Goal: Information Seeking & Learning: Learn about a topic

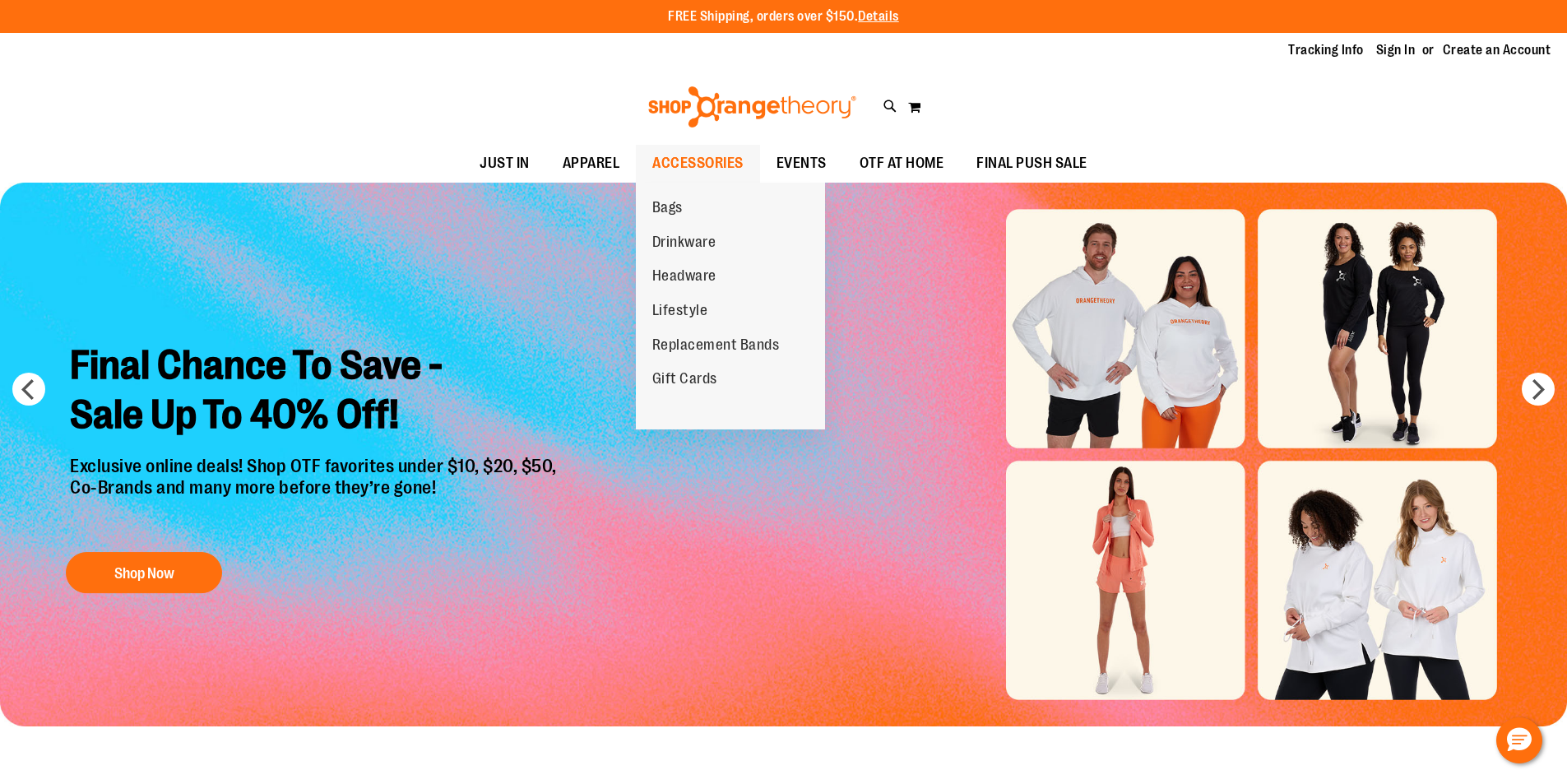
click at [716, 155] on span "ACCESSORIES" at bounding box center [698, 163] width 91 height 37
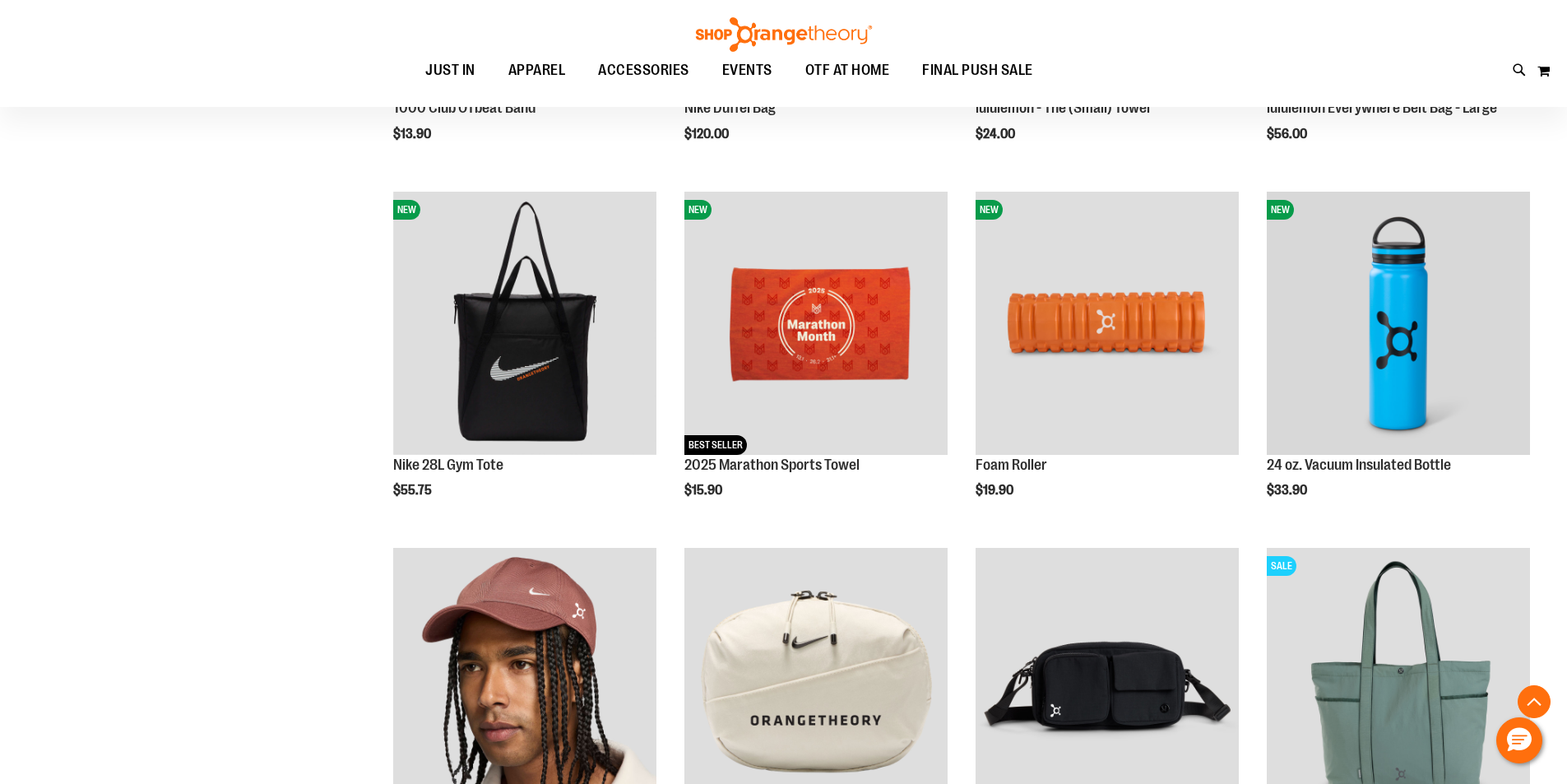
scroll to position [739, 0]
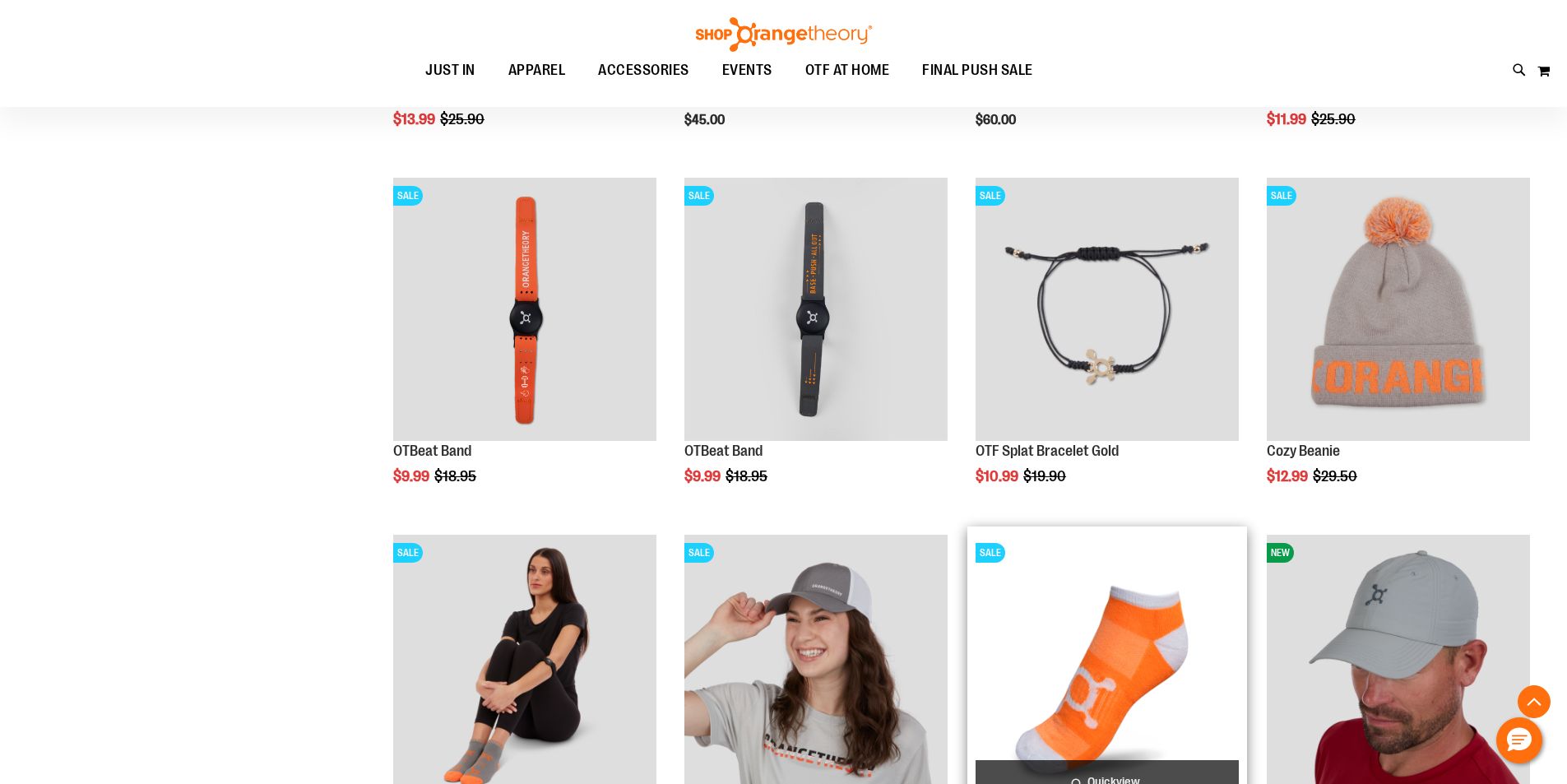
scroll to position [3124, 0]
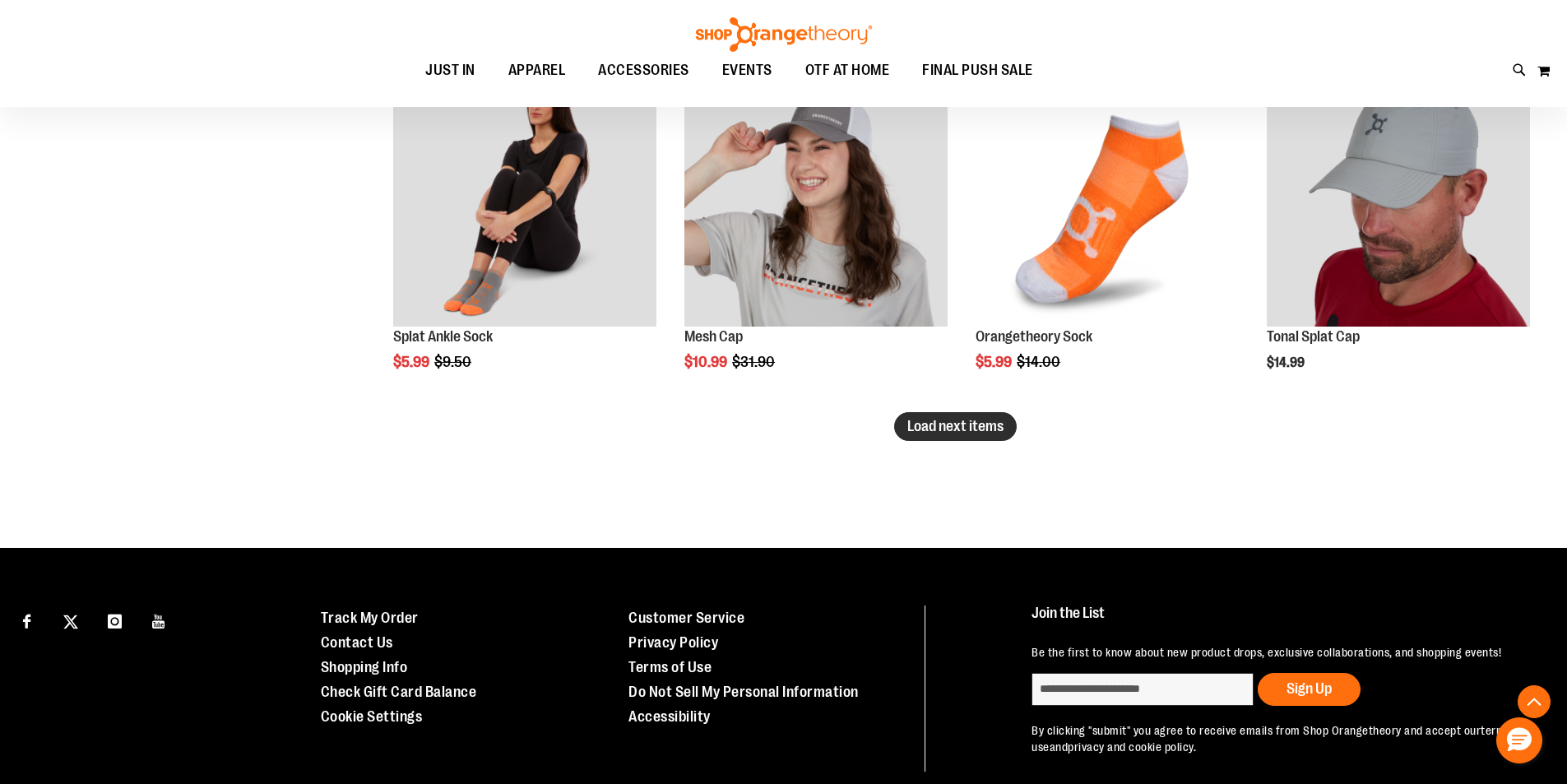
click at [999, 424] on span "Load next items" at bounding box center [955, 426] width 96 height 17
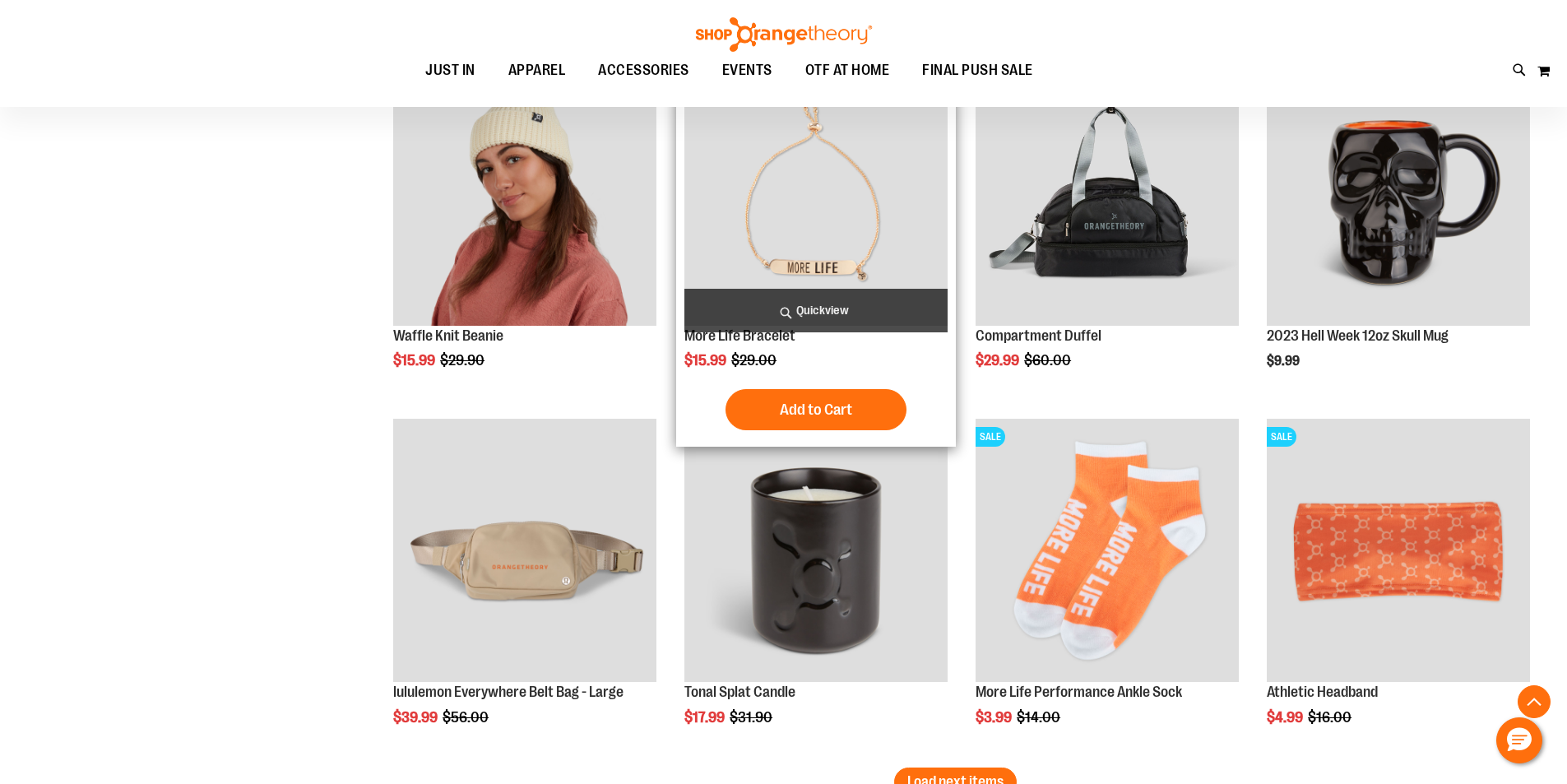
scroll to position [3864, 0]
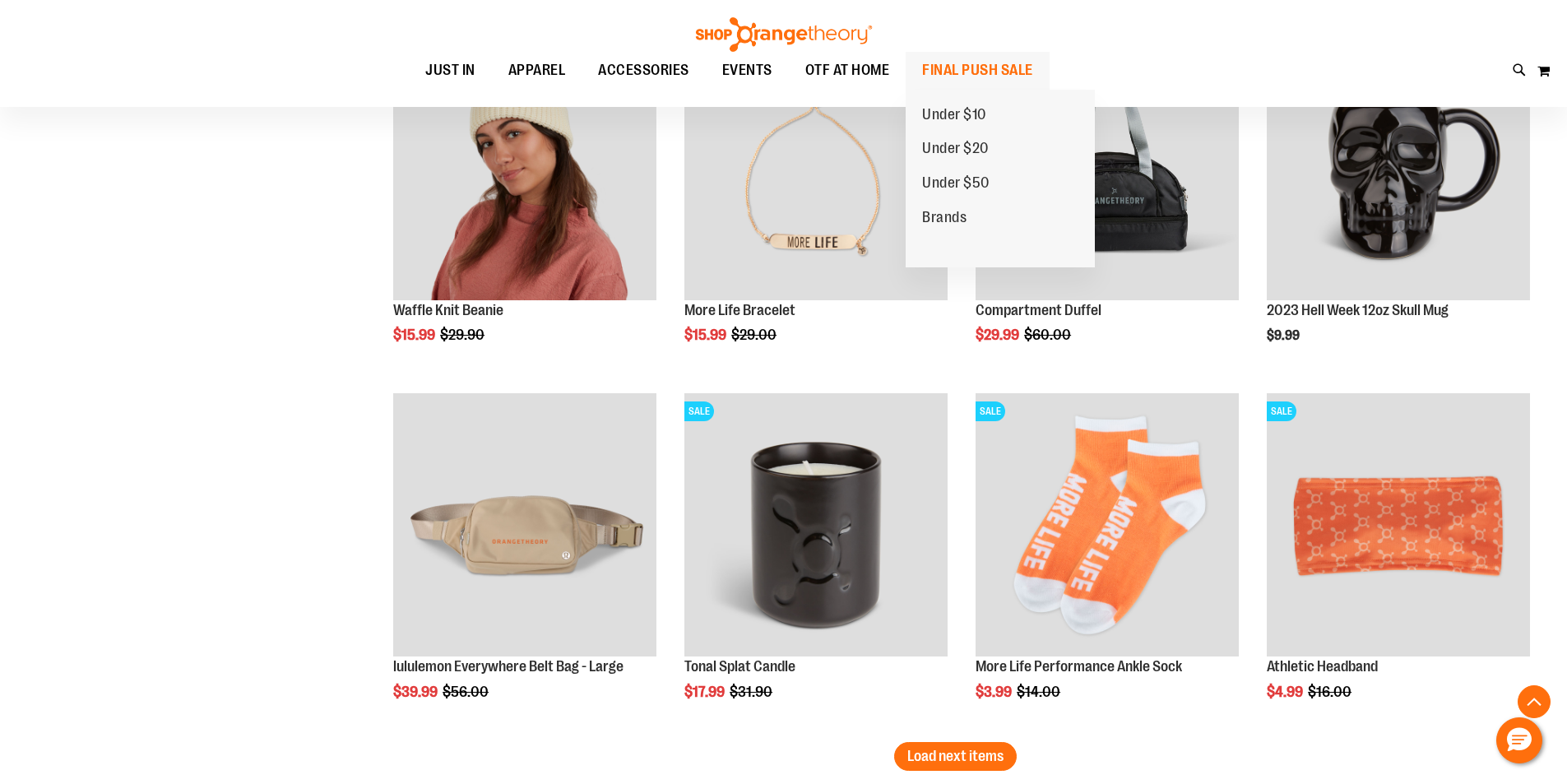
click at [990, 63] on span "FINAL PUSH SALE" at bounding box center [977, 70] width 111 height 37
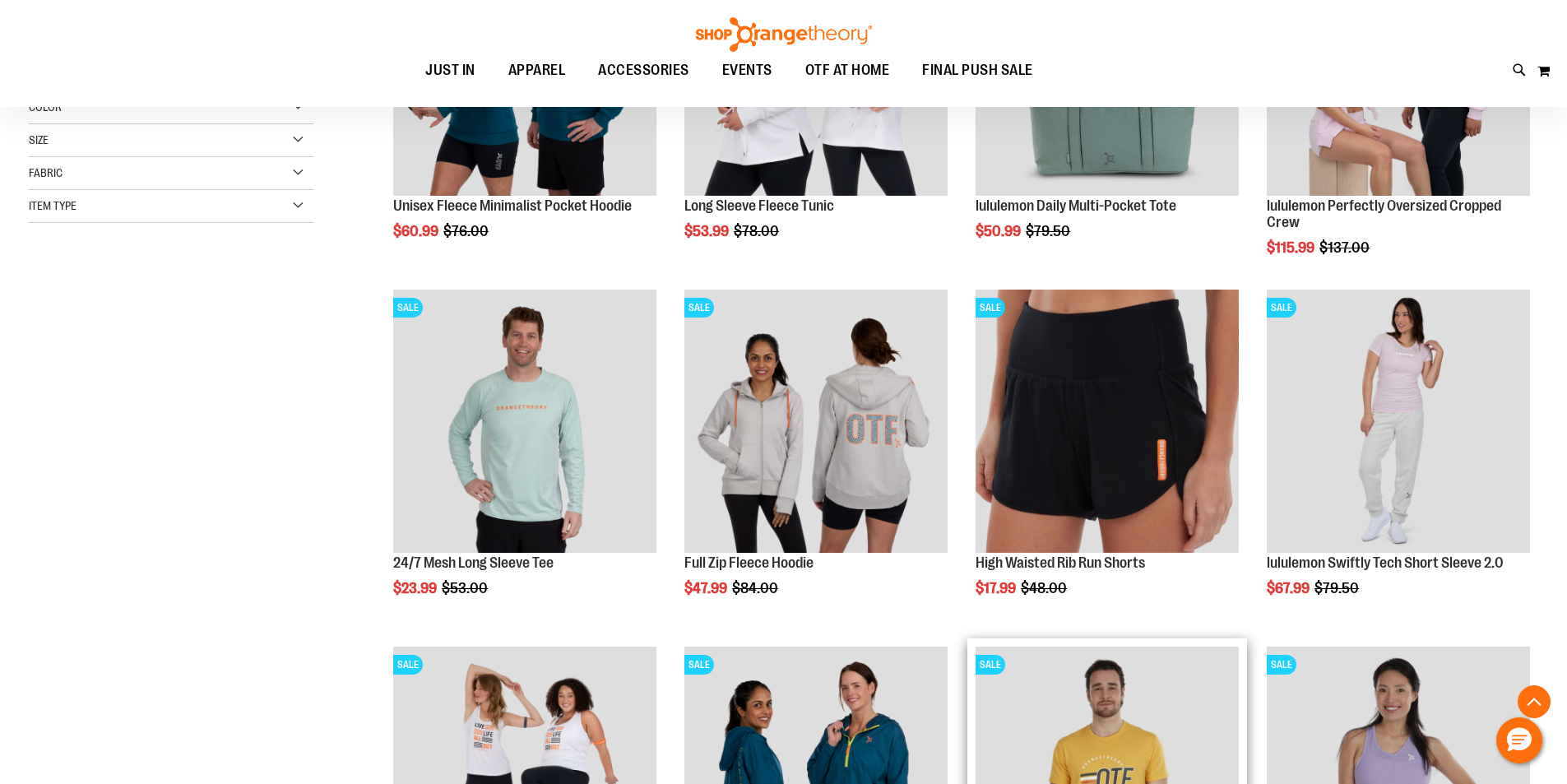
scroll to position [410, 0]
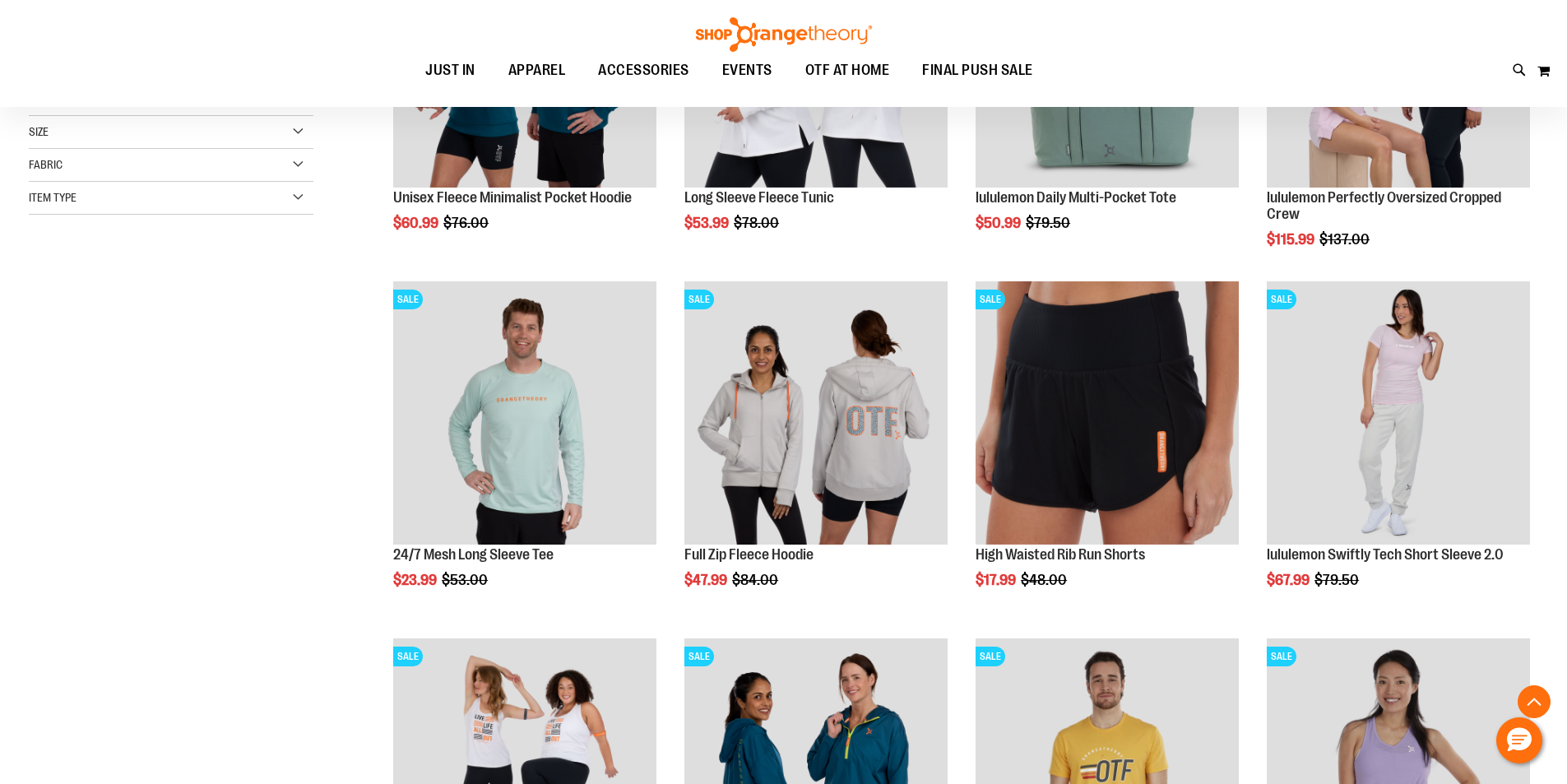
drag, startPoint x: 987, startPoint y: 687, endPoint x: 217, endPoint y: 558, distance: 780.7
click at [217, 558] on div "**********" at bounding box center [784, 467] width 1510 height 1236
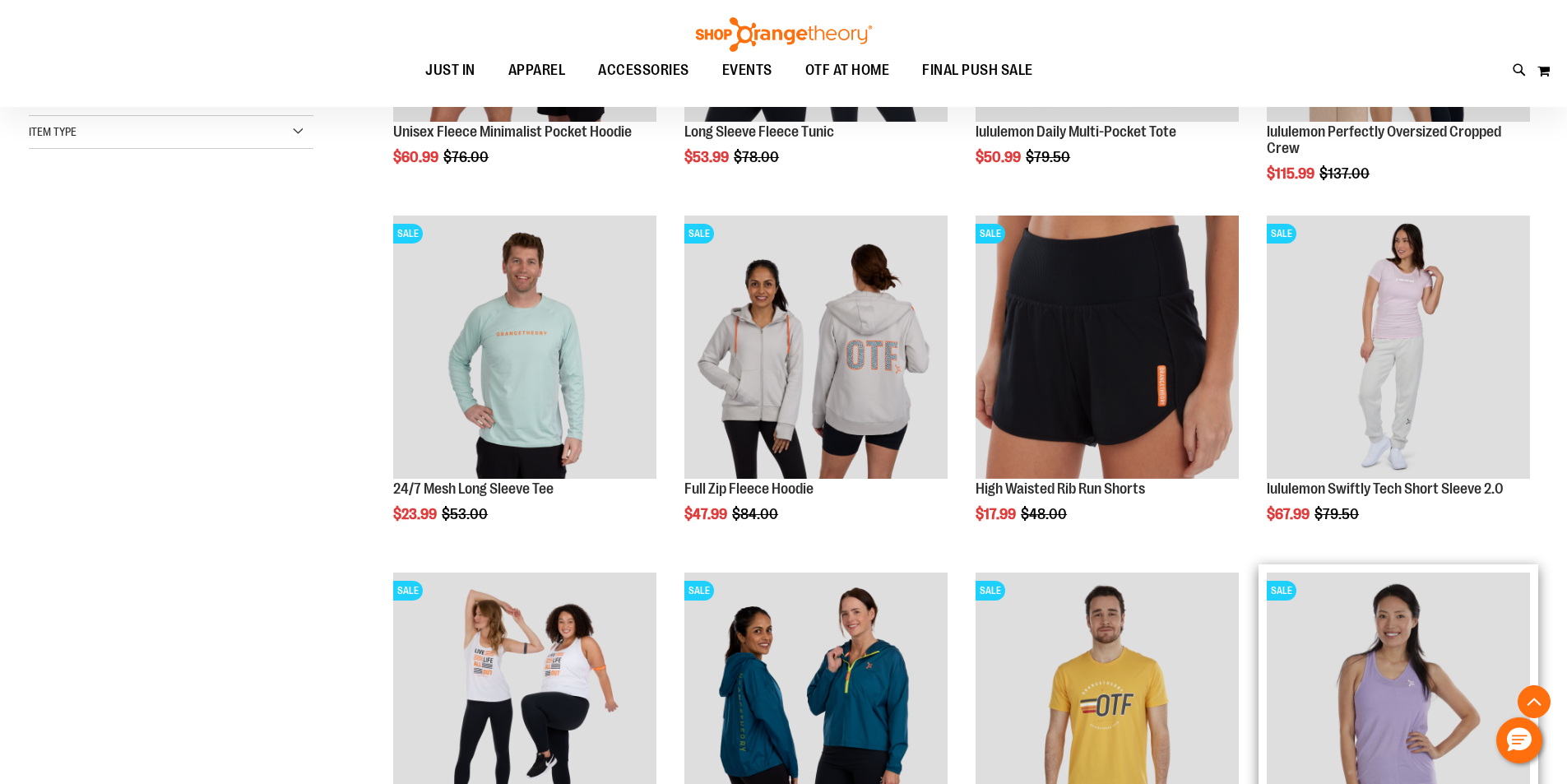
scroll to position [739, 0]
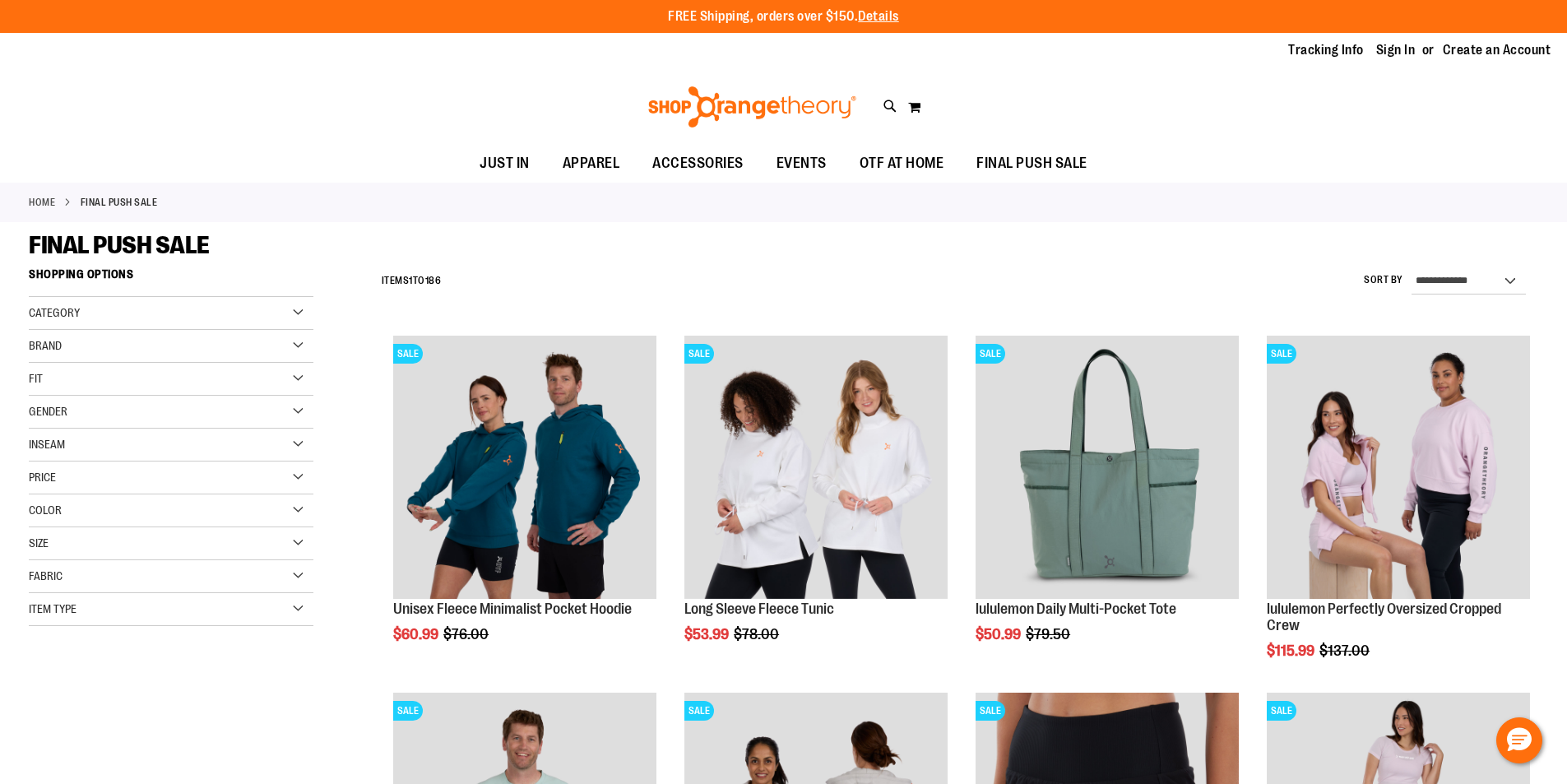
click at [1369, 45] on ul "Tracking Info Sign In Return to Procurement Create an Account" at bounding box center [1406, 51] width 287 height 19
click at [1379, 43] on link "Sign In" at bounding box center [1395, 51] width 40 height 18
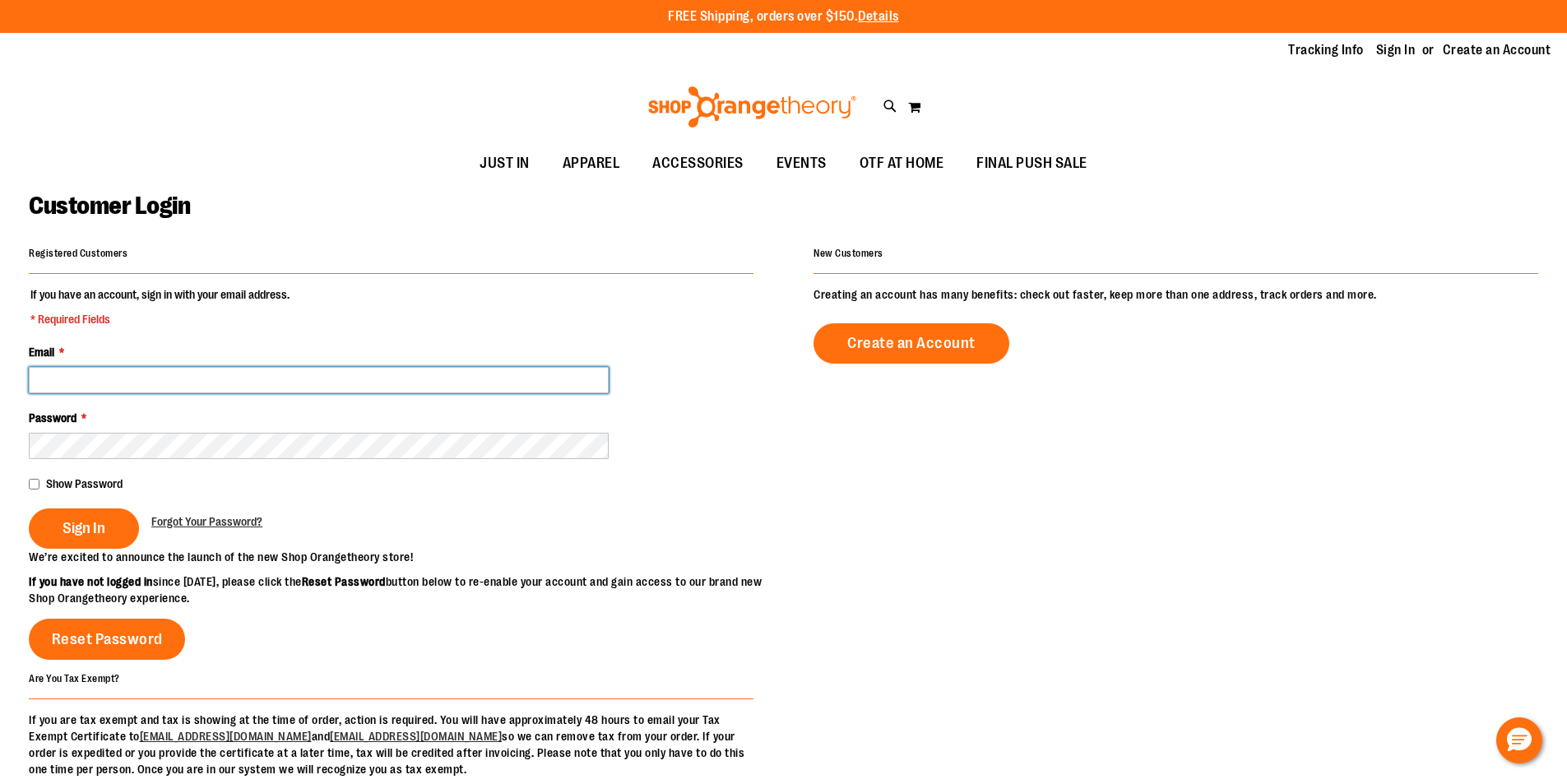
click at [394, 368] on input "Email *" at bounding box center [318, 380] width 580 height 27
click at [246, 368] on input "Email *" at bounding box center [318, 380] width 580 height 27
paste input "**********"
type input "**********"
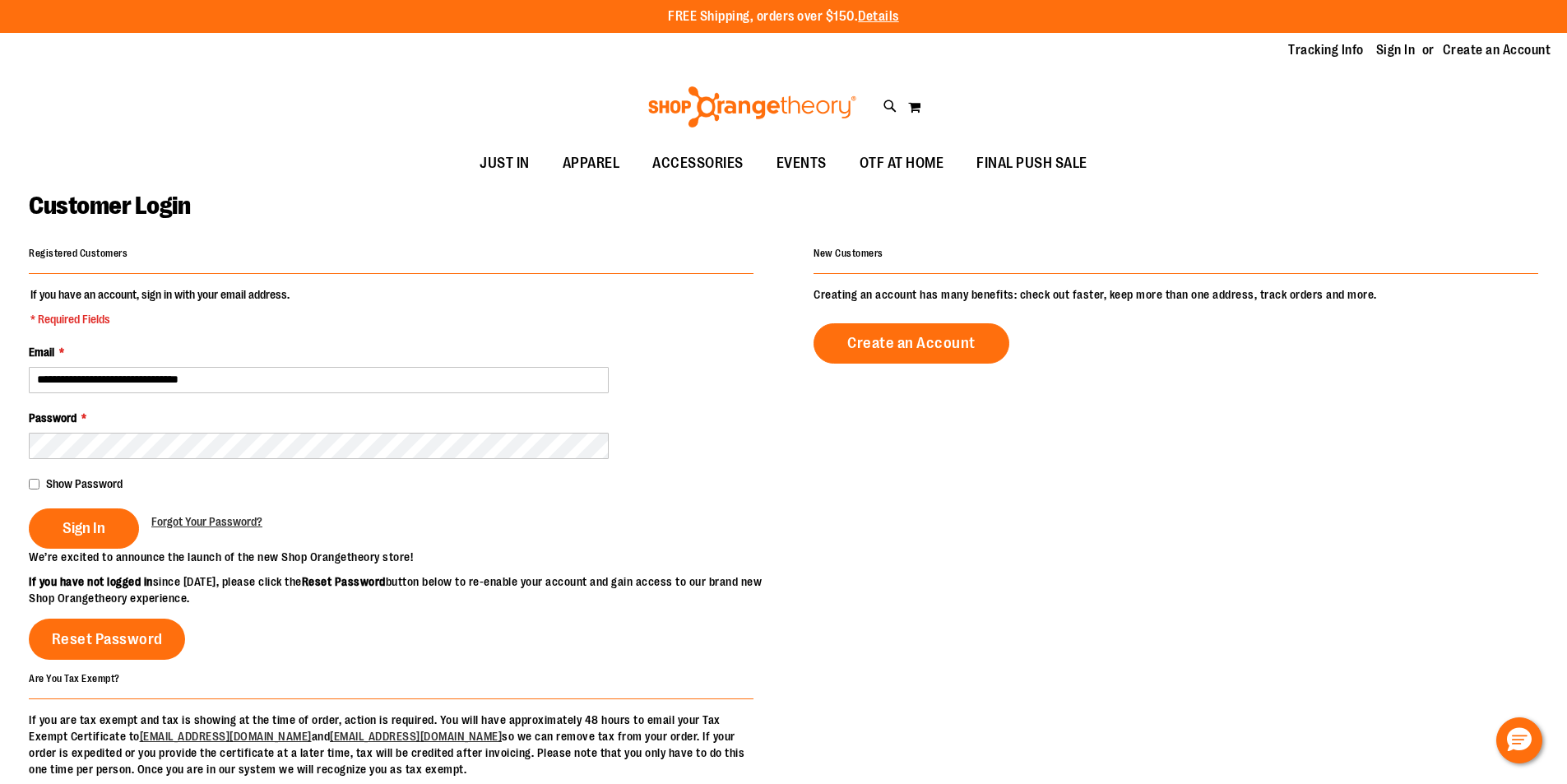
click at [385, 429] on div "Password *" at bounding box center [390, 434] width 724 height 49
click at [69, 520] on span "Sign In" at bounding box center [84, 529] width 42 height 18
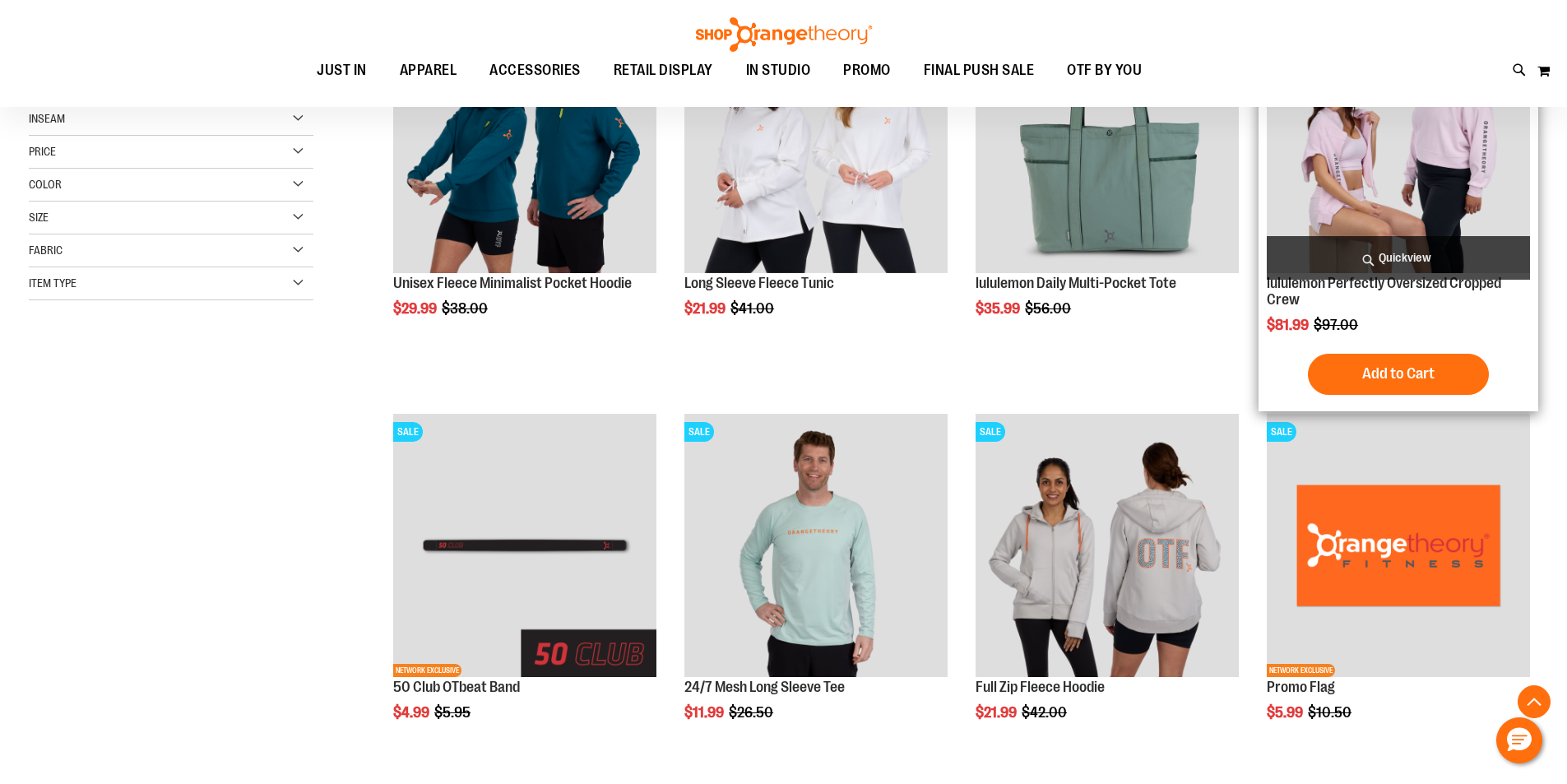
scroll to position [493, 0]
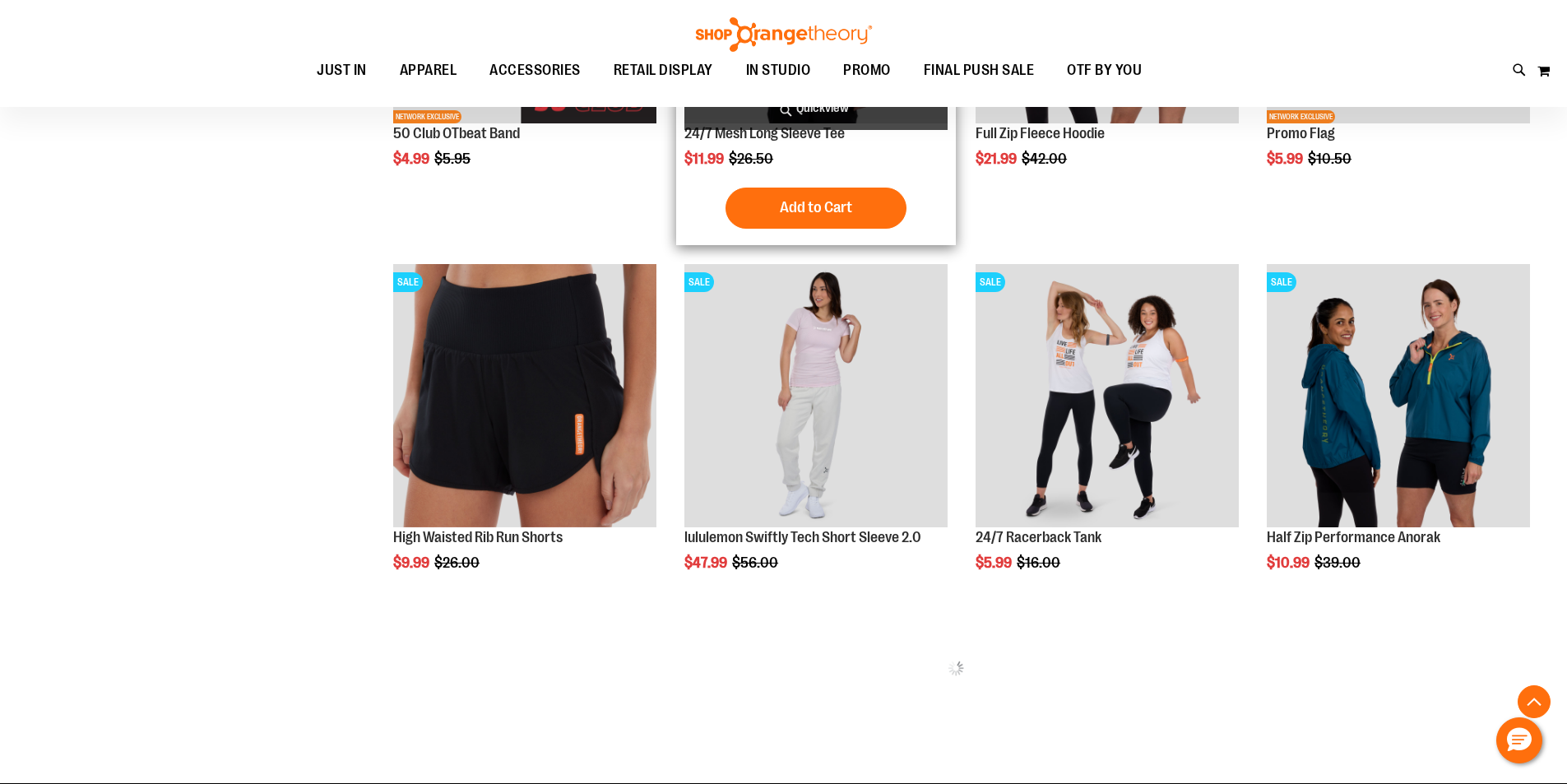
scroll to position [904, 0]
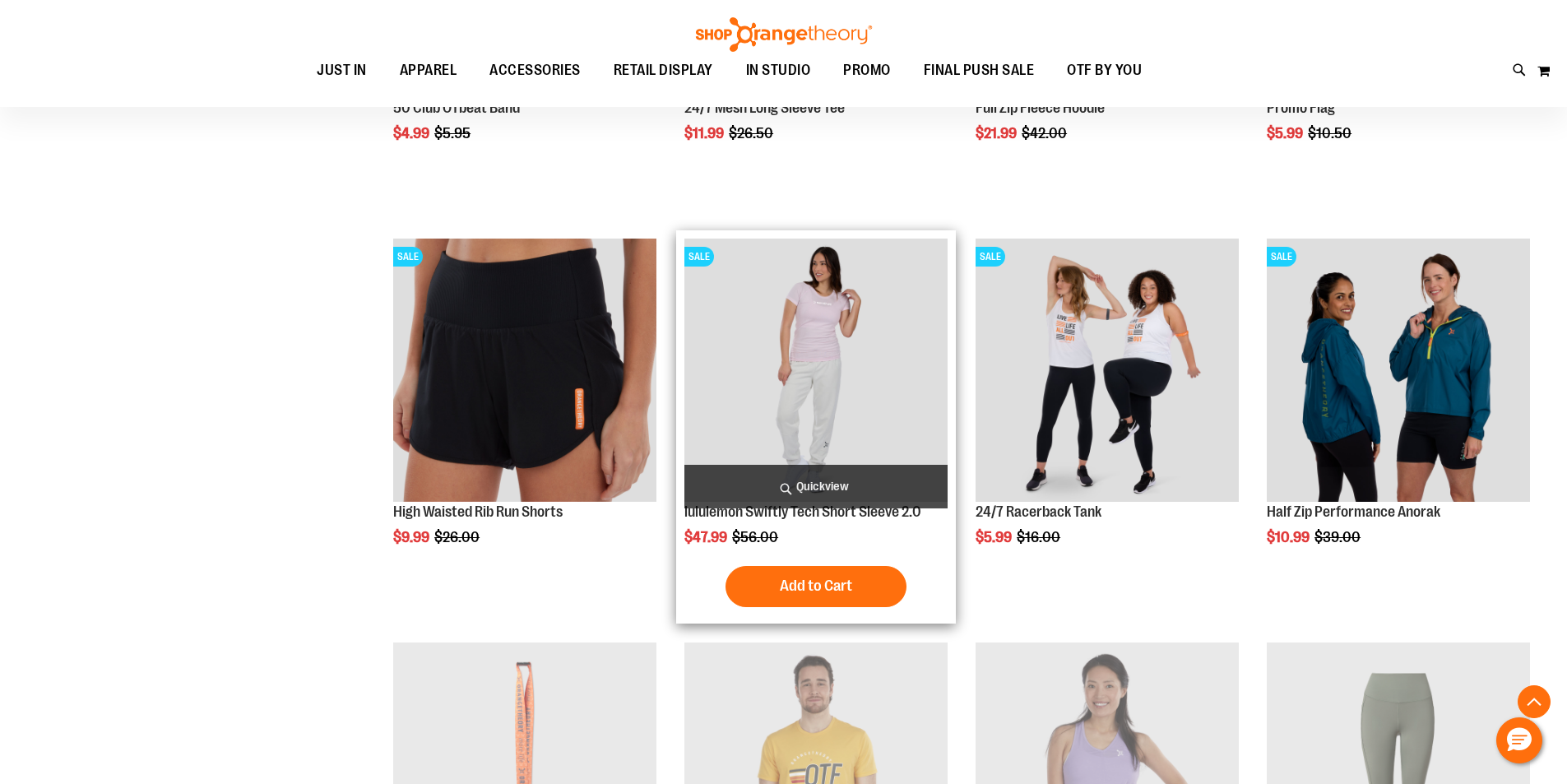
click at [803, 380] on img "product" at bounding box center [816, 370] width 263 height 263
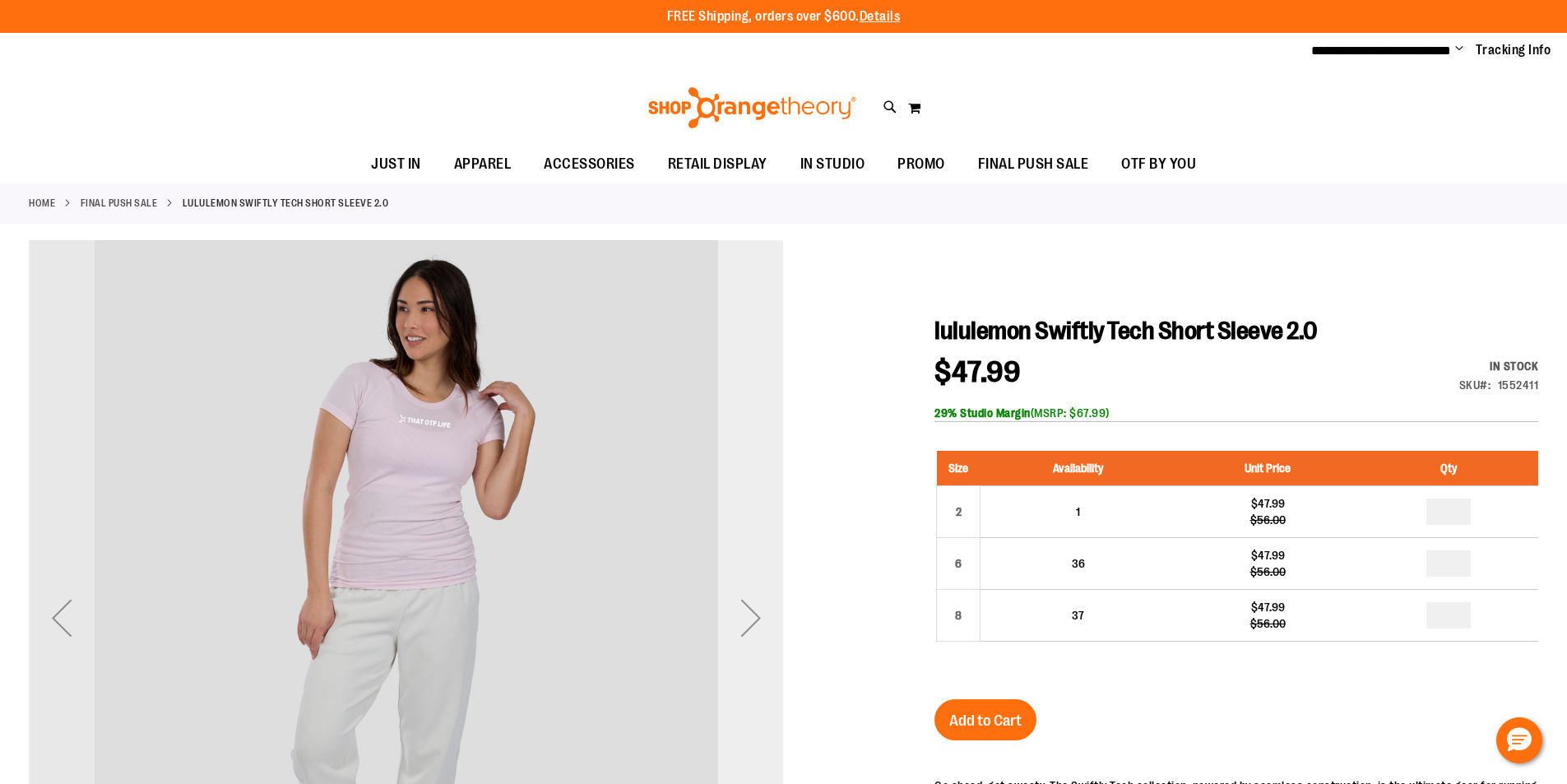
click at [727, 621] on div "Next" at bounding box center [750, 617] width 66 height 65
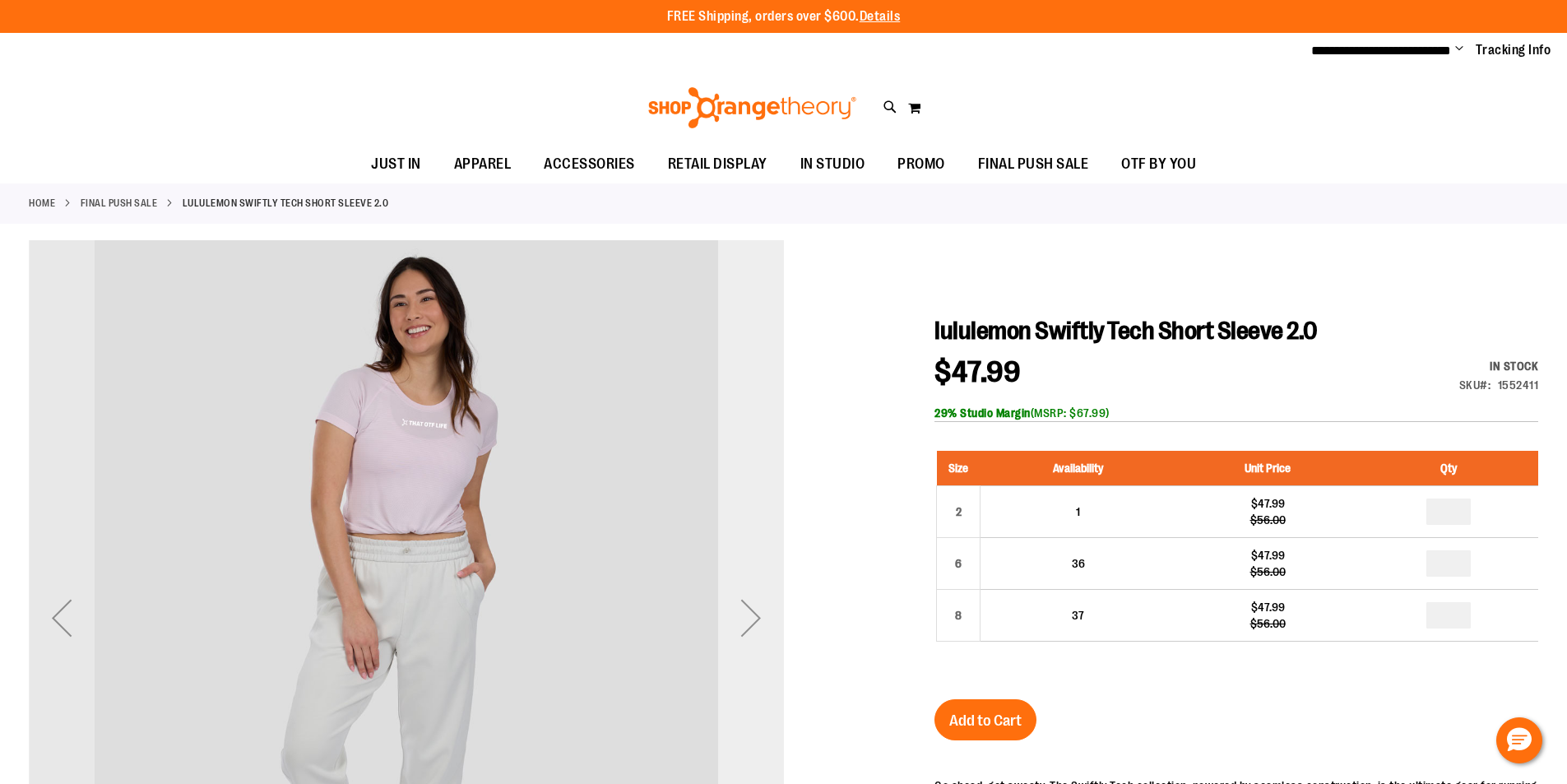
click at [727, 621] on div "Next" at bounding box center [750, 617] width 66 height 65
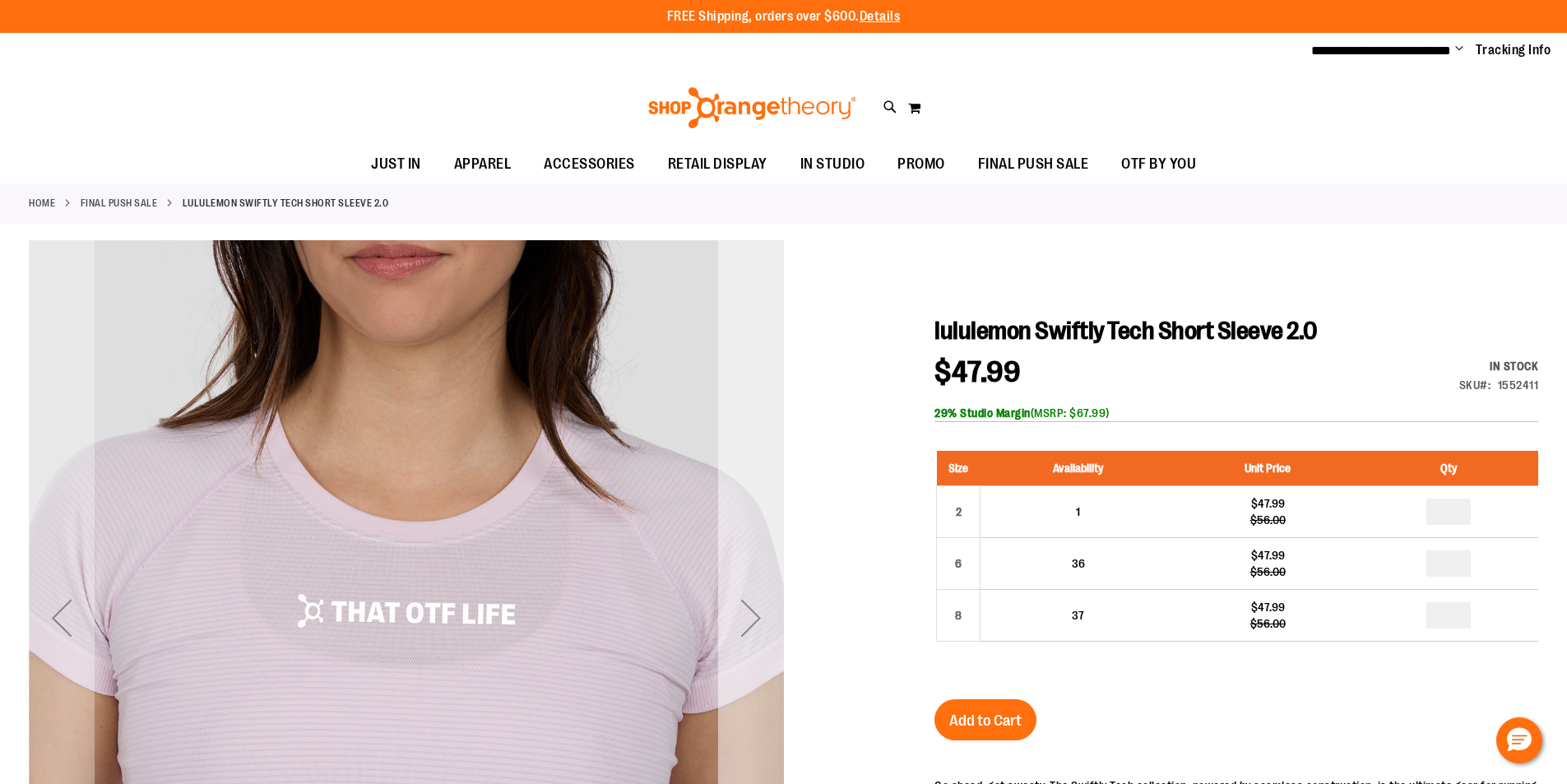
click at [727, 621] on div "Next" at bounding box center [750, 617] width 66 height 65
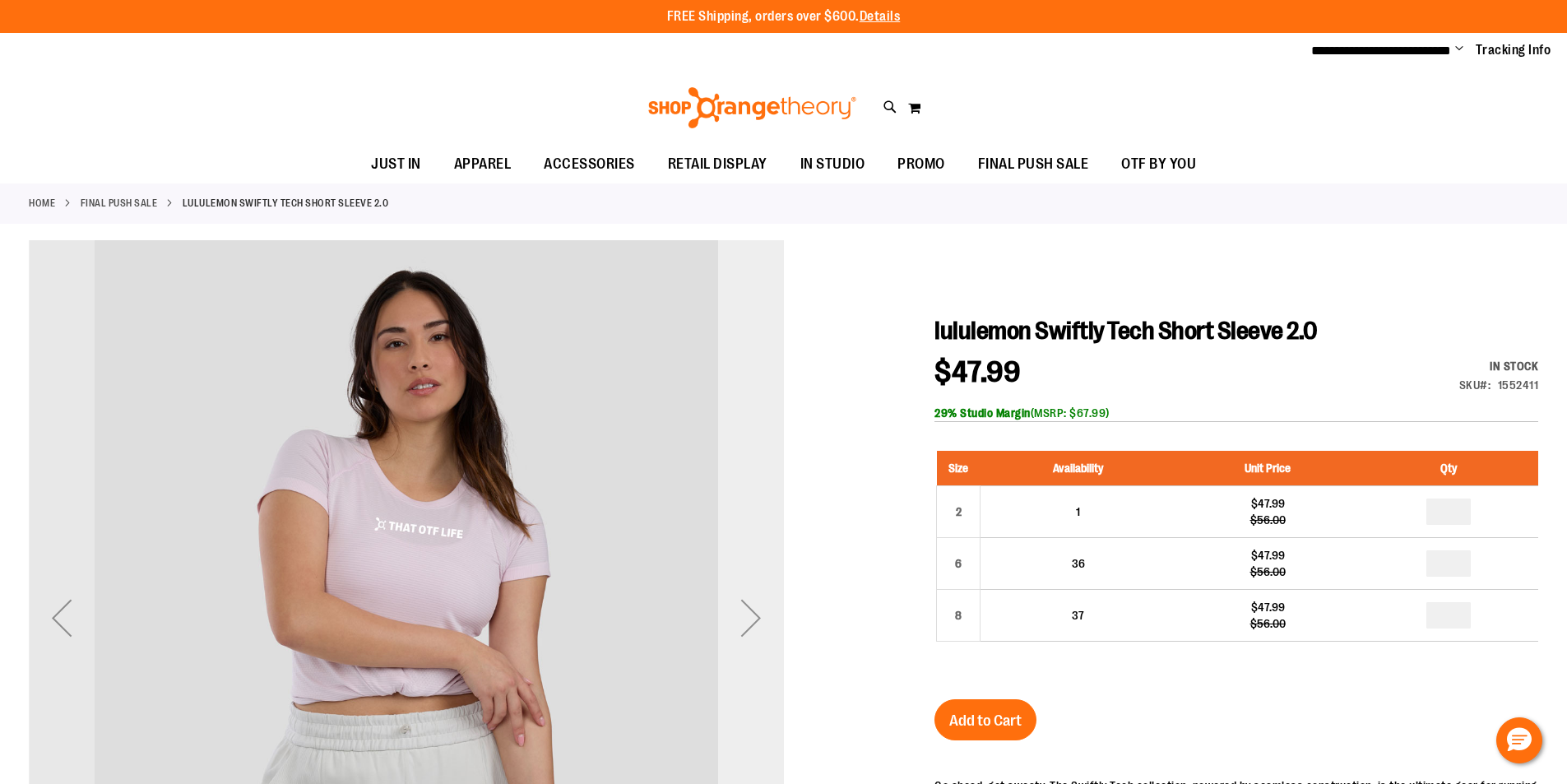
click at [727, 621] on div "Next" at bounding box center [750, 617] width 66 height 65
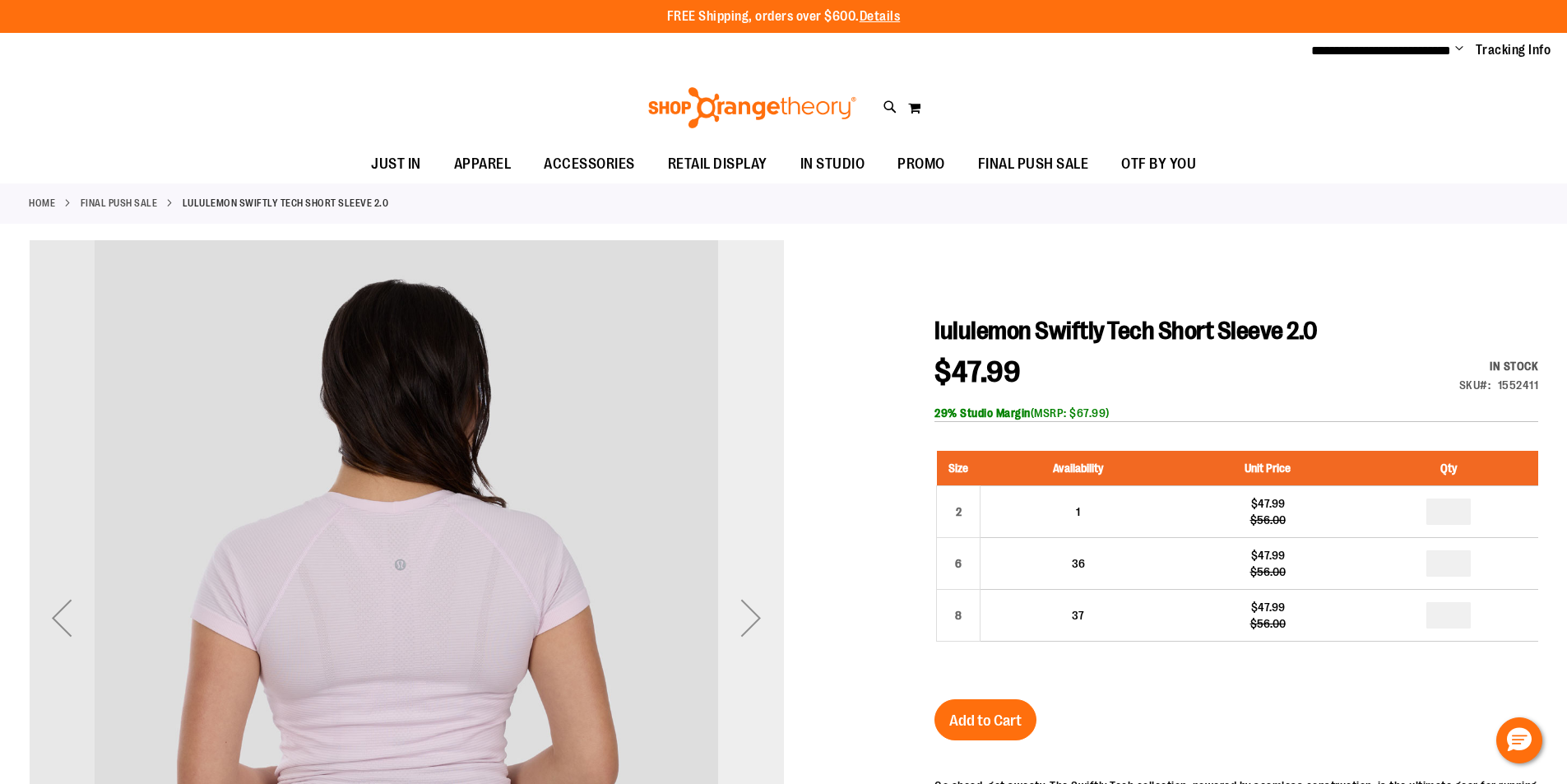
click at [727, 621] on div "Next" at bounding box center [750, 617] width 66 height 65
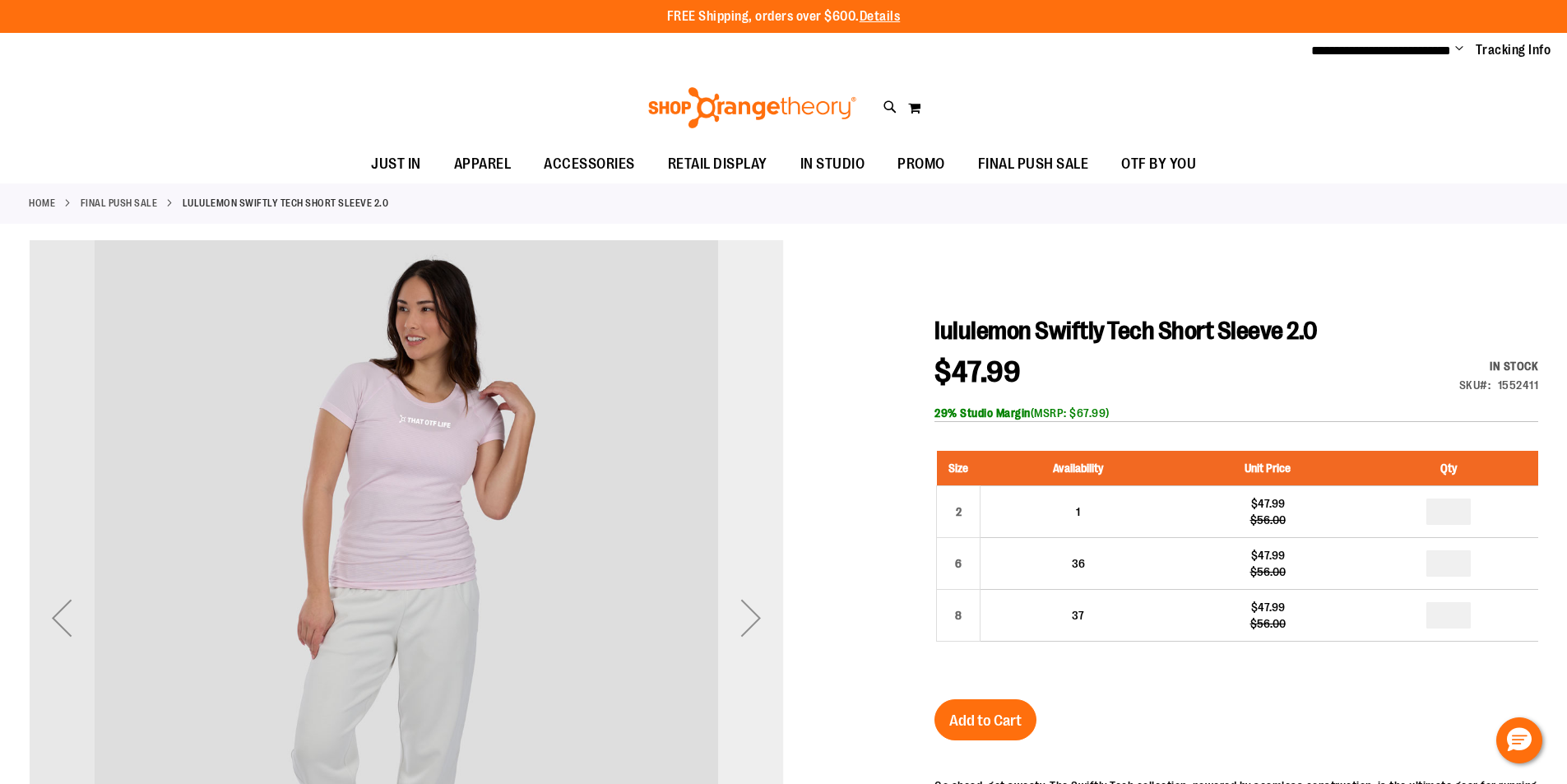
click at [728, 621] on div "Next" at bounding box center [750, 617] width 66 height 65
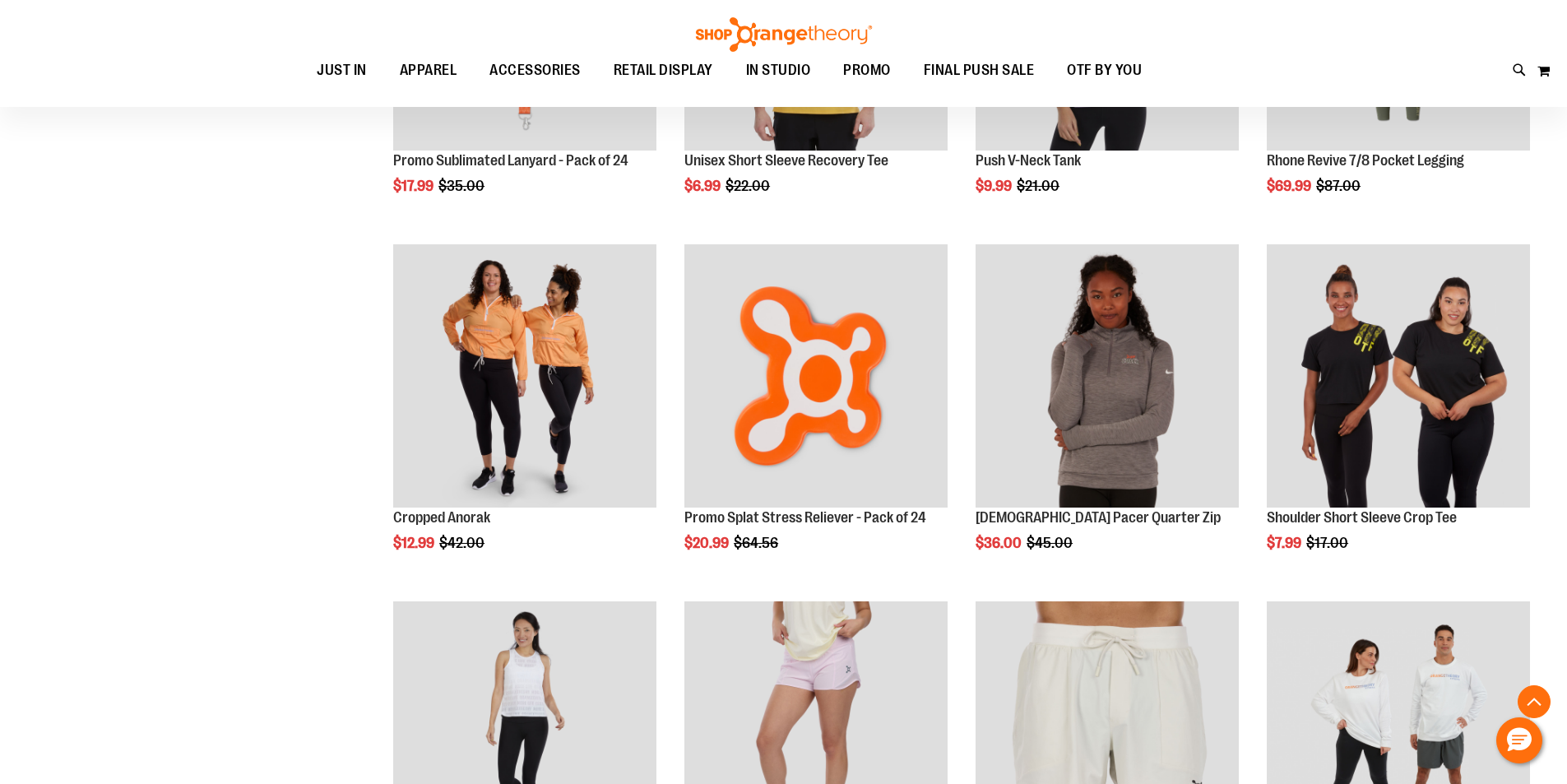
scroll to position [1397, 0]
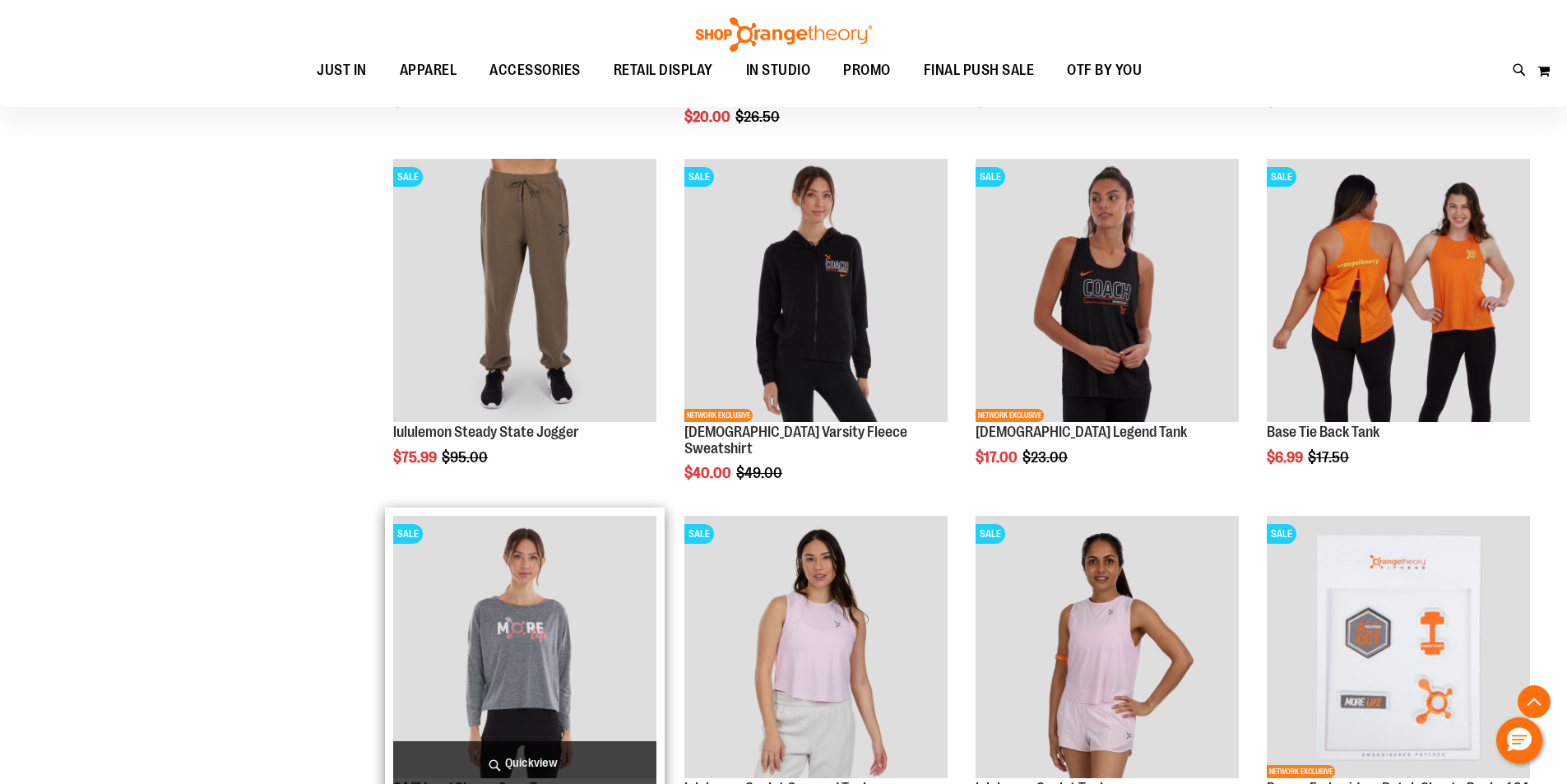
scroll to position [2795, 0]
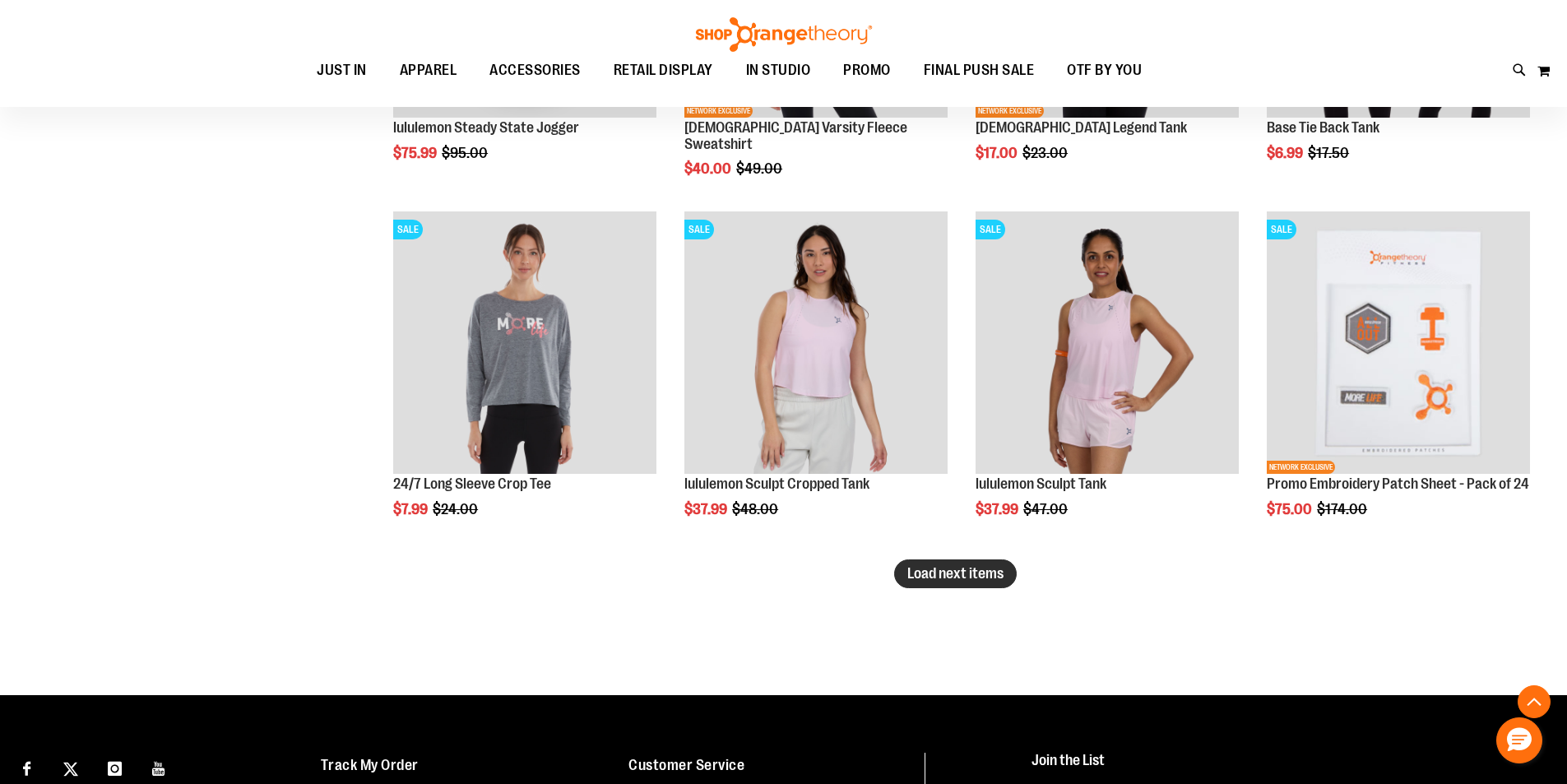
click at [930, 577] on span "Load next items" at bounding box center [955, 573] width 96 height 17
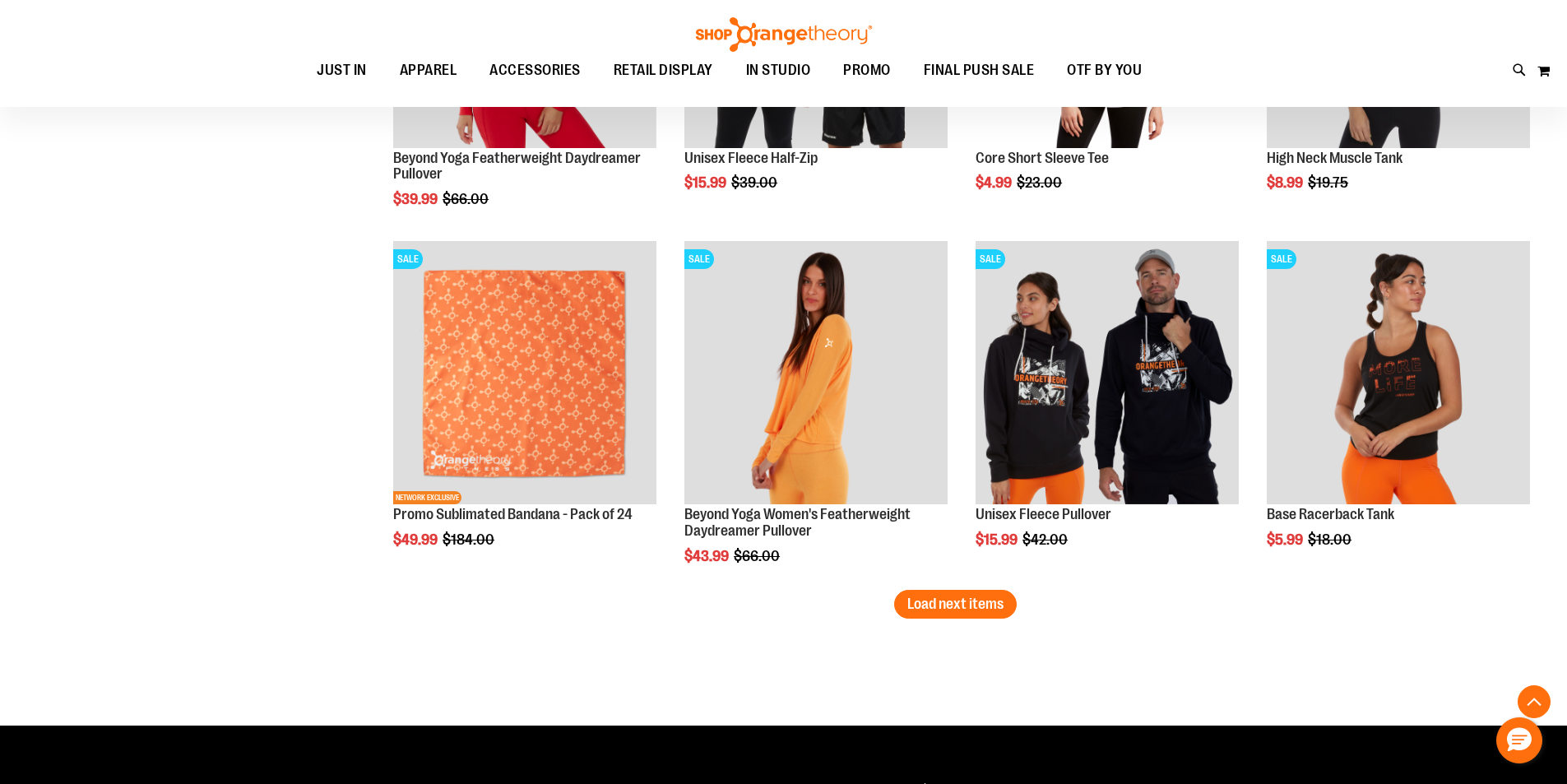
scroll to position [3864, 0]
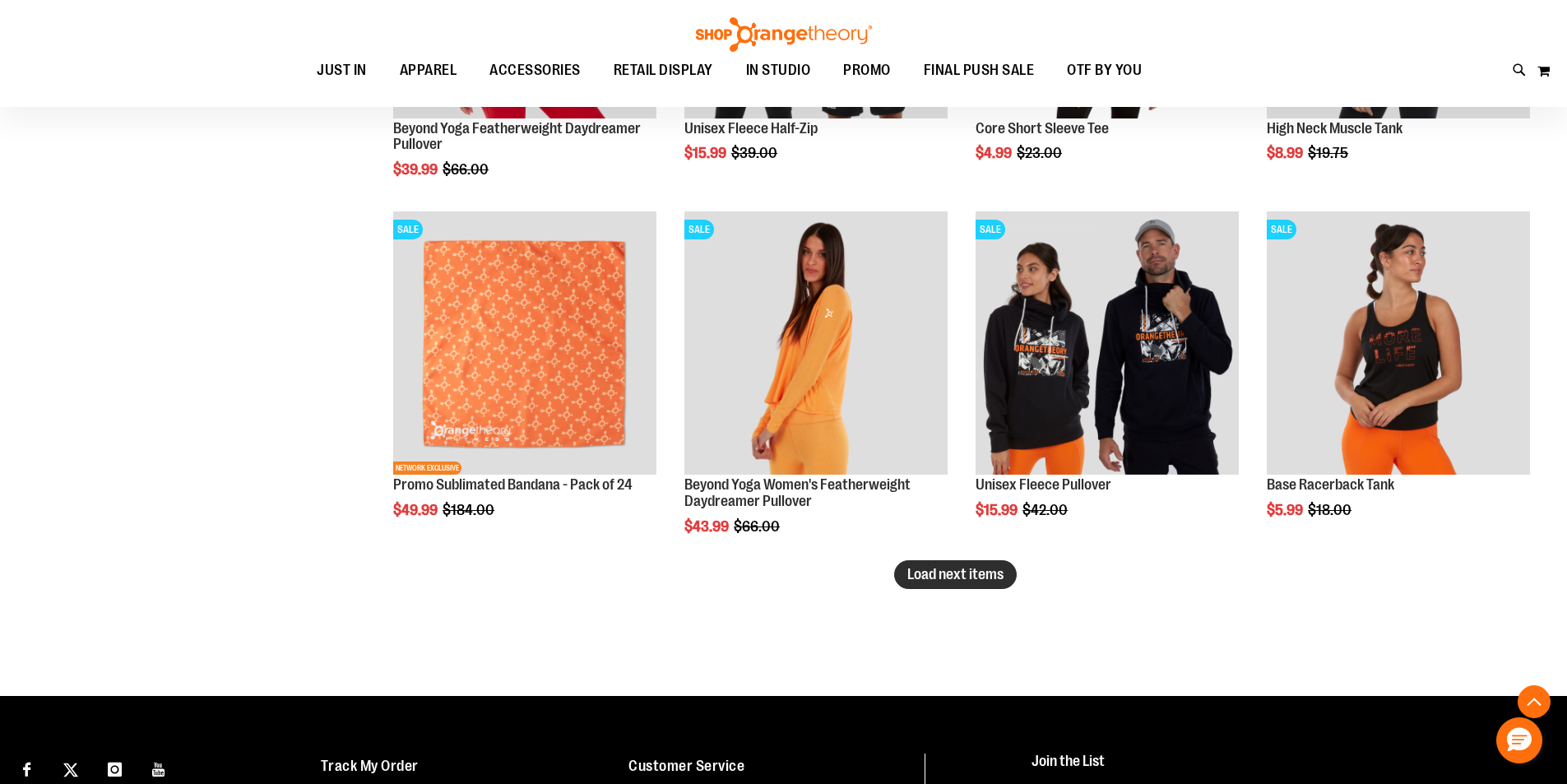
click at [935, 565] on span "Load next items" at bounding box center [955, 574] width 96 height 17
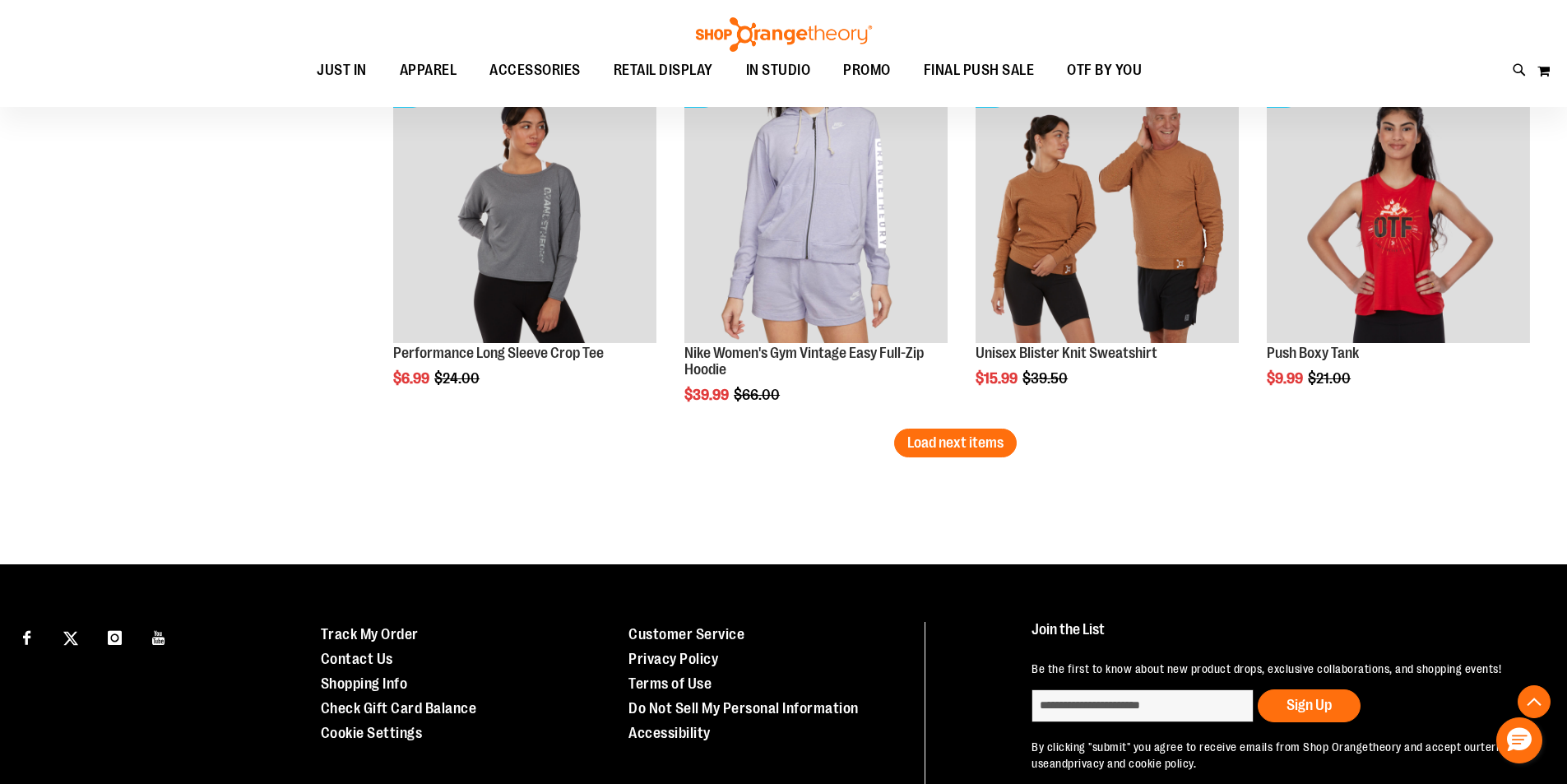
scroll to position [5097, 0]
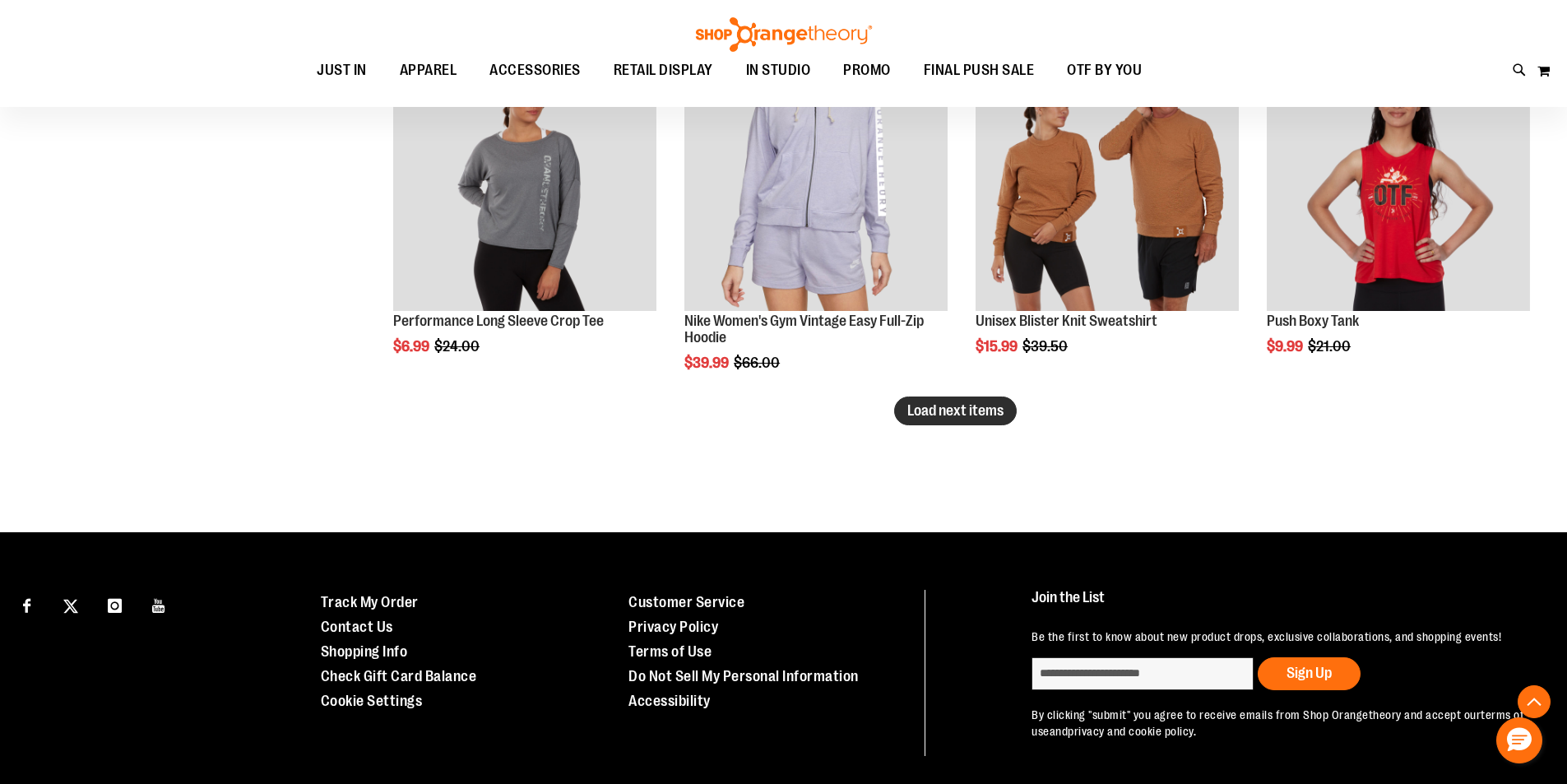
click at [927, 413] on span "Load next items" at bounding box center [955, 410] width 96 height 17
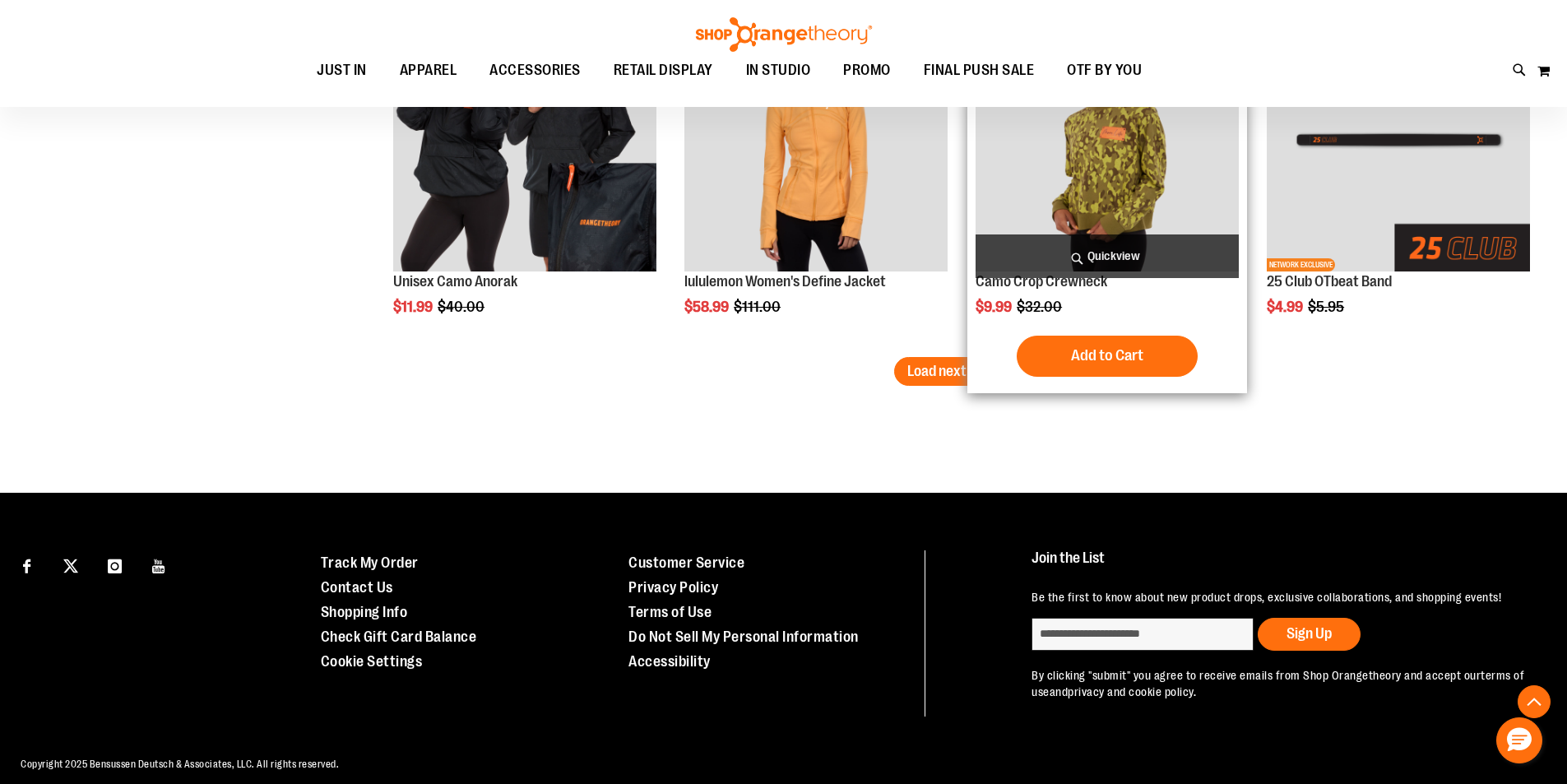
scroll to position [6223, 0]
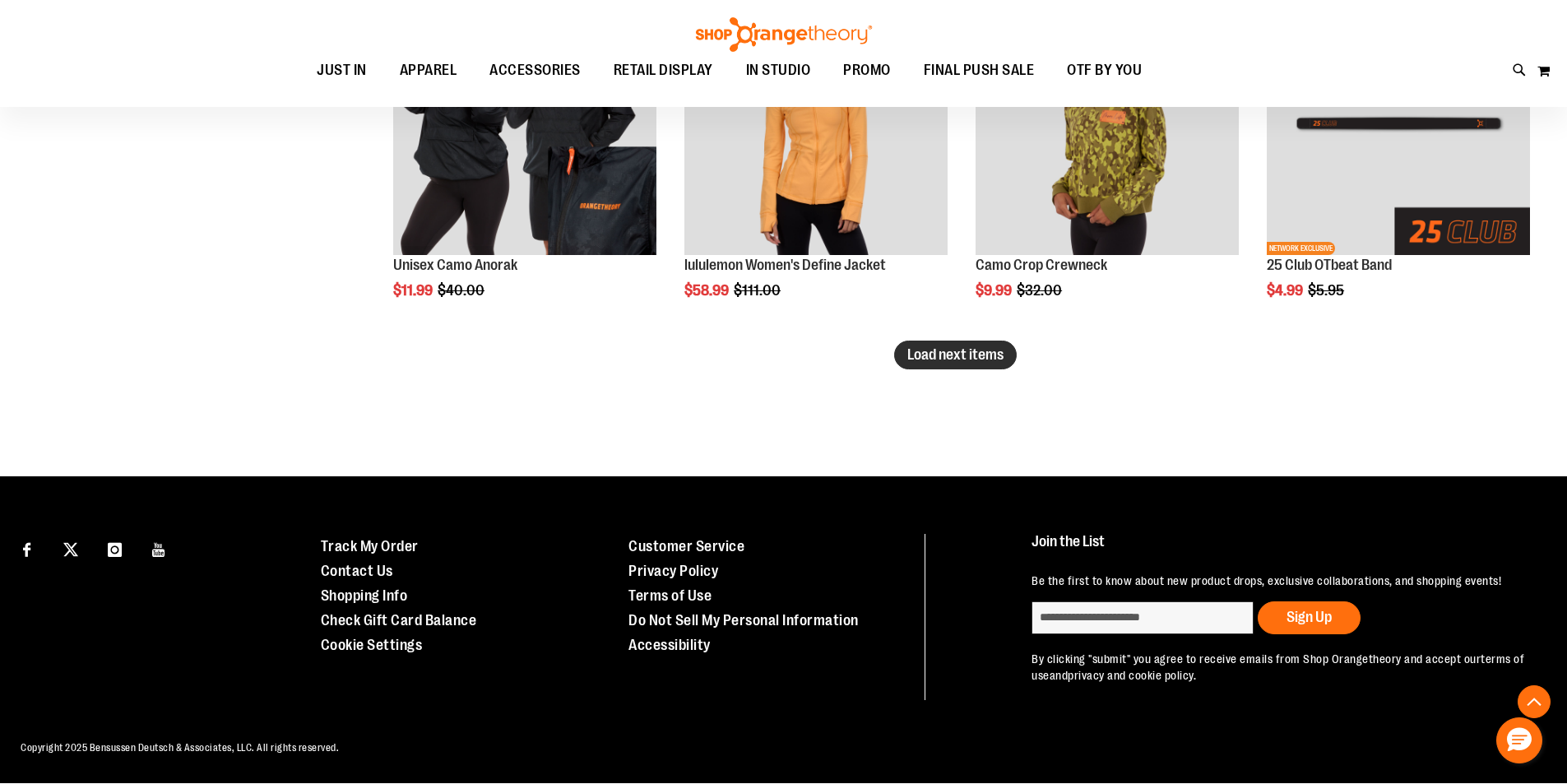
click at [940, 362] on span "Load next items" at bounding box center [955, 354] width 96 height 17
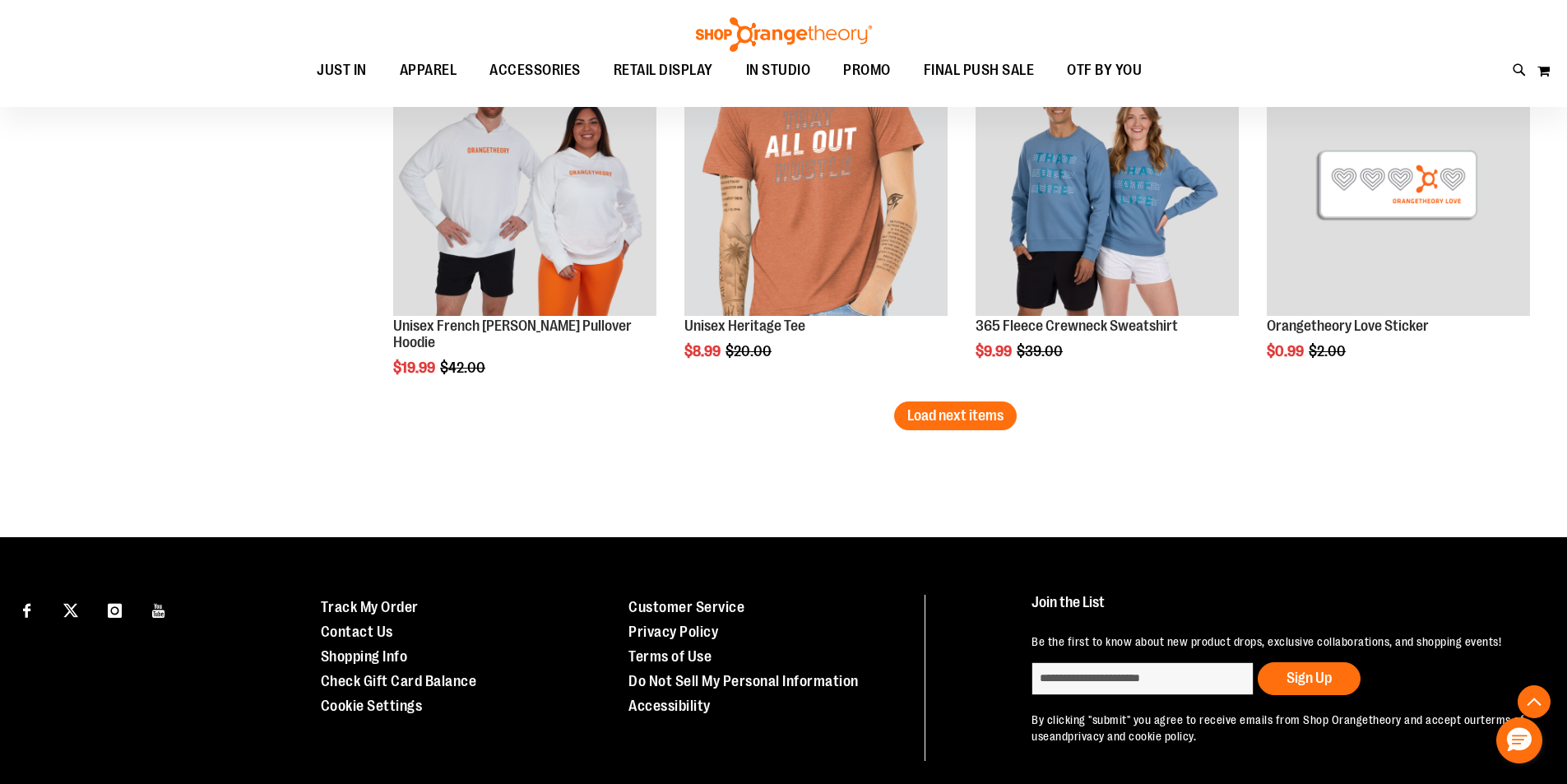
scroll to position [7209, 0]
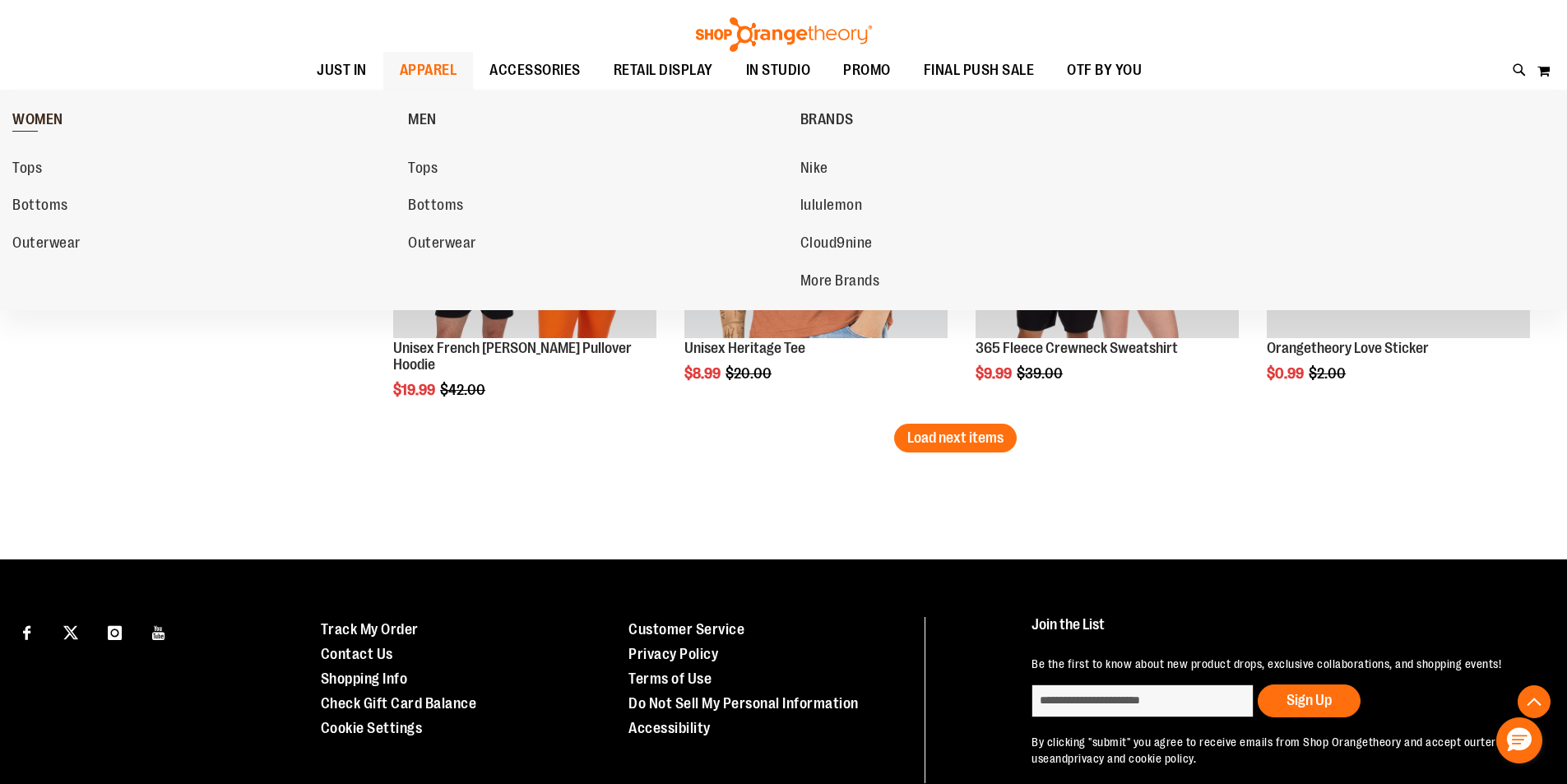
click at [48, 117] on span "WOMEN" at bounding box center [37, 121] width 51 height 20
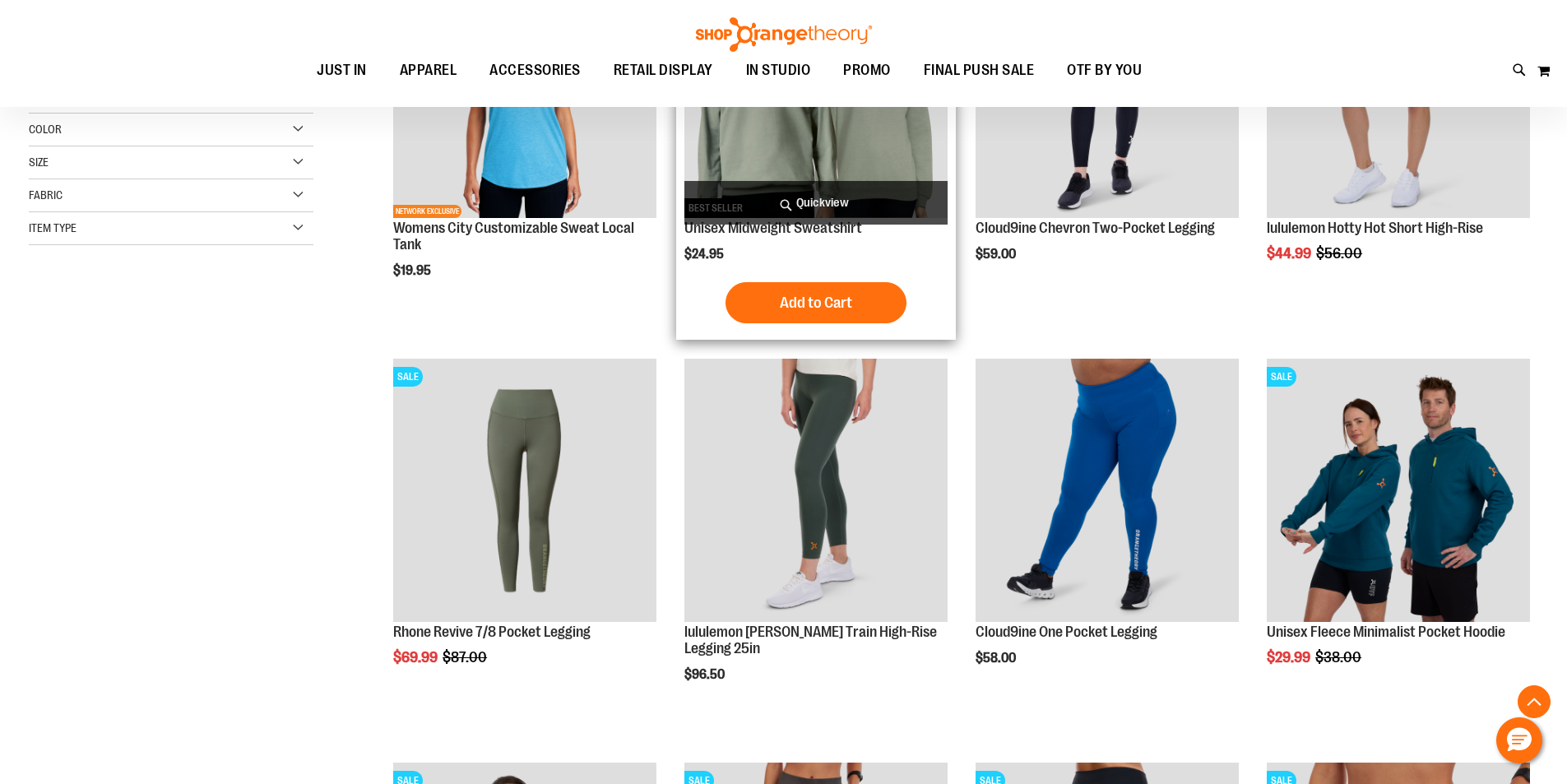
scroll to position [493, 0]
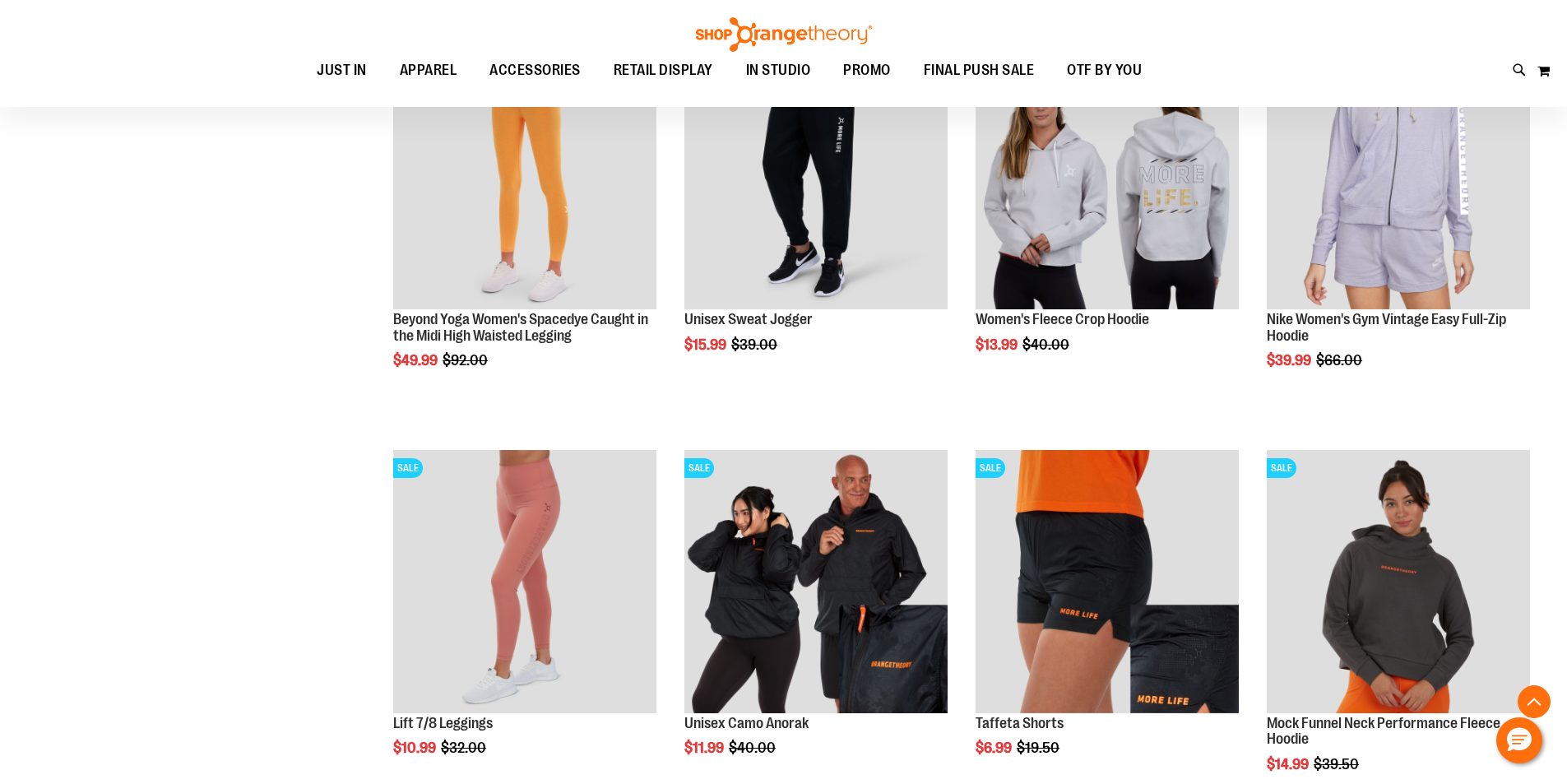
scroll to position [1596, 0]
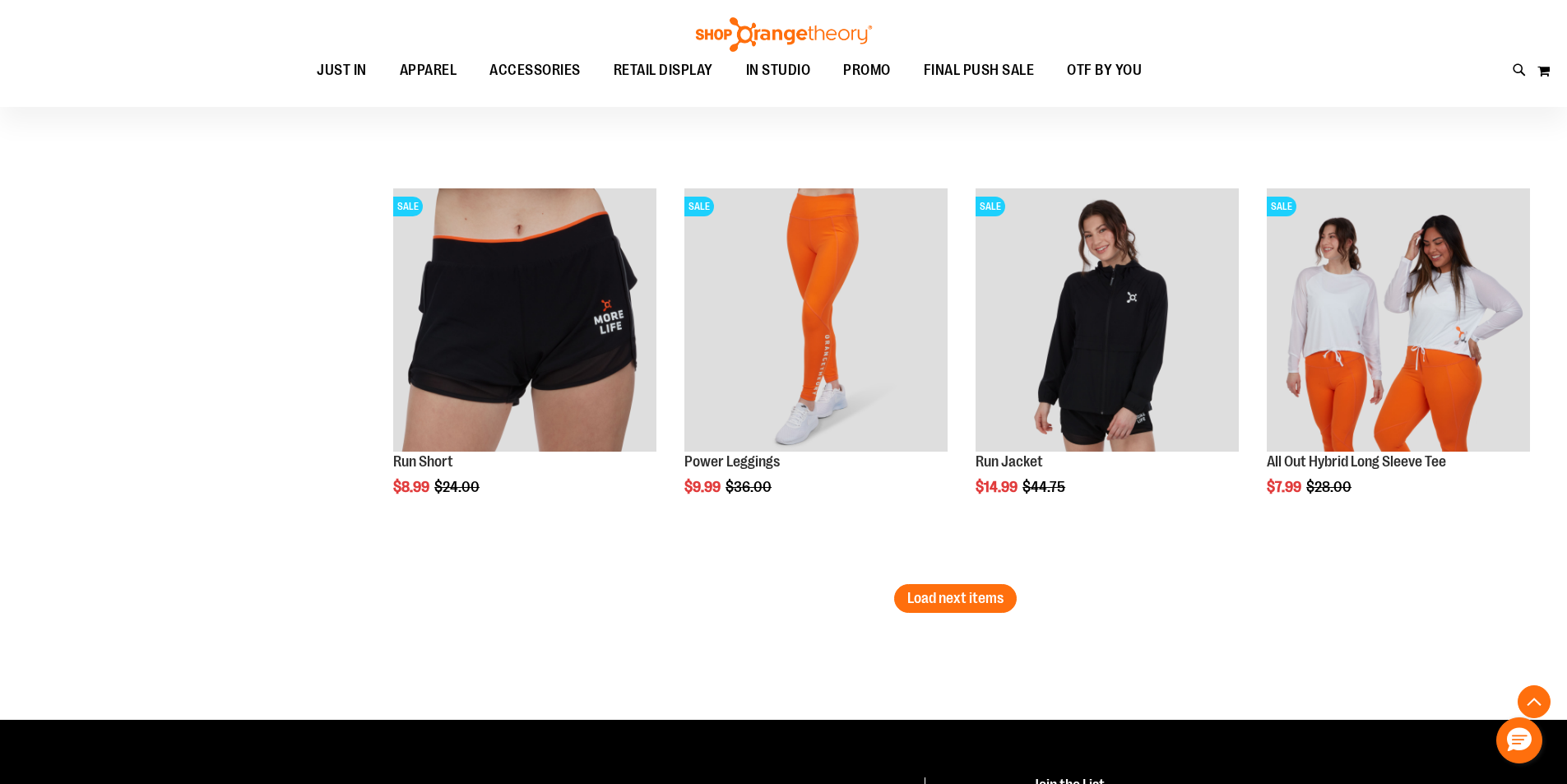
scroll to position [3405, 0]
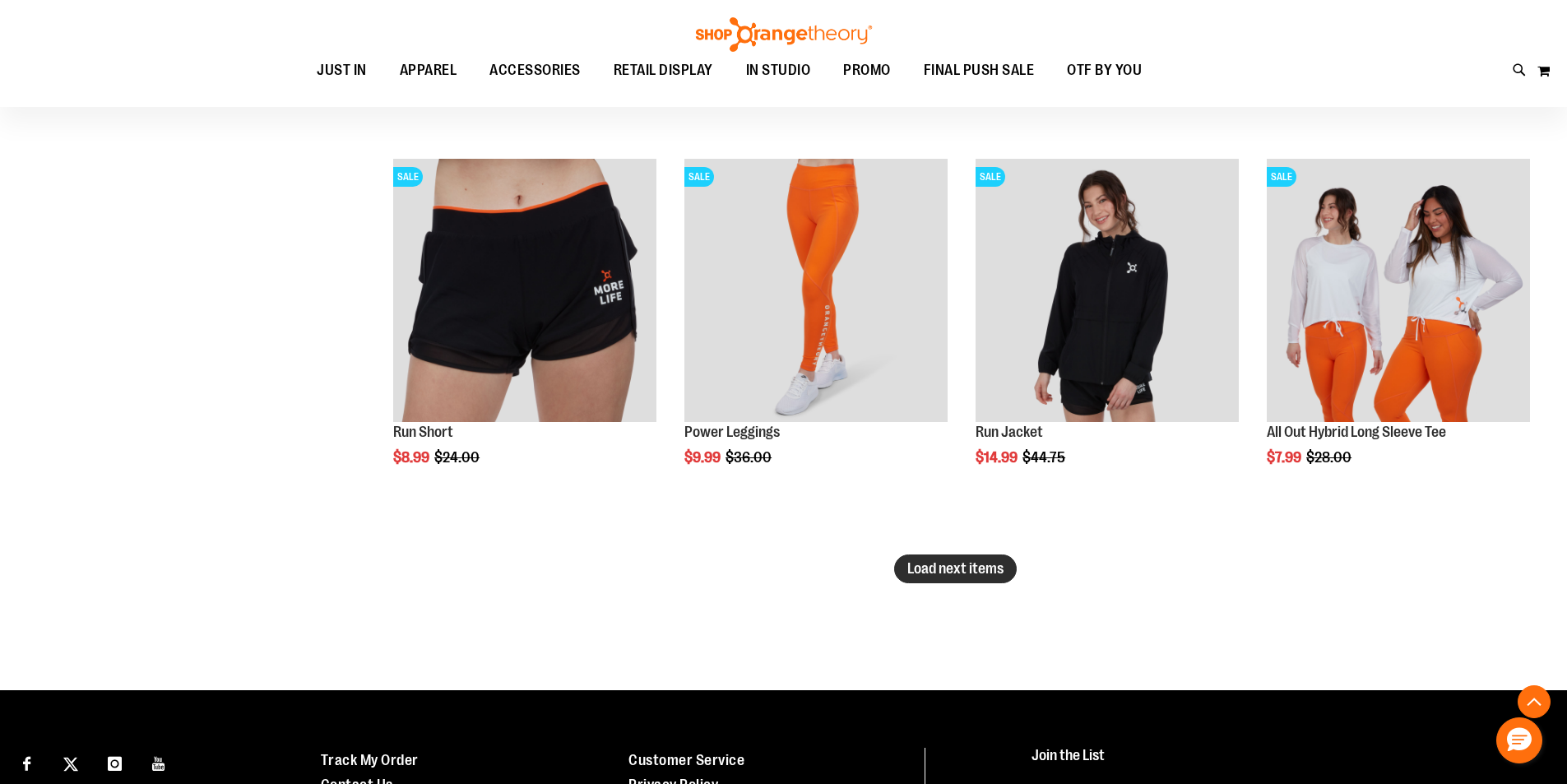
click at [987, 576] on span "Load next items" at bounding box center [955, 568] width 96 height 17
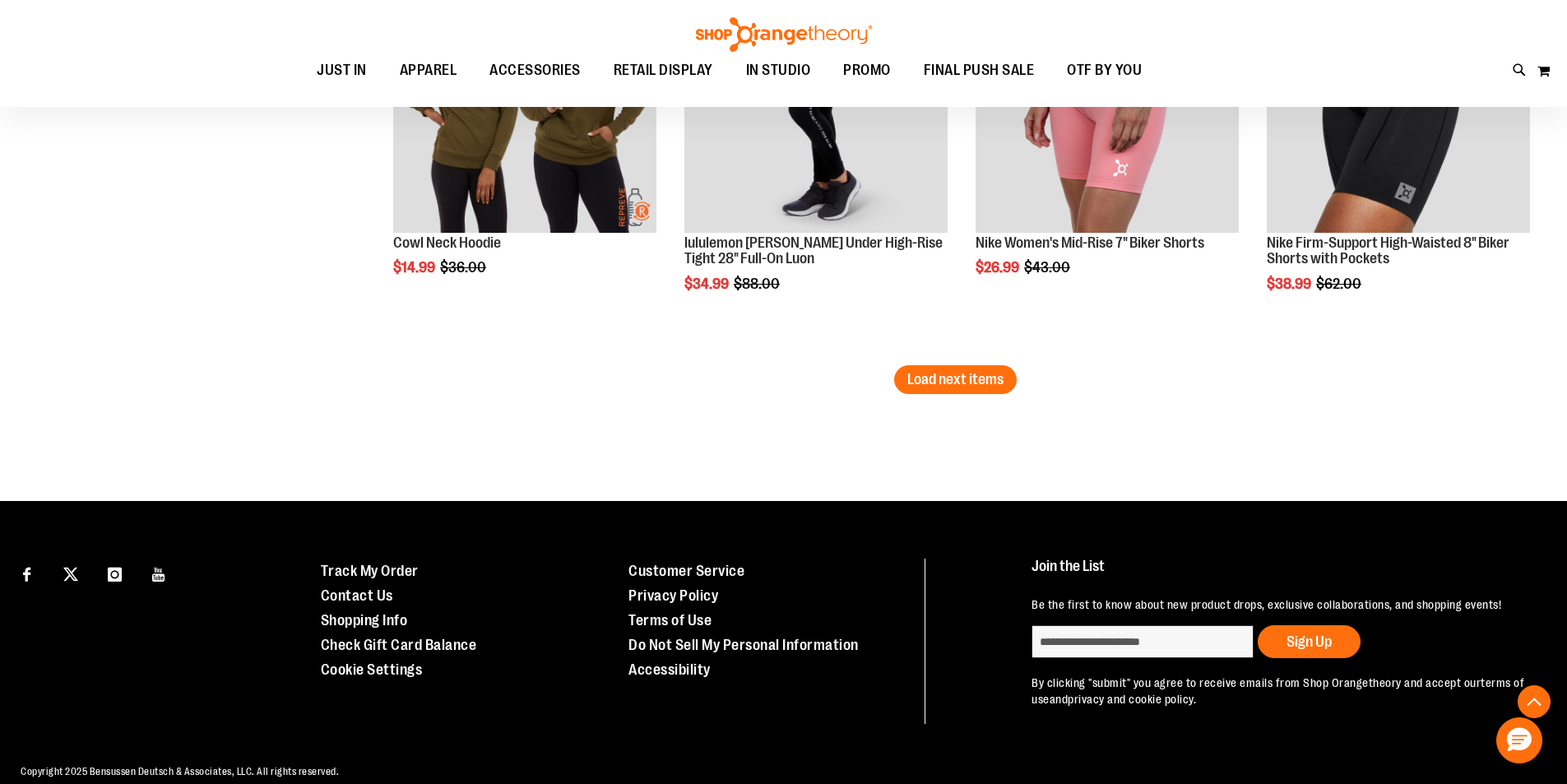
scroll to position [4829, 0]
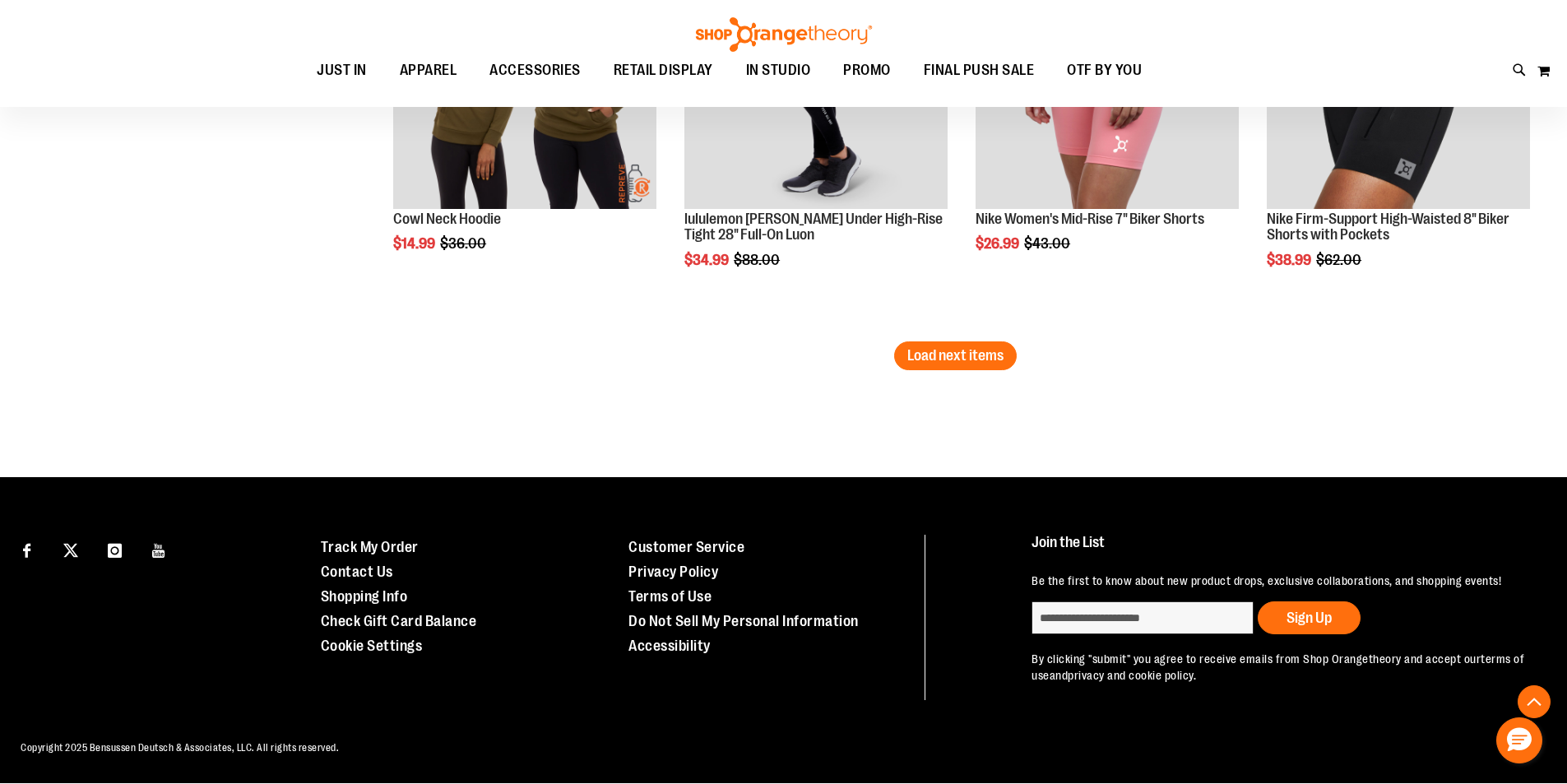
click at [997, 357] on span "Load next items" at bounding box center [955, 355] width 96 height 17
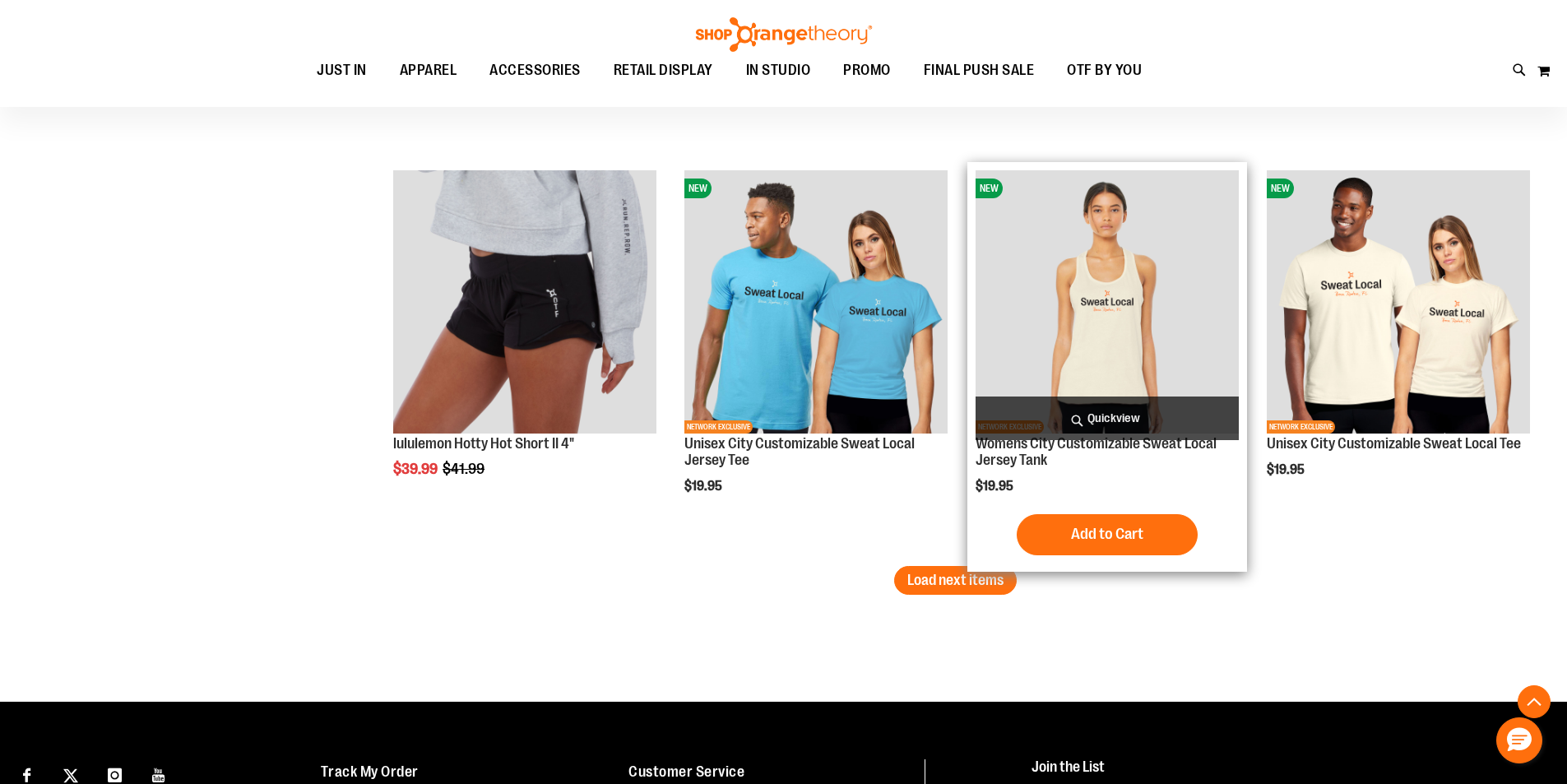
scroll to position [5815, 0]
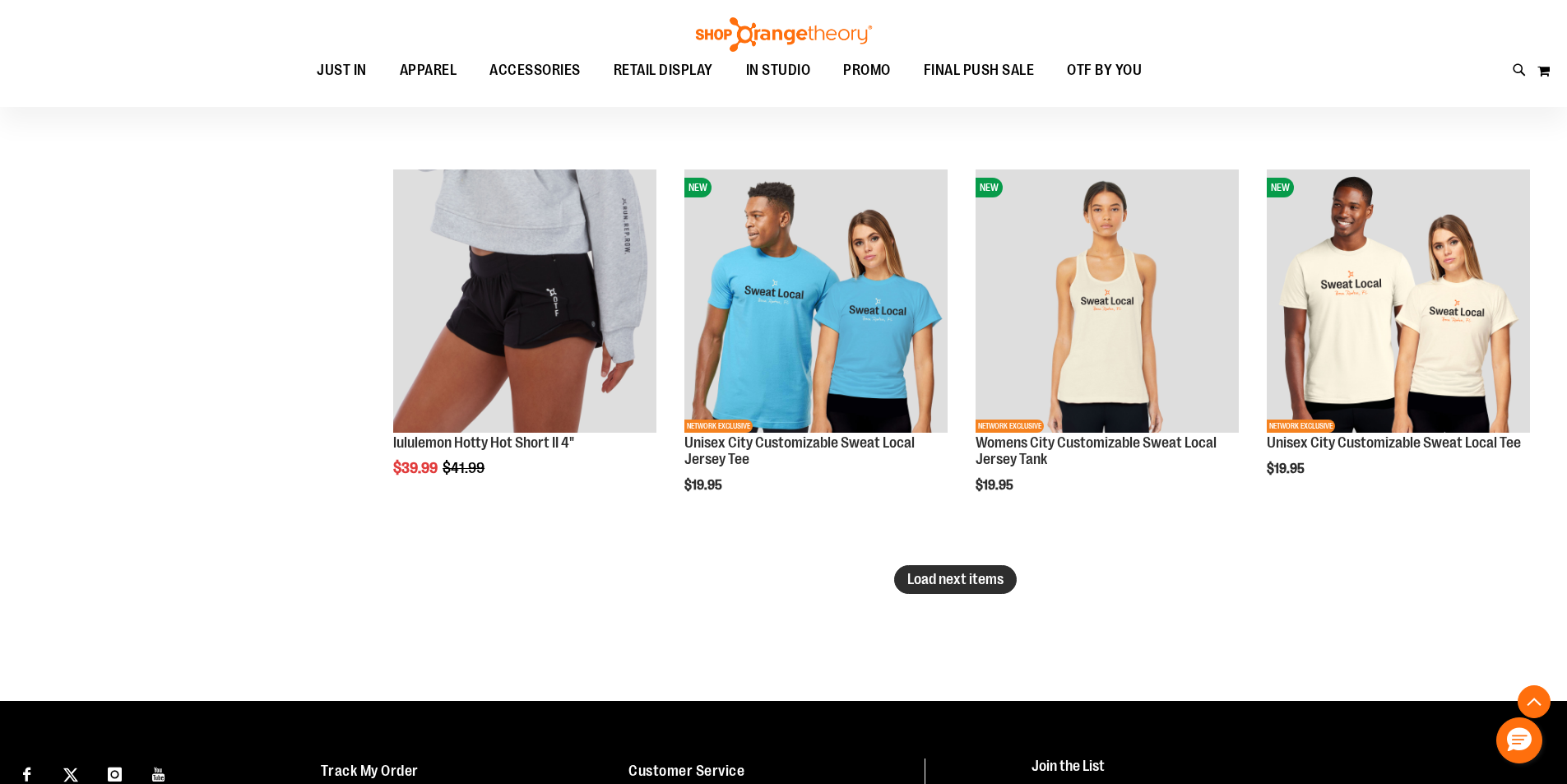
click at [964, 588] on button "Load next items" at bounding box center [955, 578] width 123 height 29
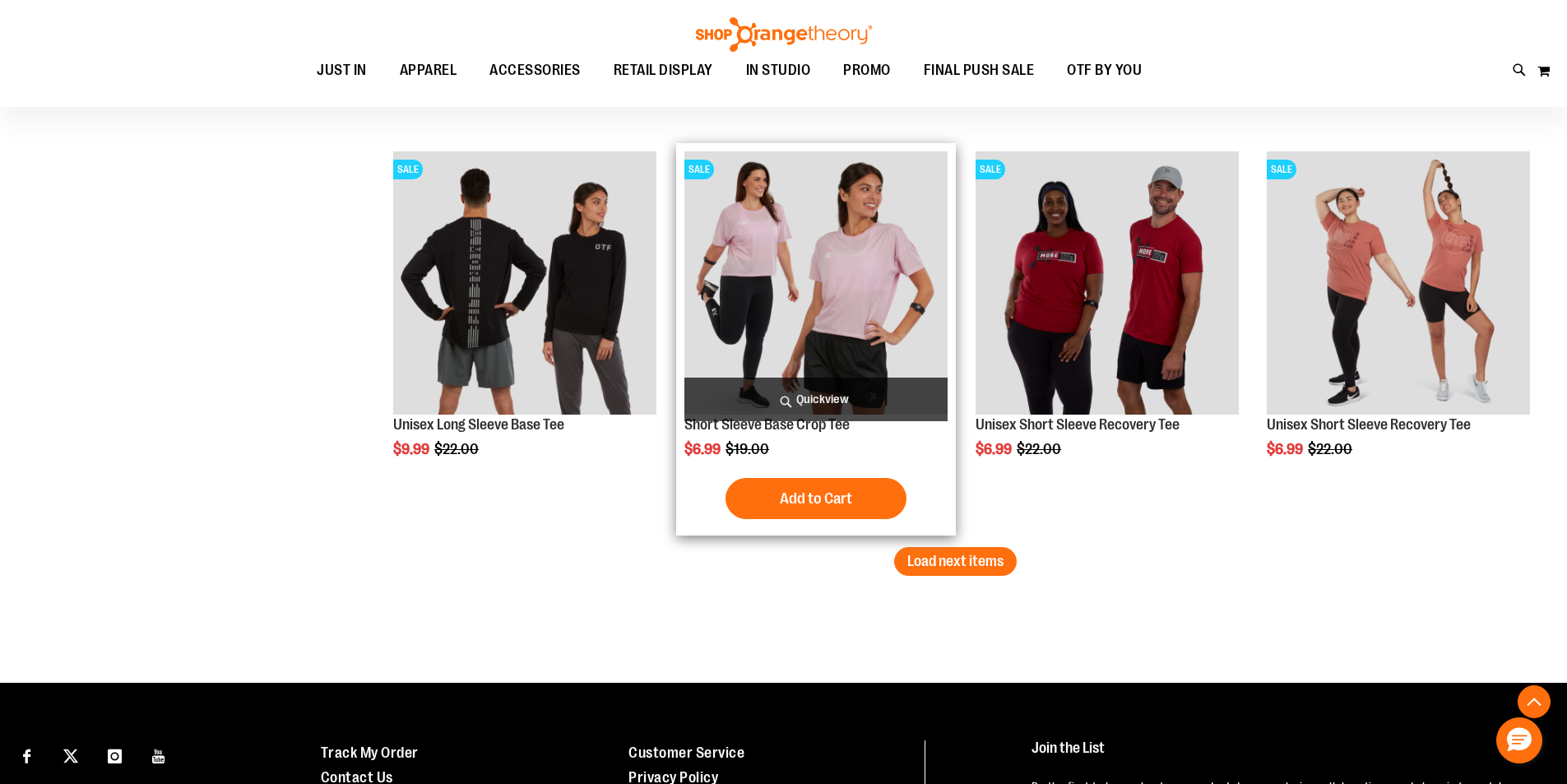
scroll to position [7050, 0]
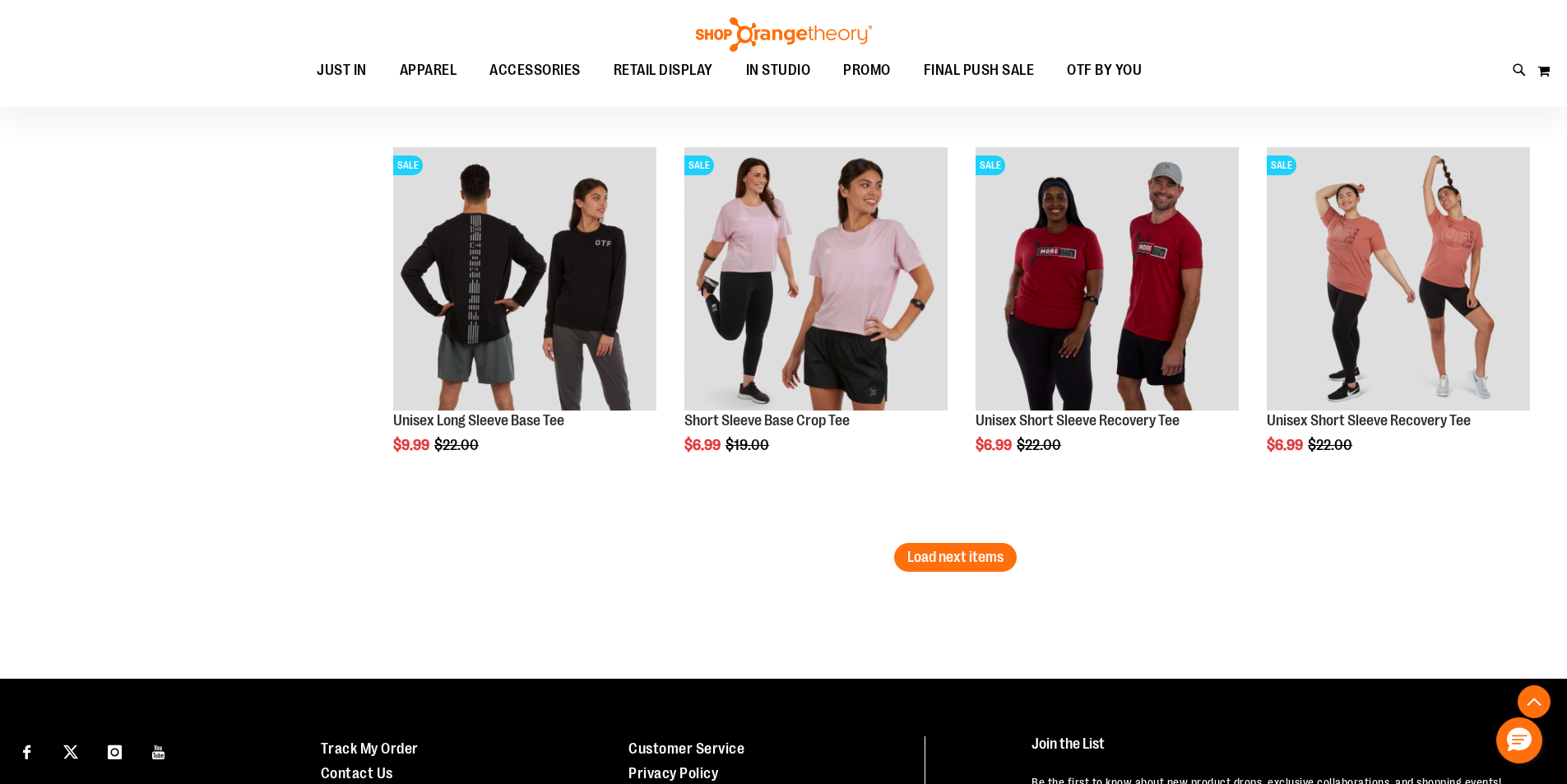
click at [933, 557] on span "Load next items" at bounding box center [955, 557] width 96 height 17
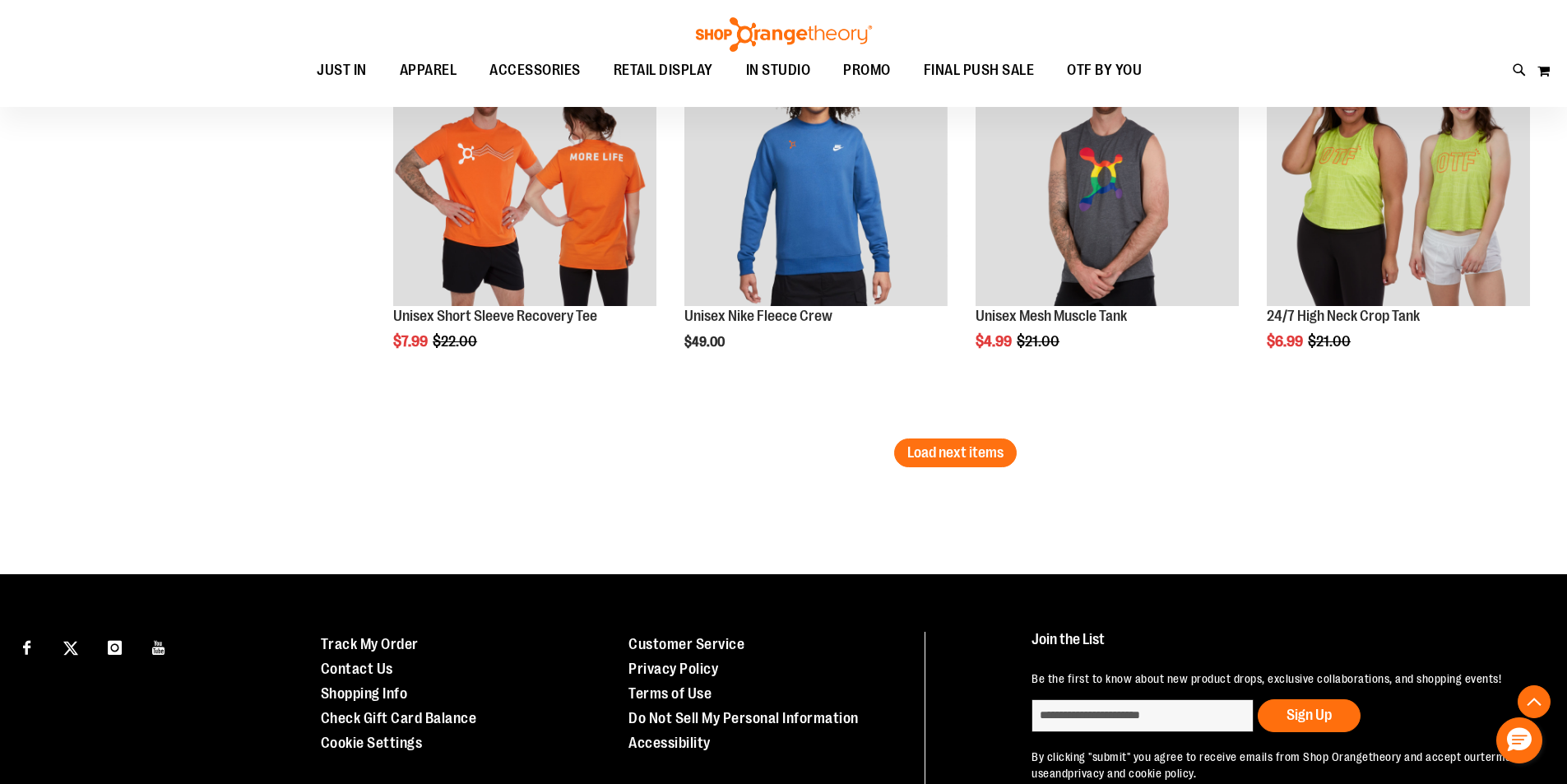
scroll to position [8365, 0]
click at [967, 434] on li "SALE Unisex Mesh Muscle Tank $4.99 Regular Price $21.00 Quickview Add to Cart I…" at bounding box center [1106, 236] width 280 height 404
click at [962, 451] on span "Load next items" at bounding box center [955, 452] width 96 height 17
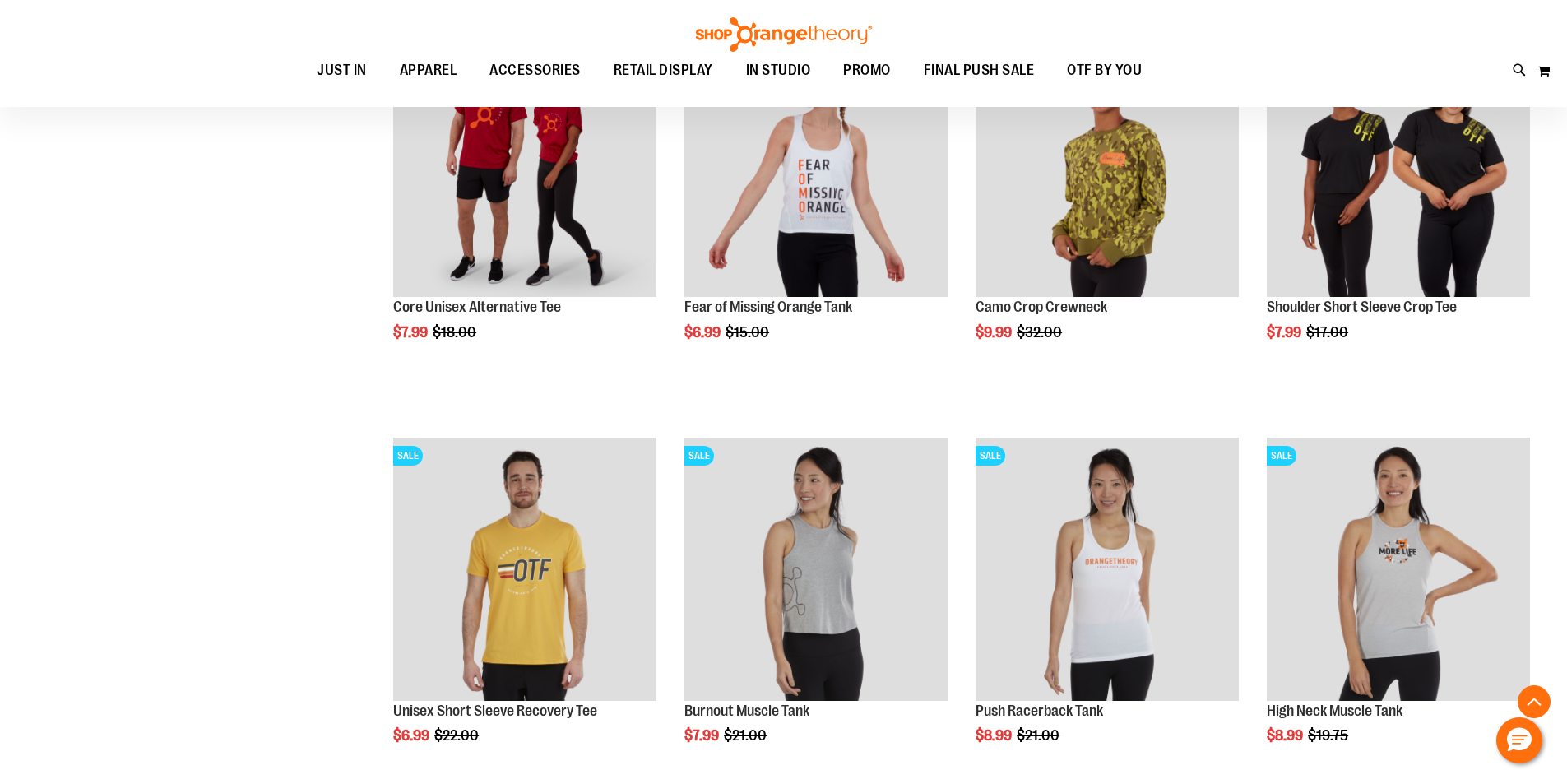
scroll to position [9352, 0]
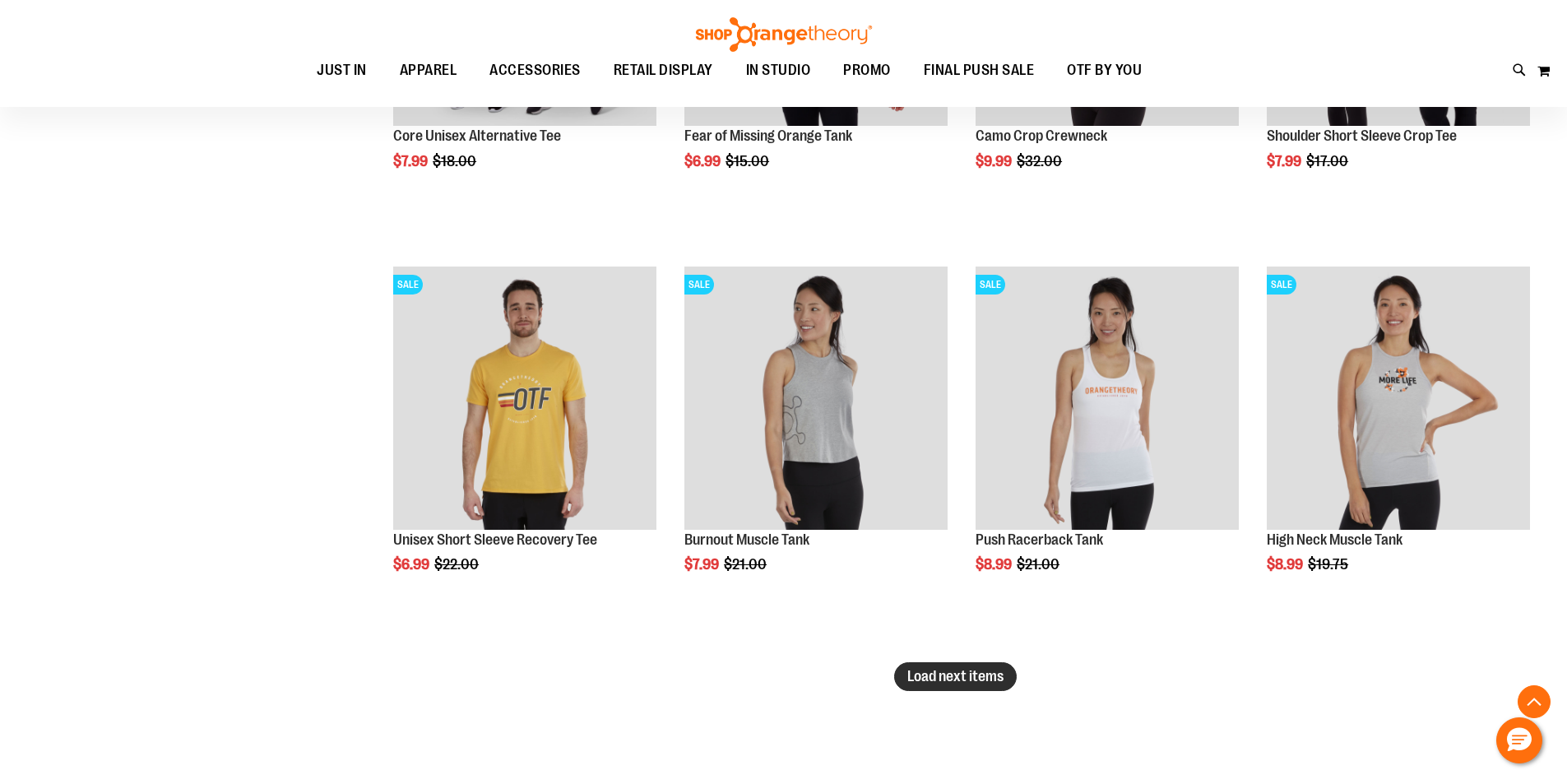
click at [978, 671] on span "Load next items" at bounding box center [955, 676] width 96 height 17
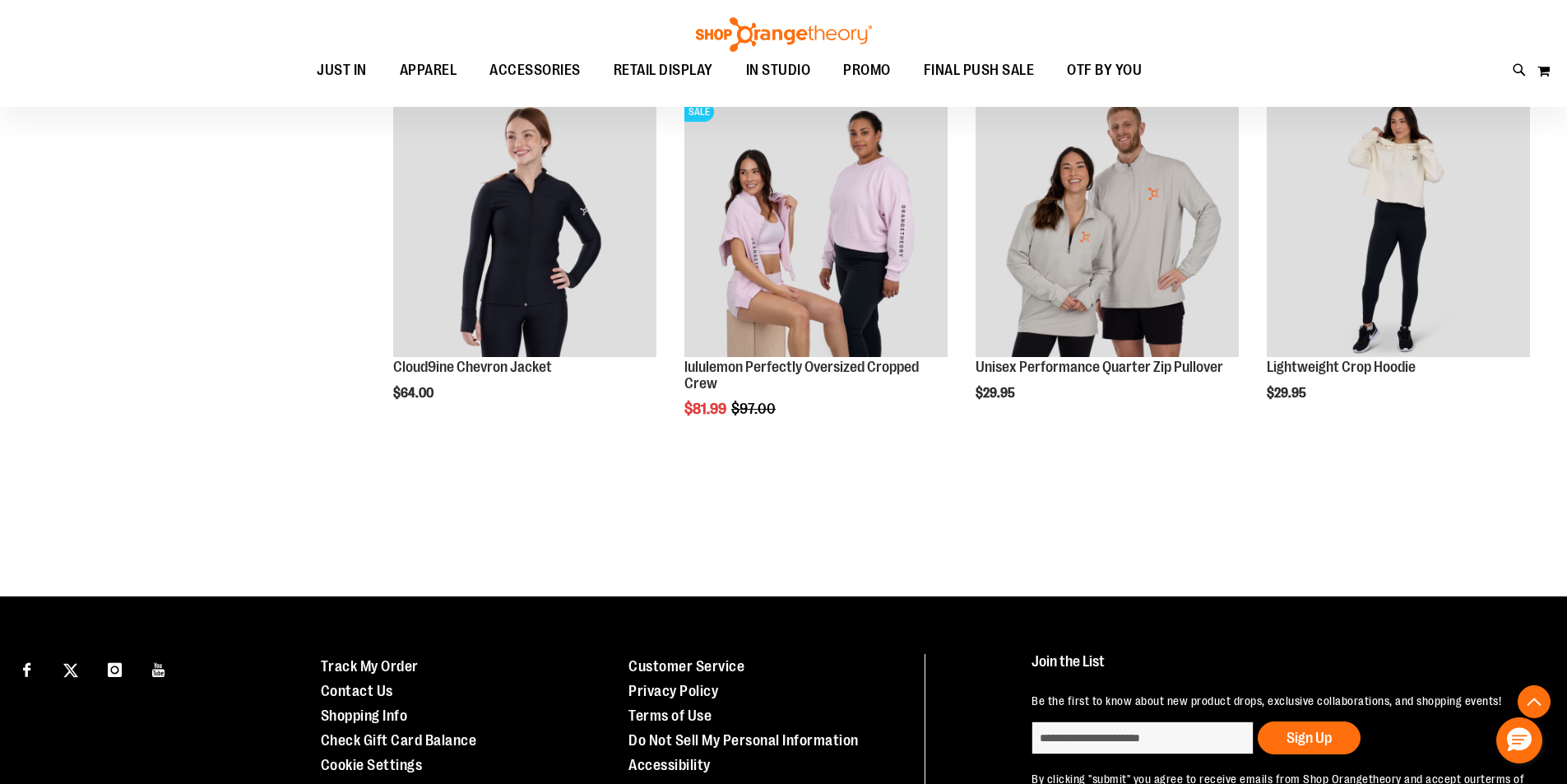
scroll to position [10749, 0]
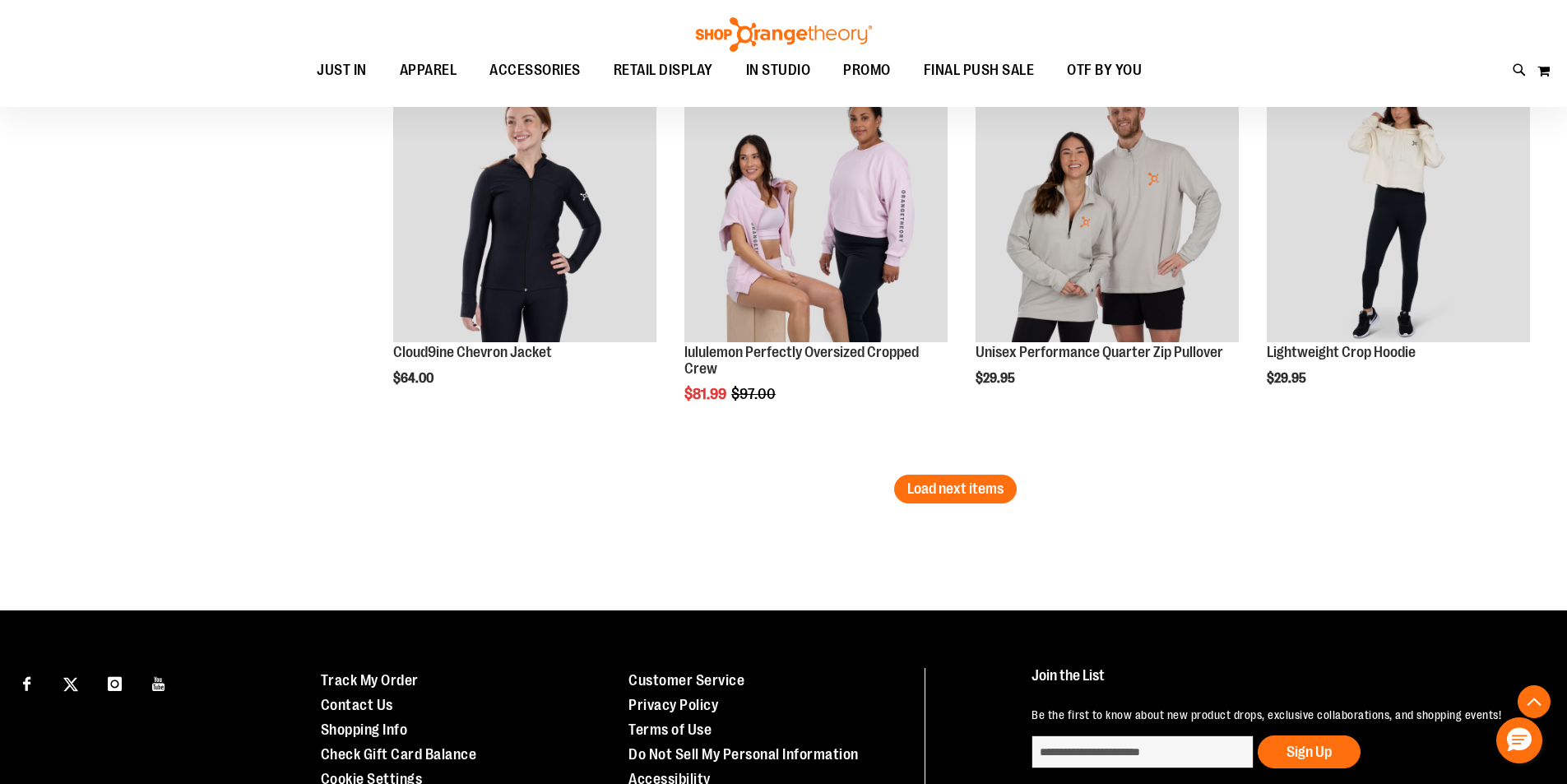
click at [923, 488] on span "Load next items" at bounding box center [955, 489] width 96 height 17
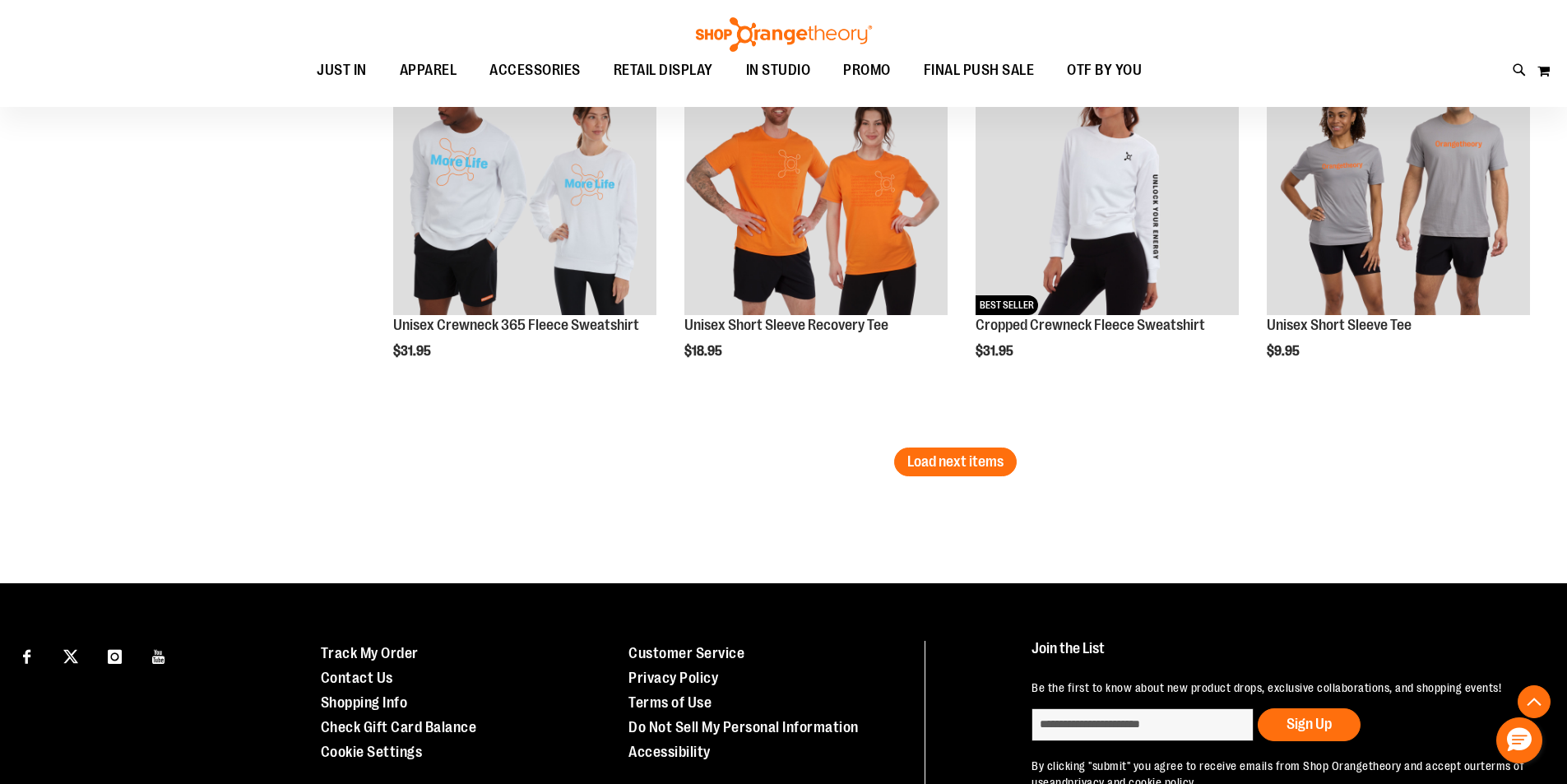
scroll to position [11818, 0]
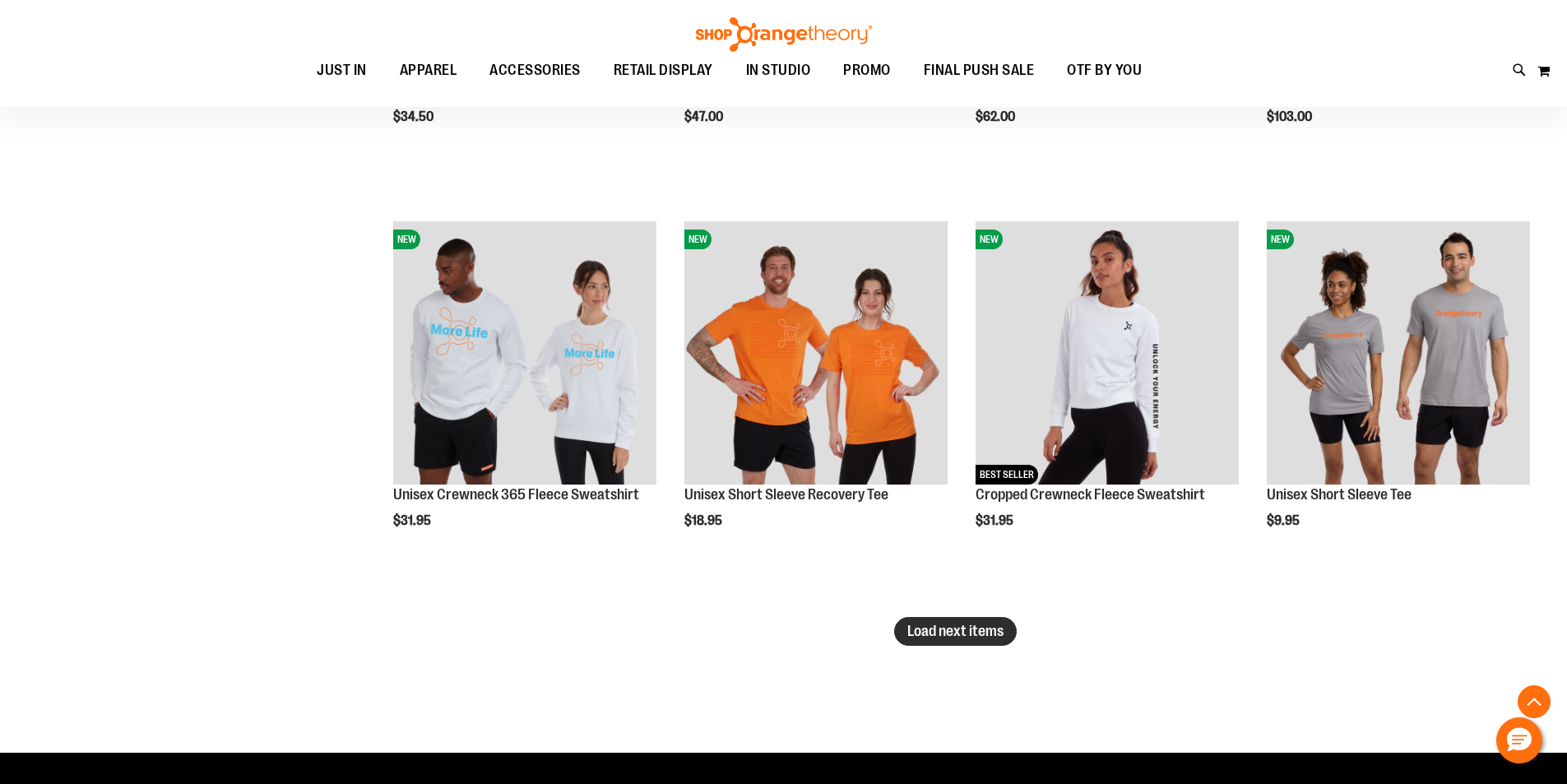
click at [992, 641] on button "Load next items" at bounding box center [955, 631] width 123 height 29
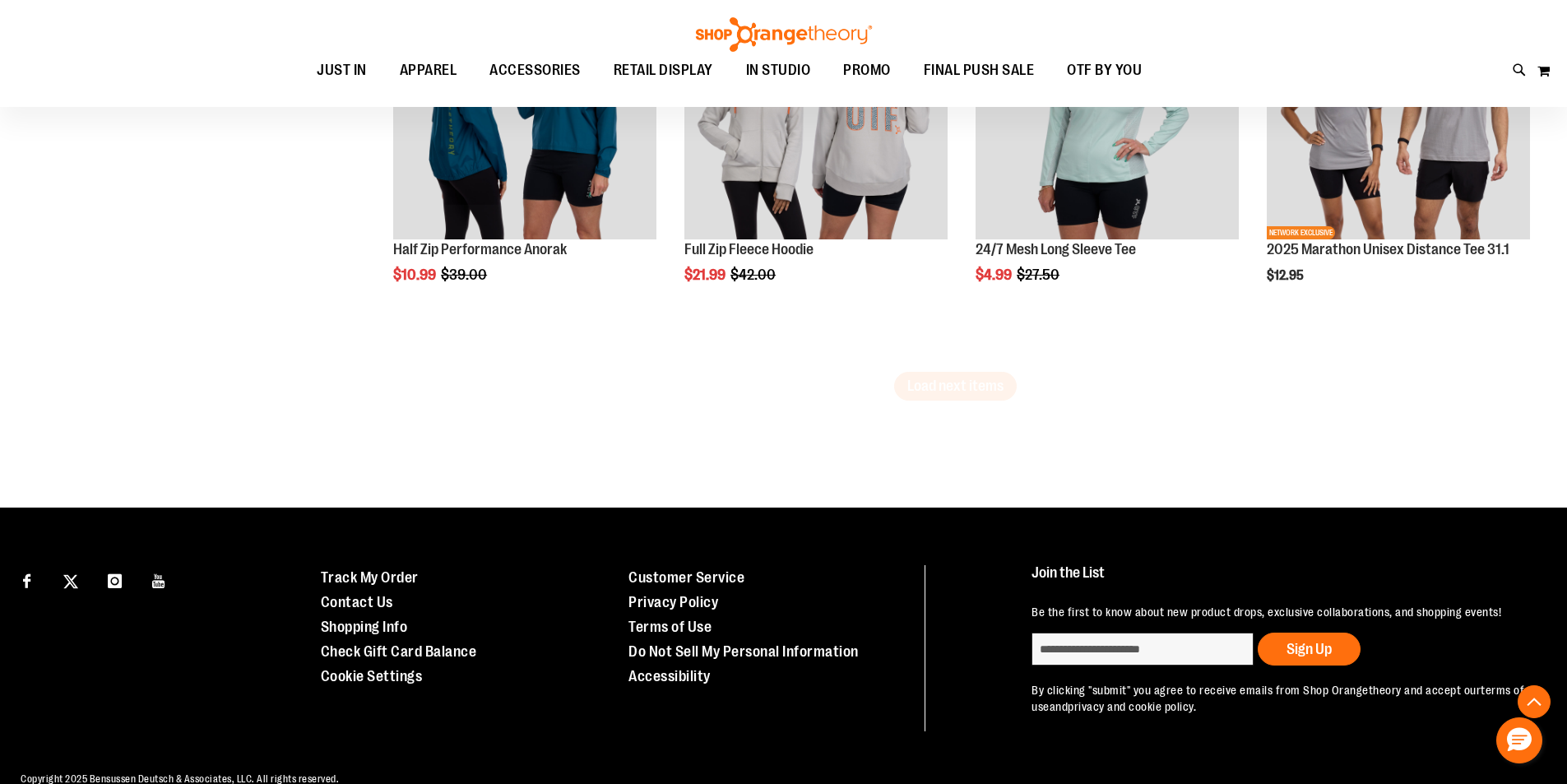
scroll to position [13276, 0]
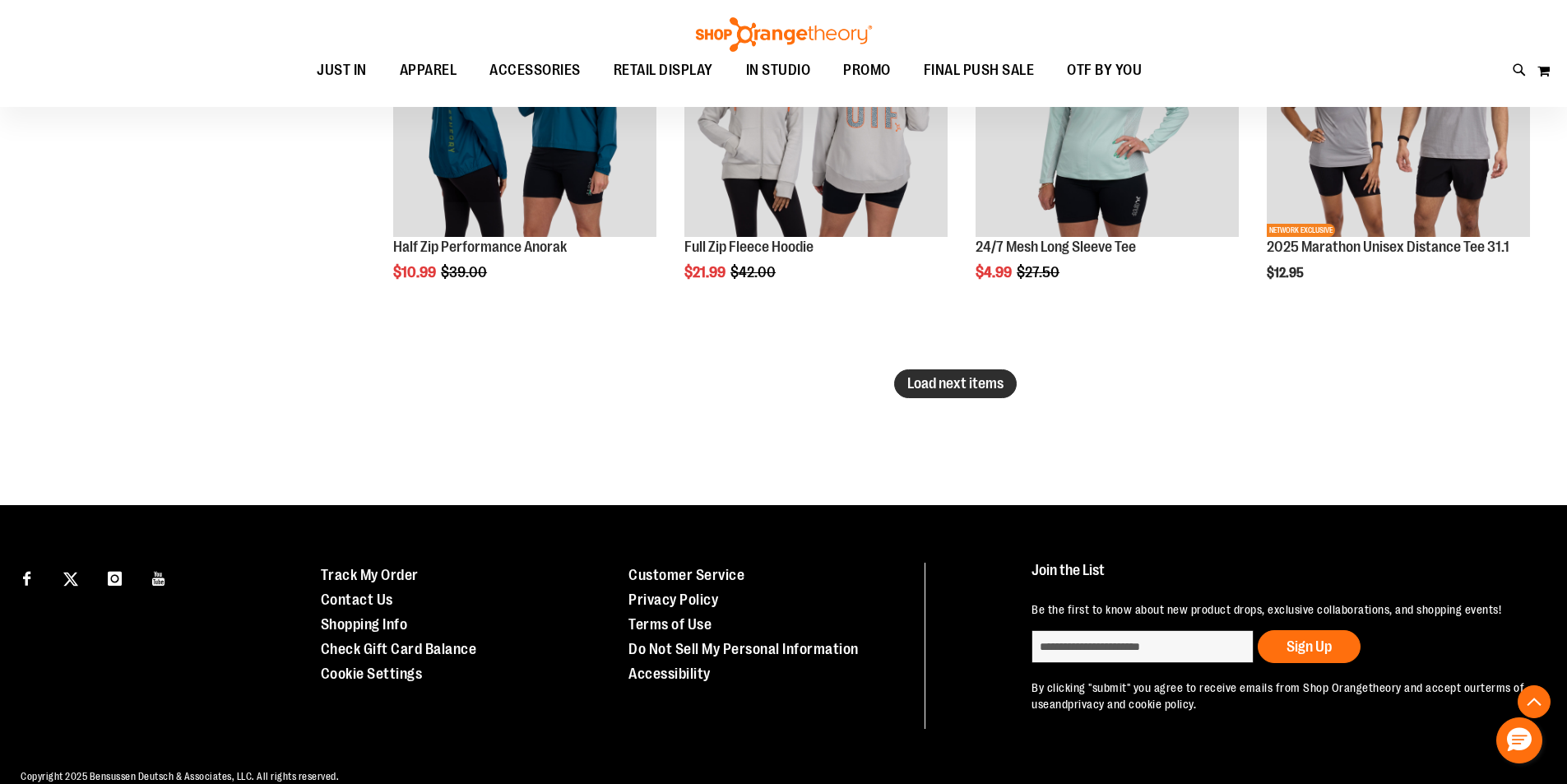
click at [946, 378] on span "Load next items" at bounding box center [955, 384] width 96 height 17
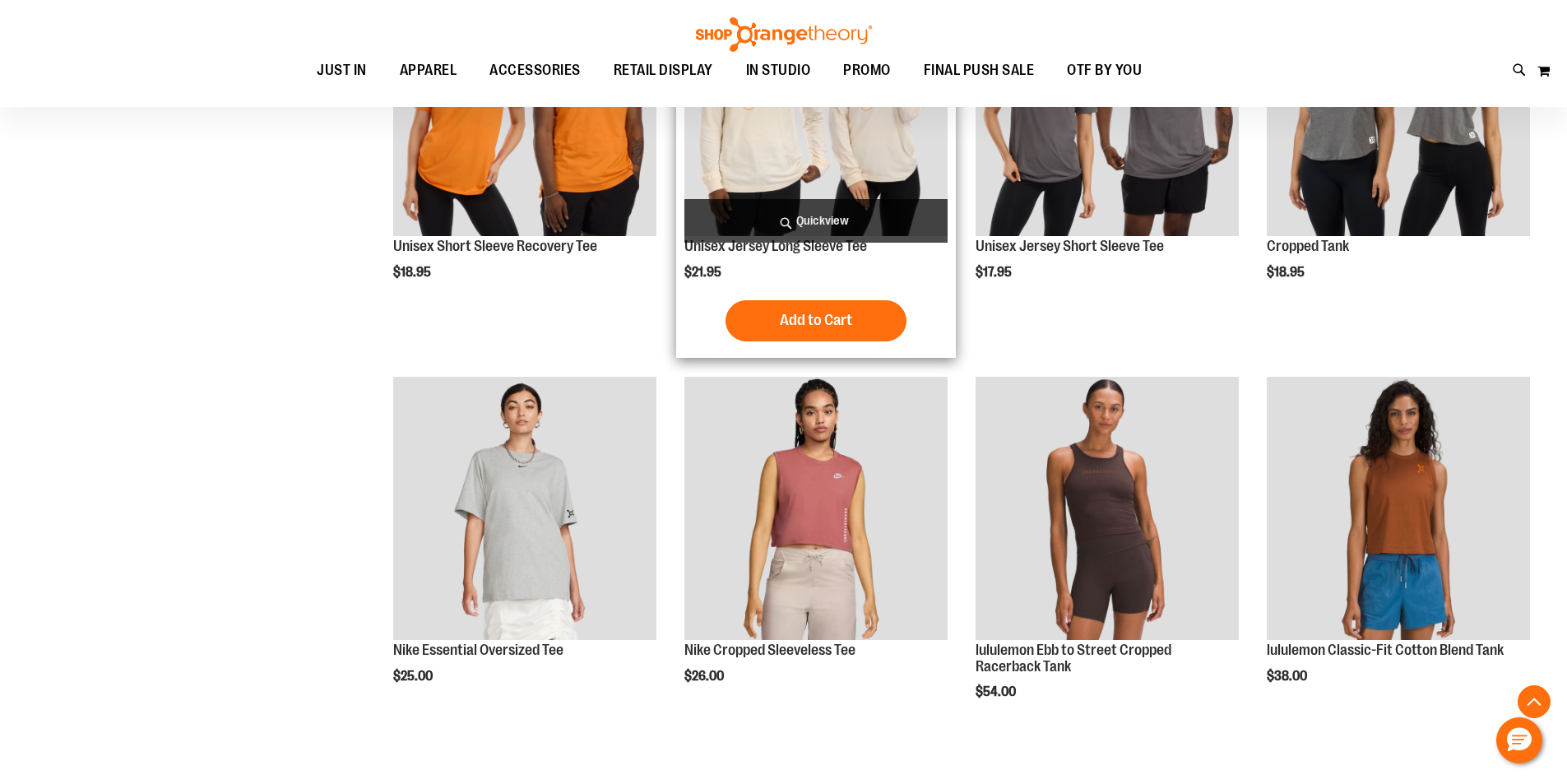
scroll to position [14098, 0]
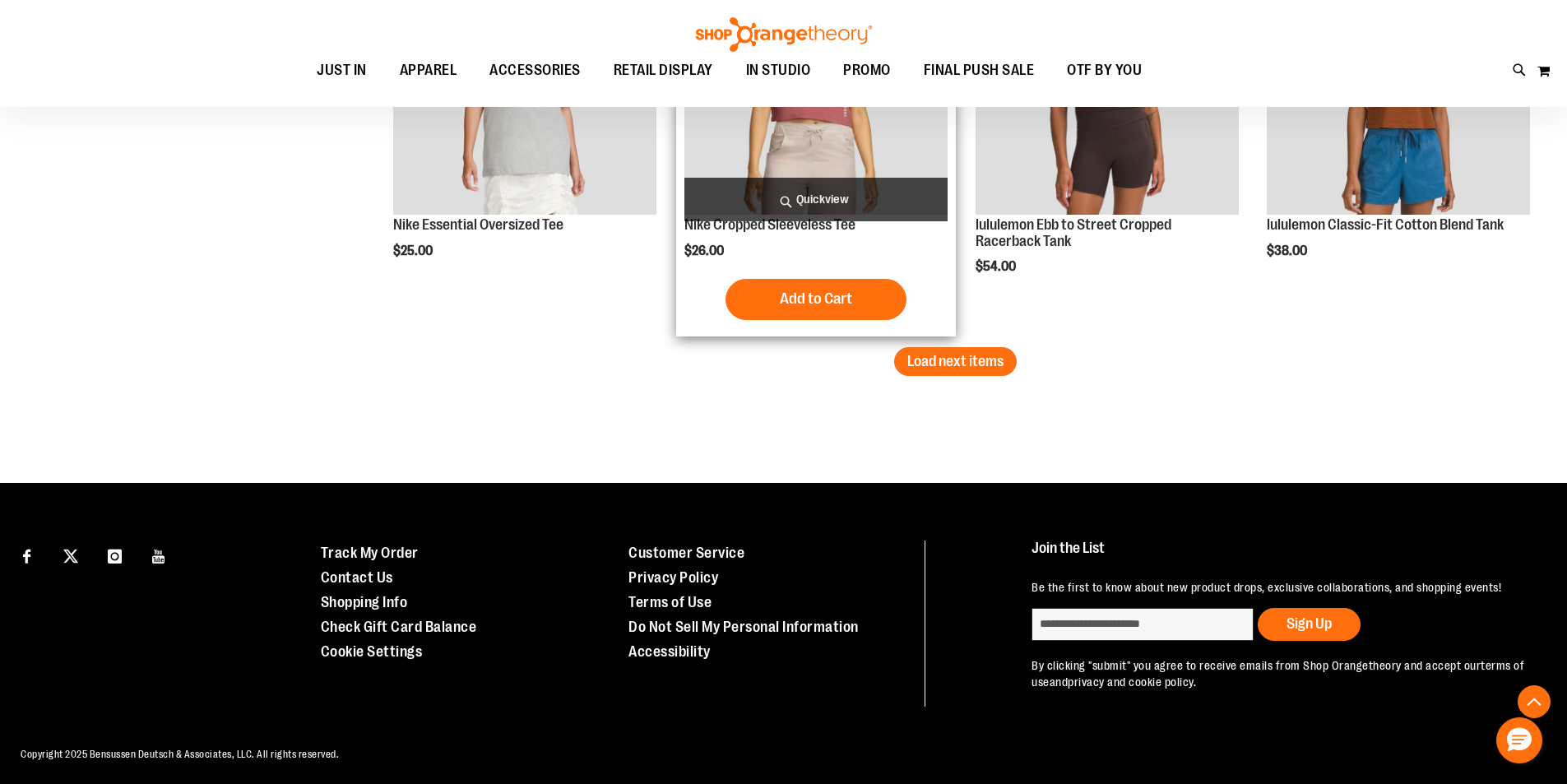
click at [924, 370] on button "Load next items" at bounding box center [955, 361] width 123 height 29
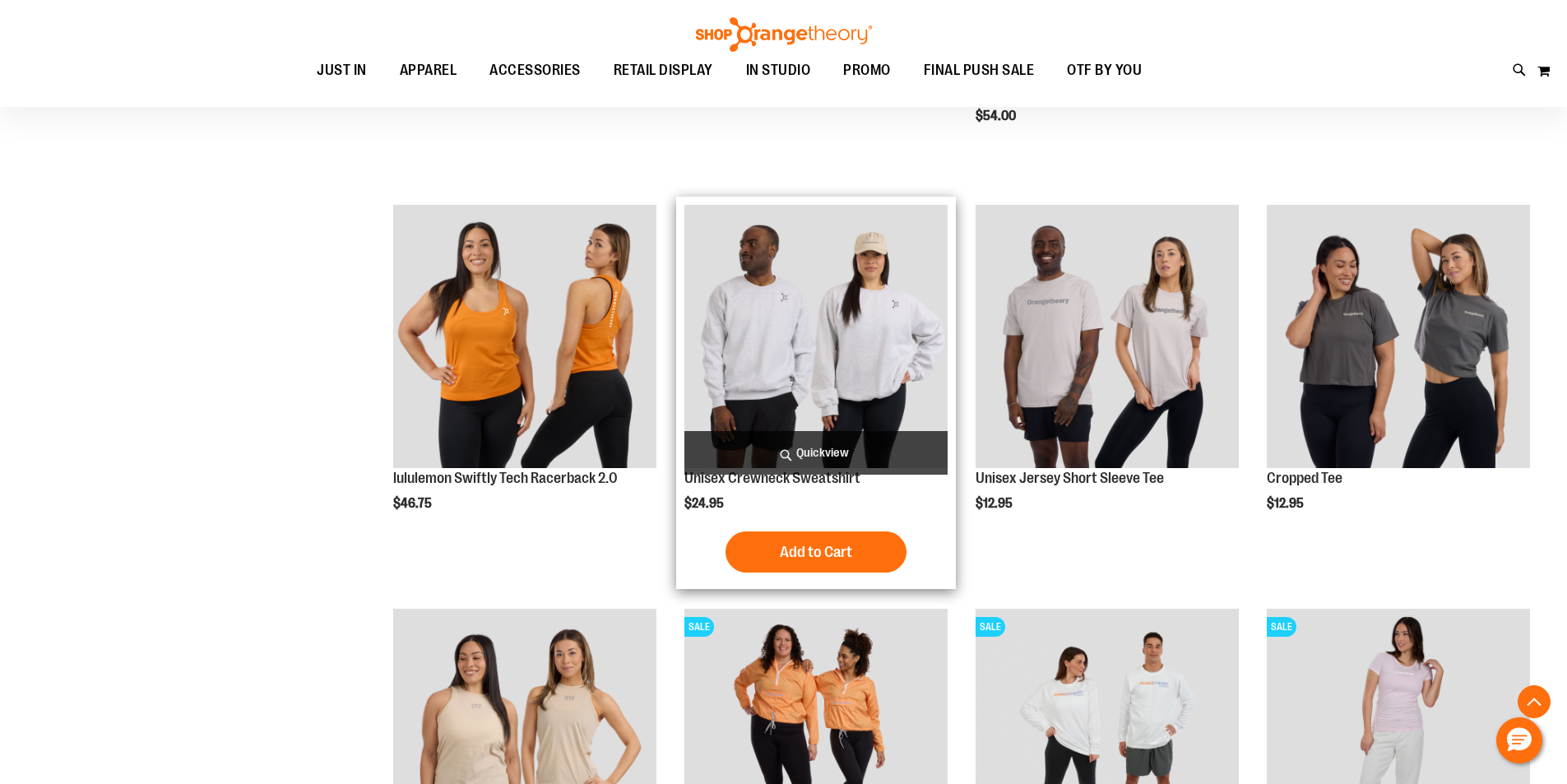
scroll to position [14674, 0]
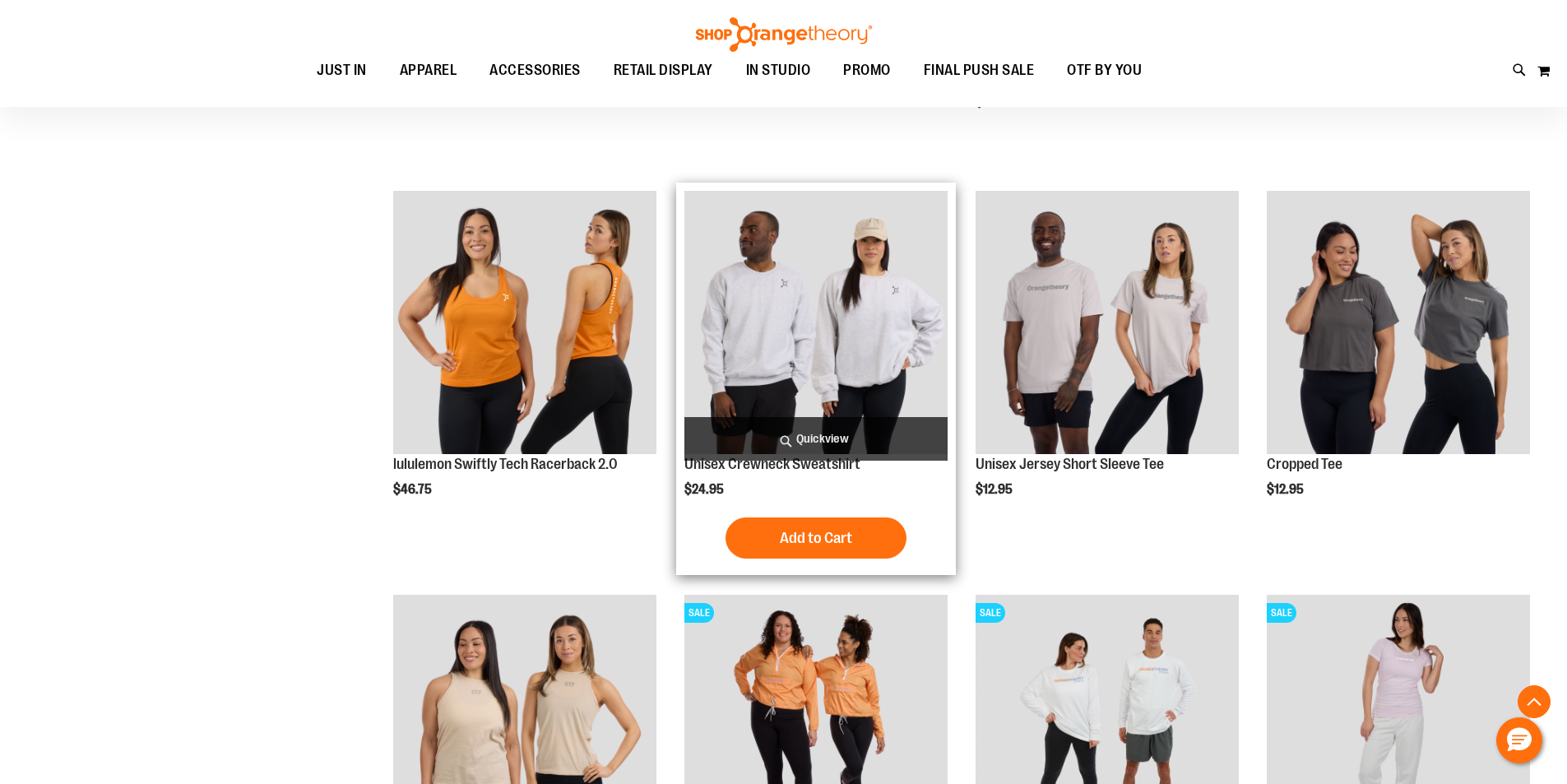
click at [891, 364] on img "product" at bounding box center [816, 322] width 263 height 263
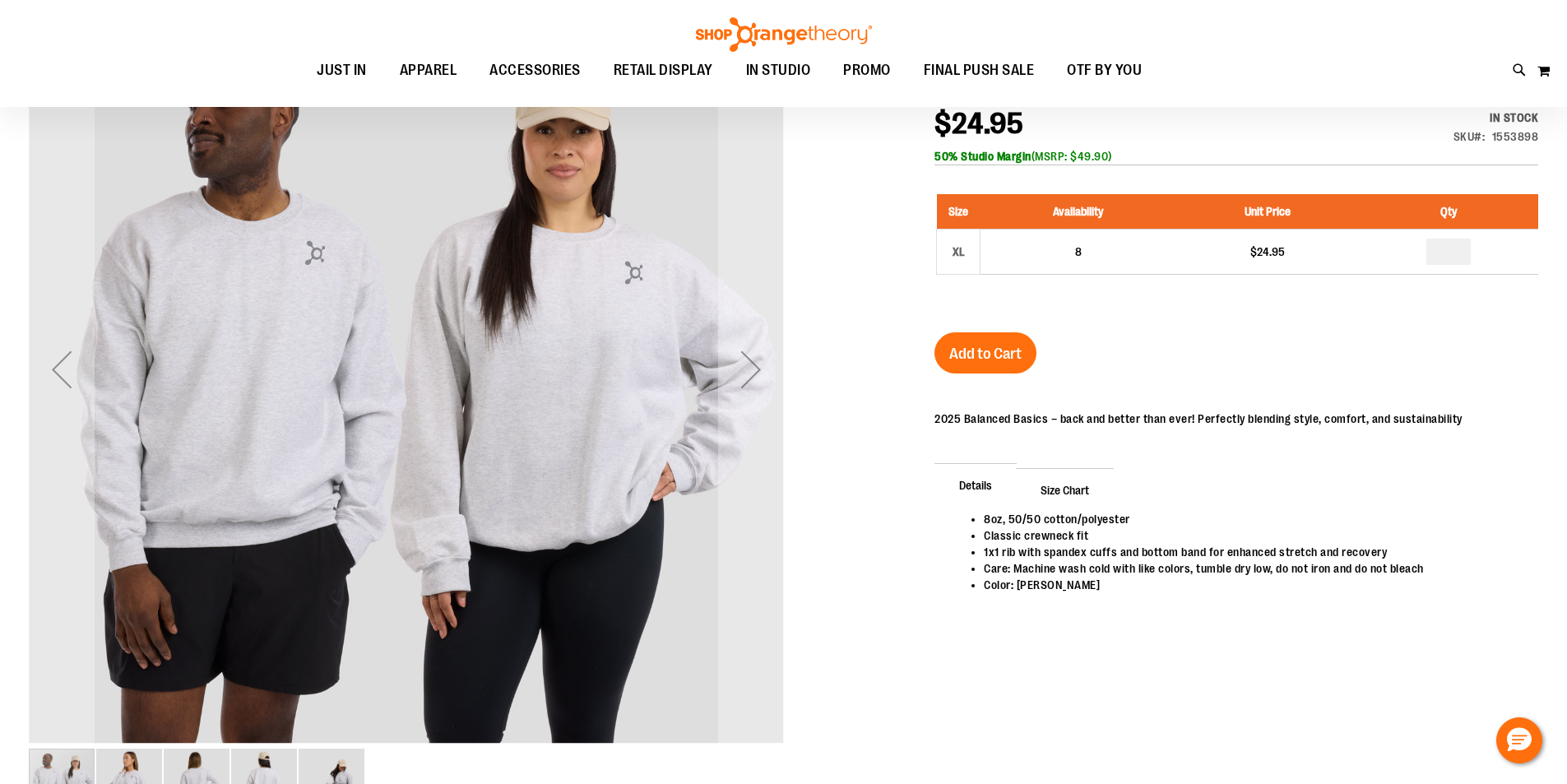
scroll to position [65, 0]
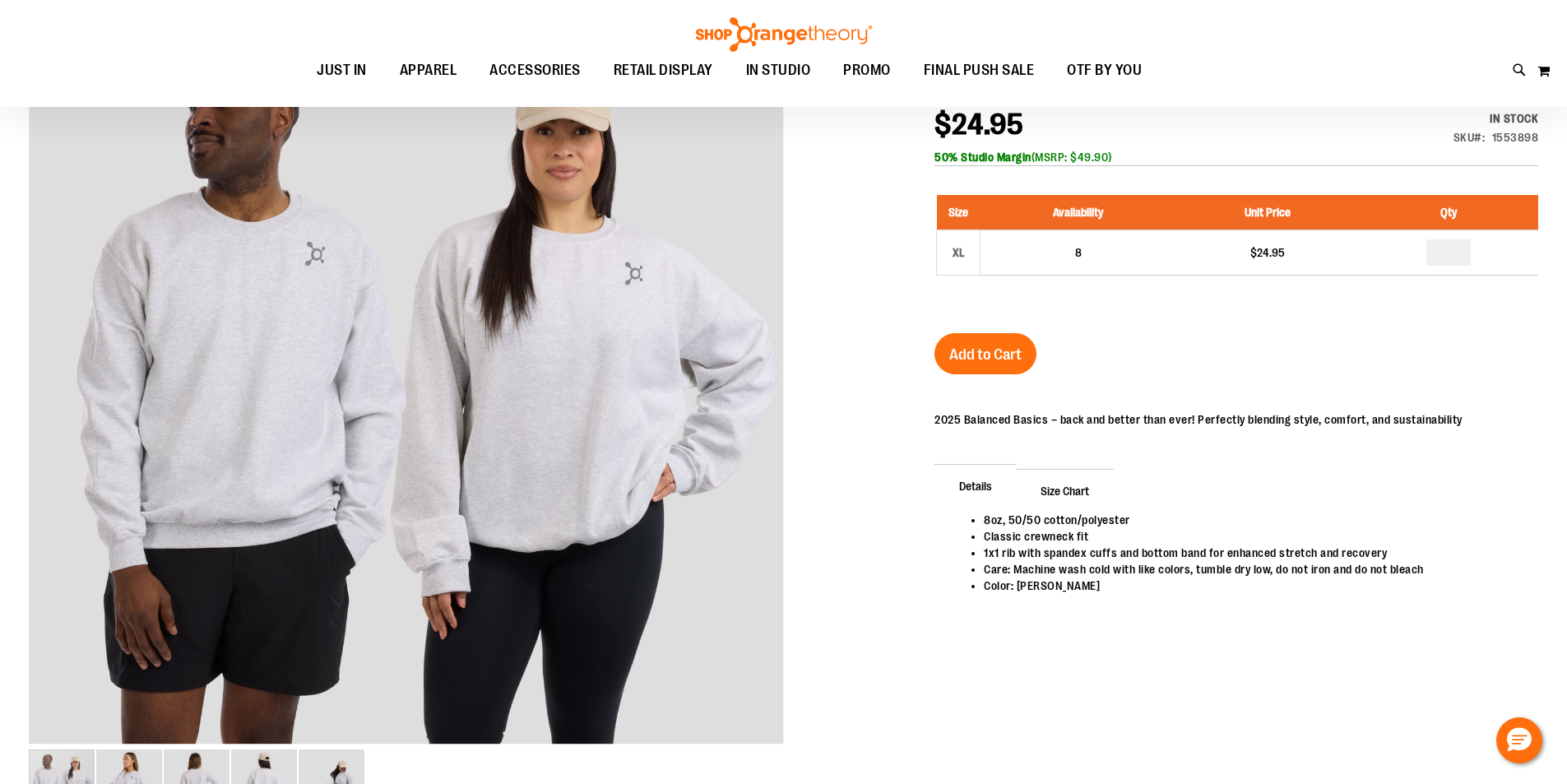
click at [791, 393] on div at bounding box center [784, 415] width 1510 height 845
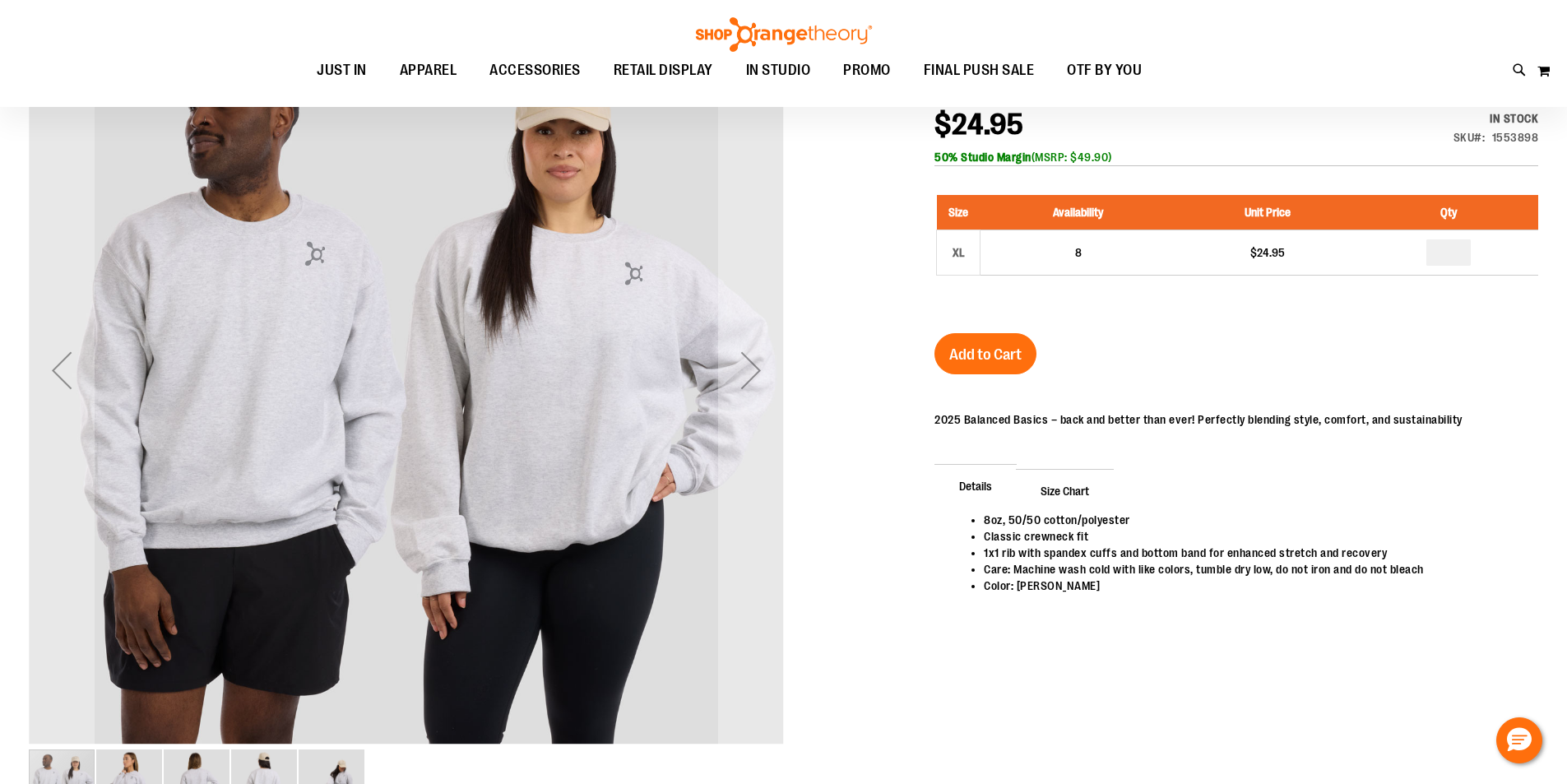
click at [742, 398] on div "Next" at bounding box center [750, 370] width 66 height 65
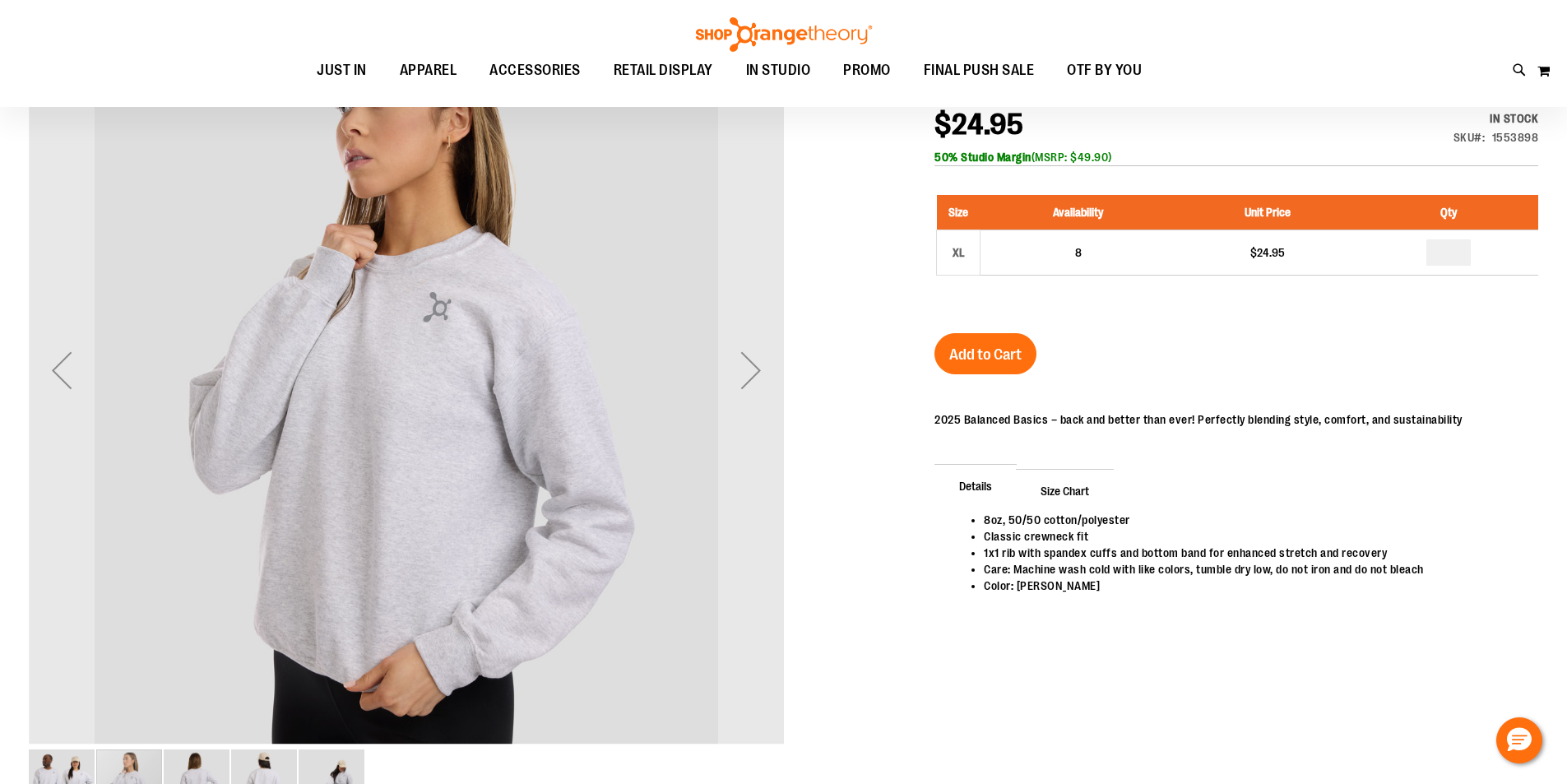
click at [742, 398] on div "Next" at bounding box center [750, 370] width 66 height 65
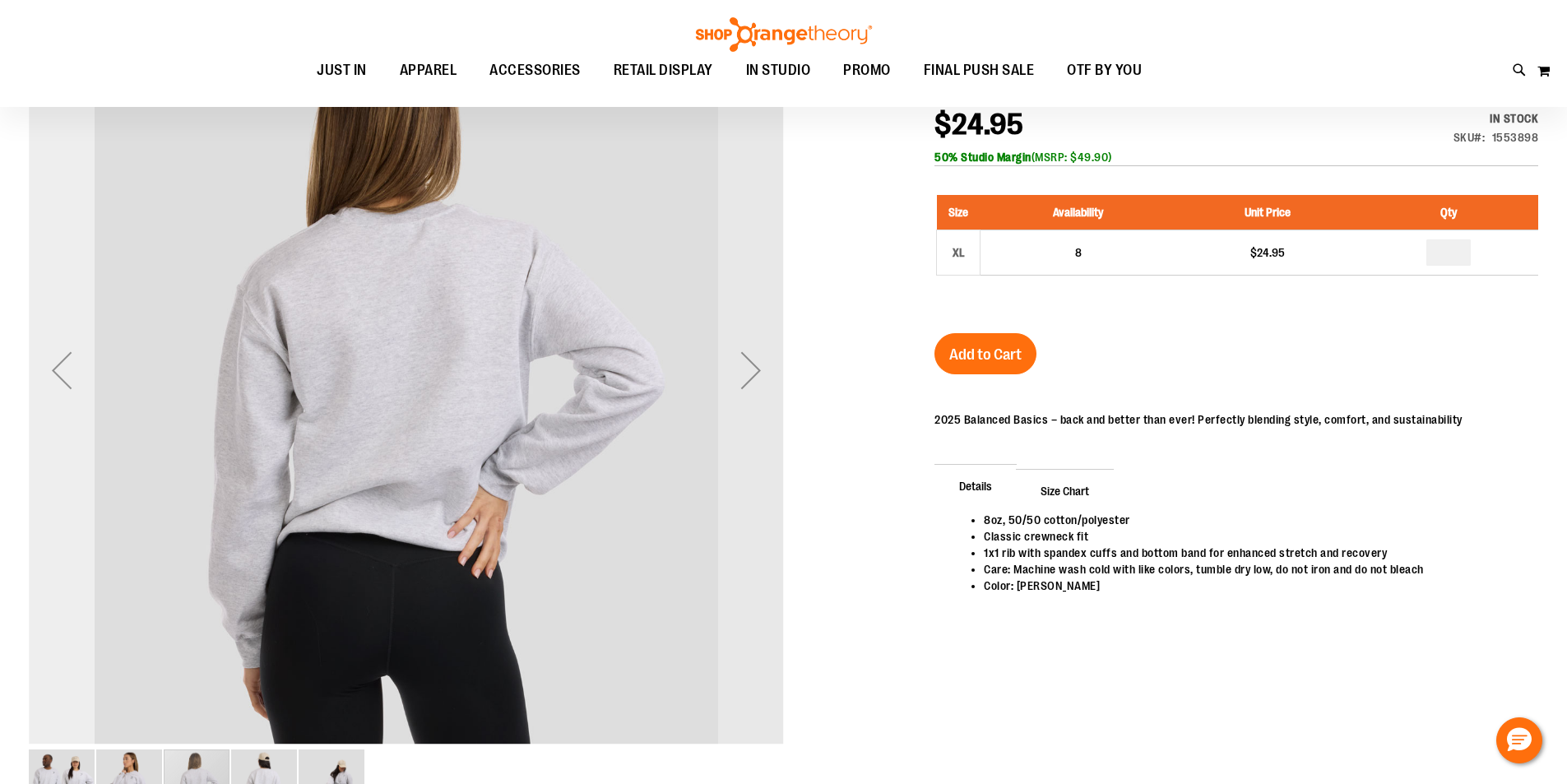
click at [72, 410] on div "Previous" at bounding box center [61, 370] width 66 height 754
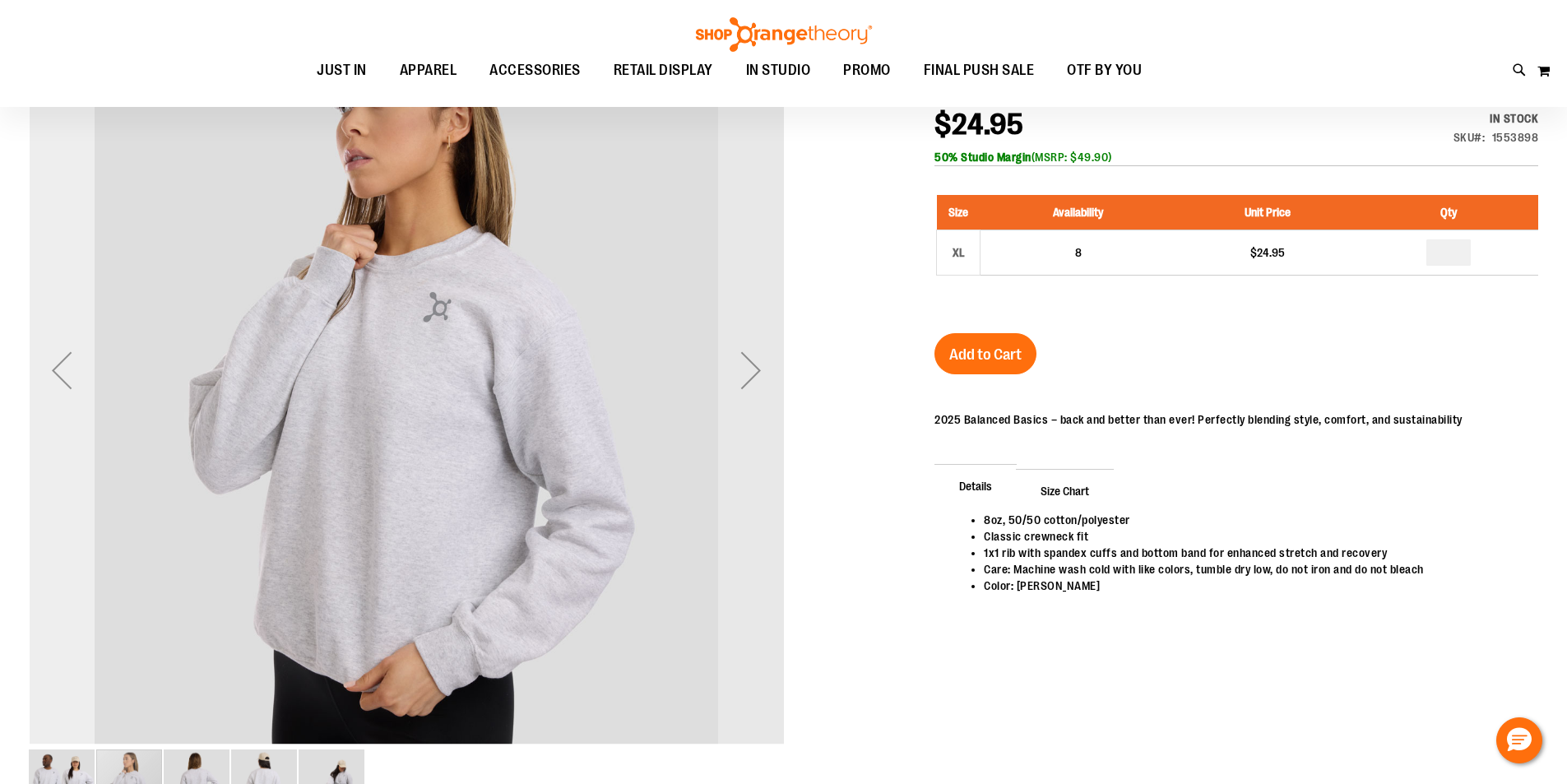
click at [72, 410] on div "Previous" at bounding box center [61, 370] width 66 height 754
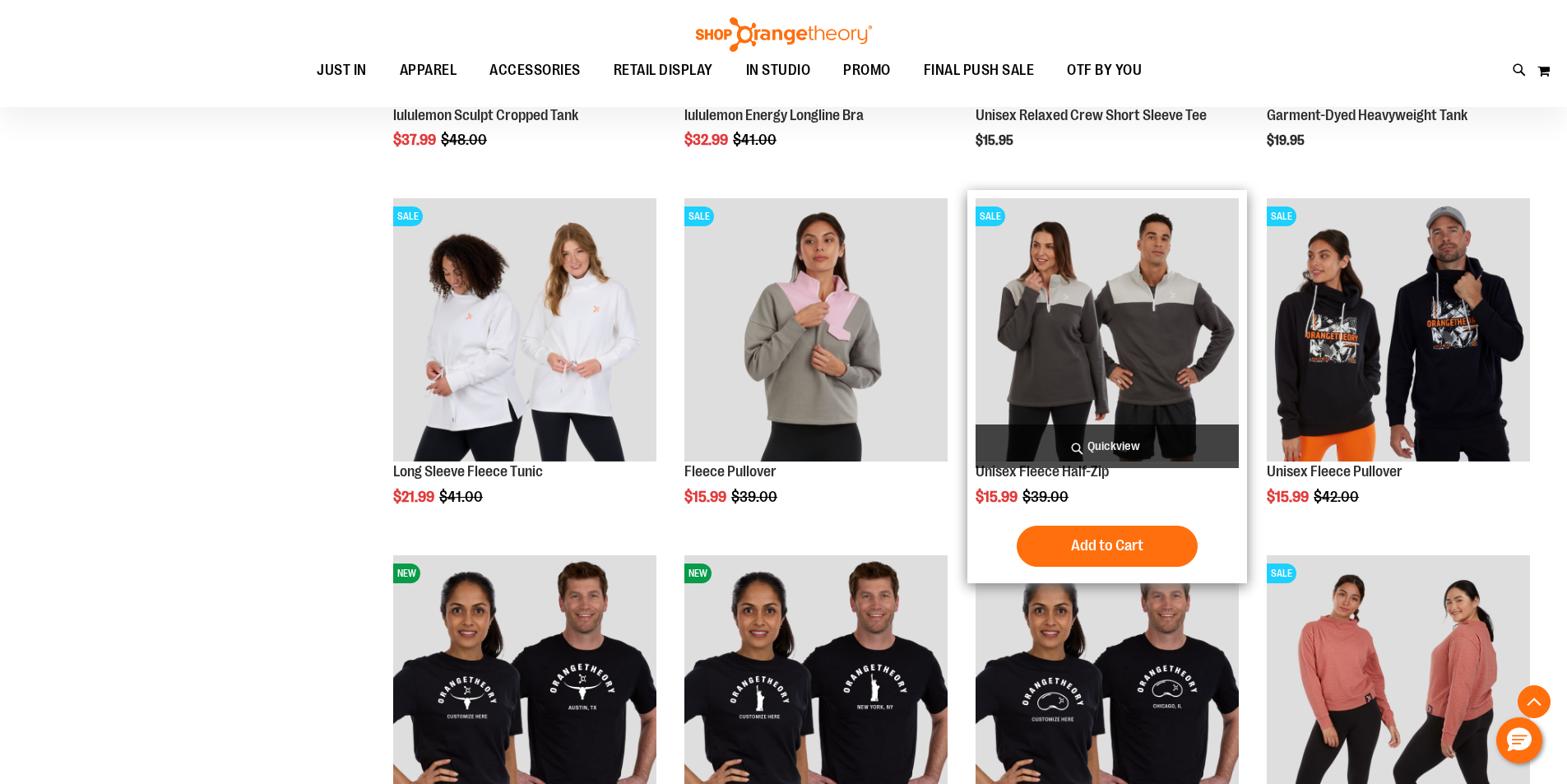
scroll to position [1249, 0]
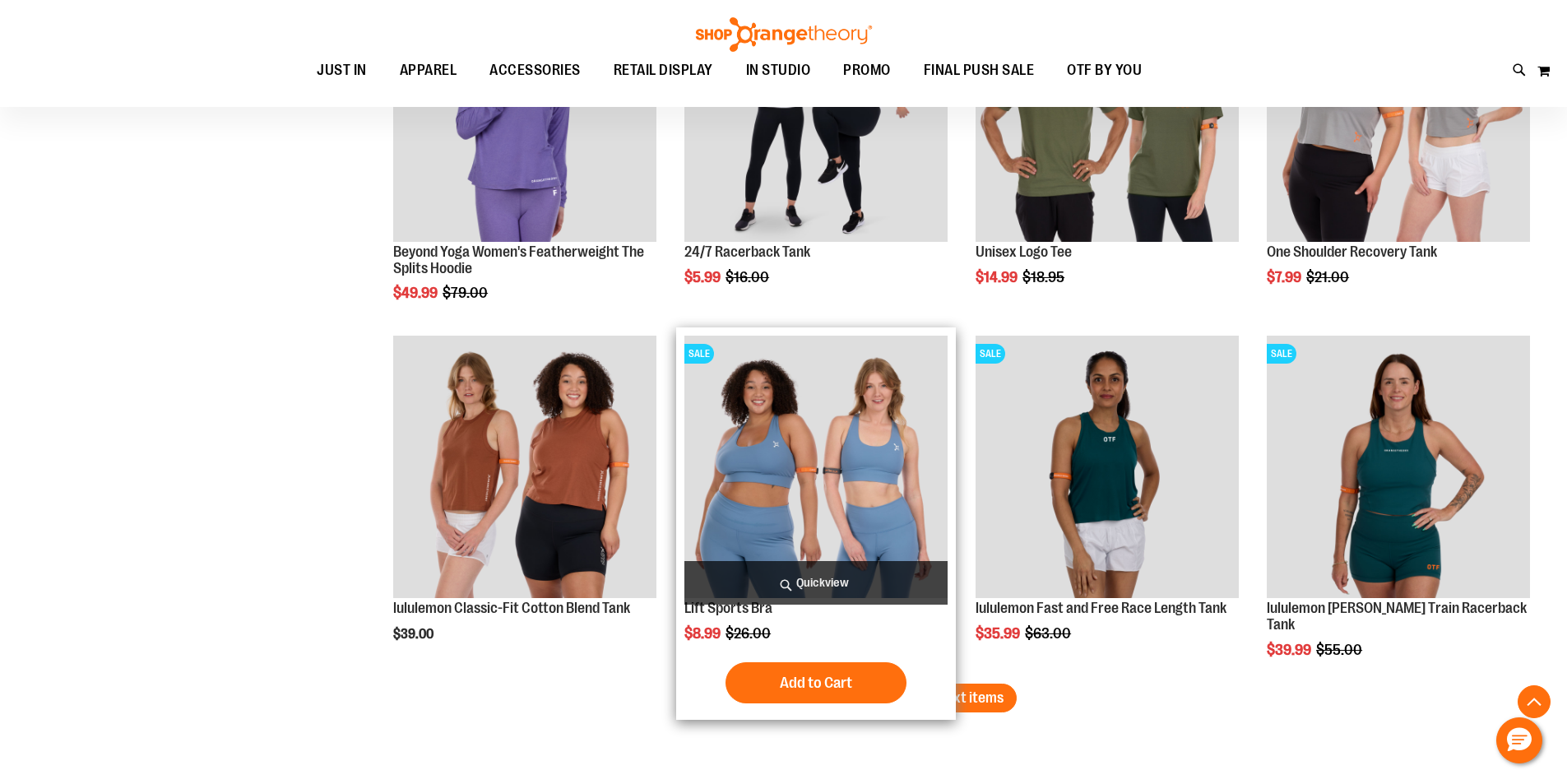
scroll to position [2976, 0]
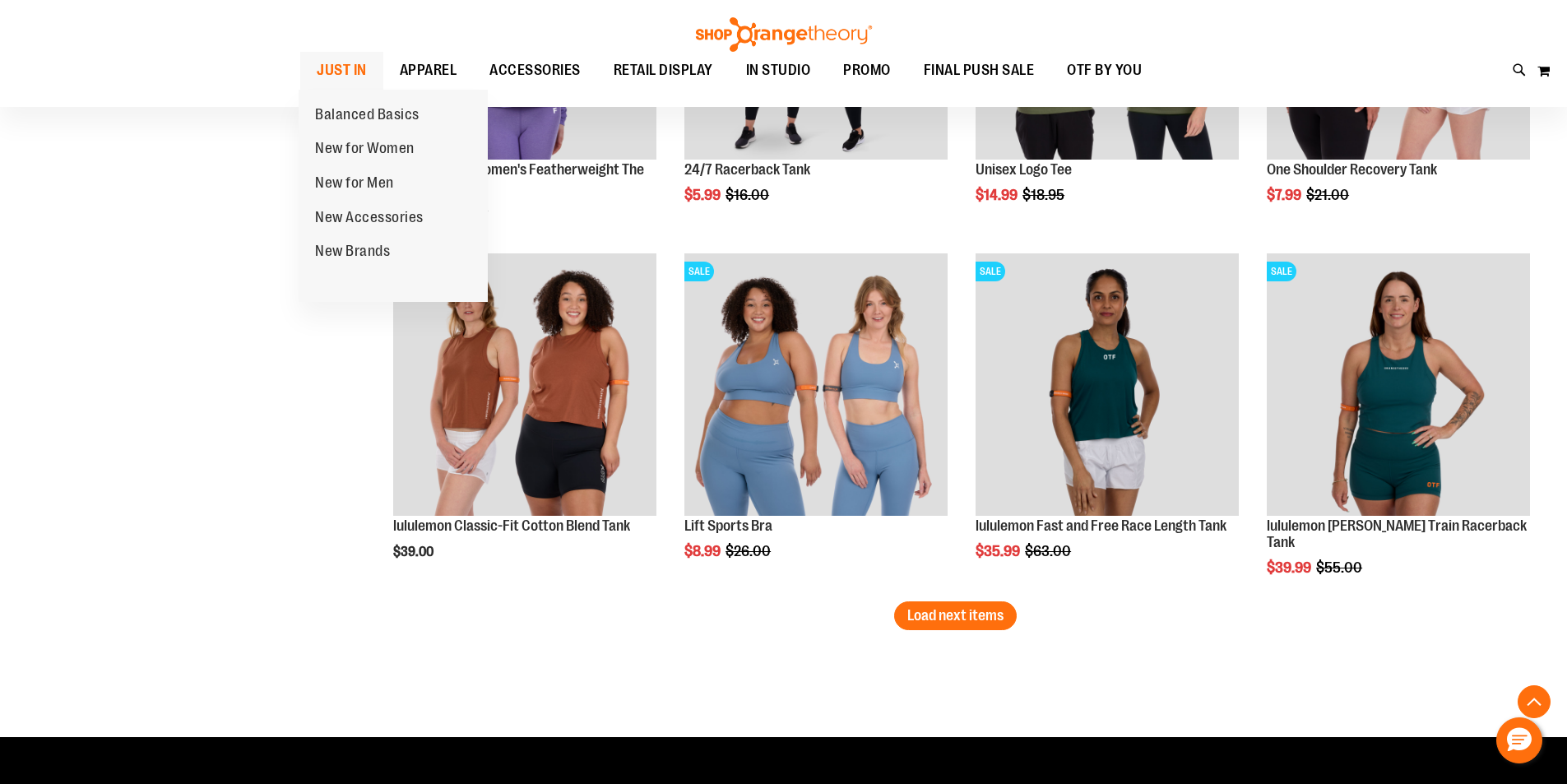
click at [339, 62] on span "JUST IN" at bounding box center [341, 70] width 50 height 37
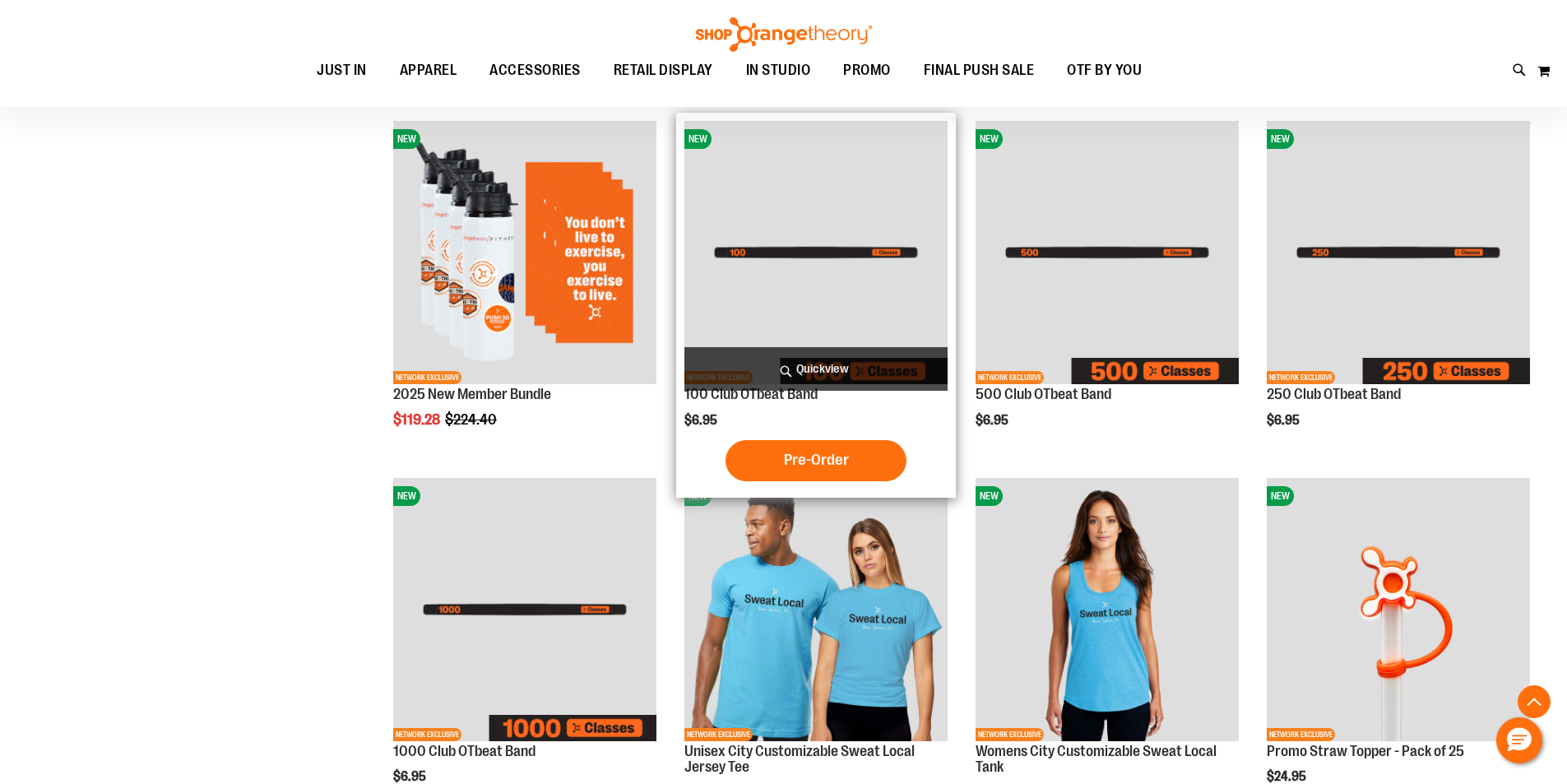
scroll to position [575, 0]
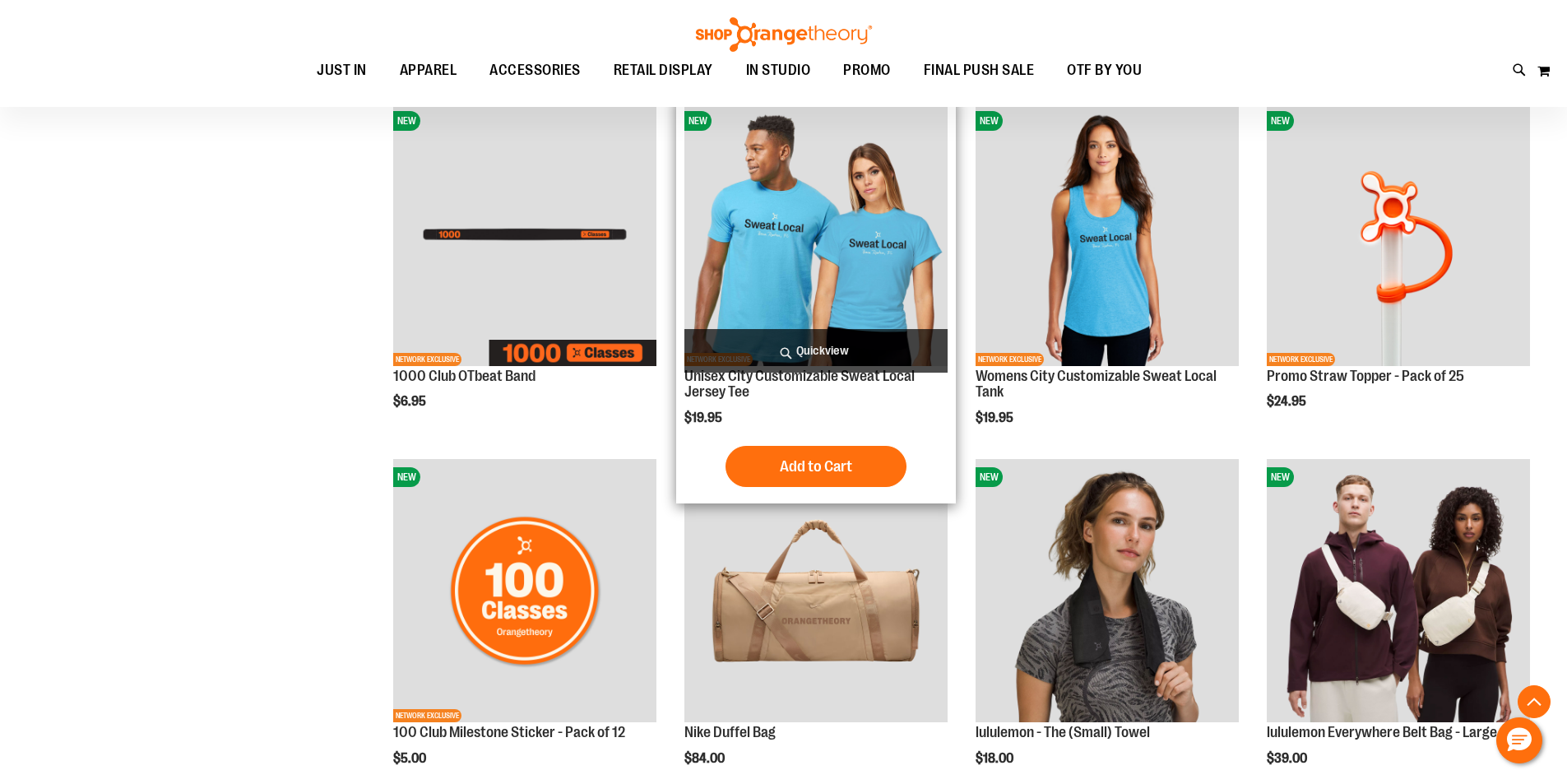
scroll to position [1232, 0]
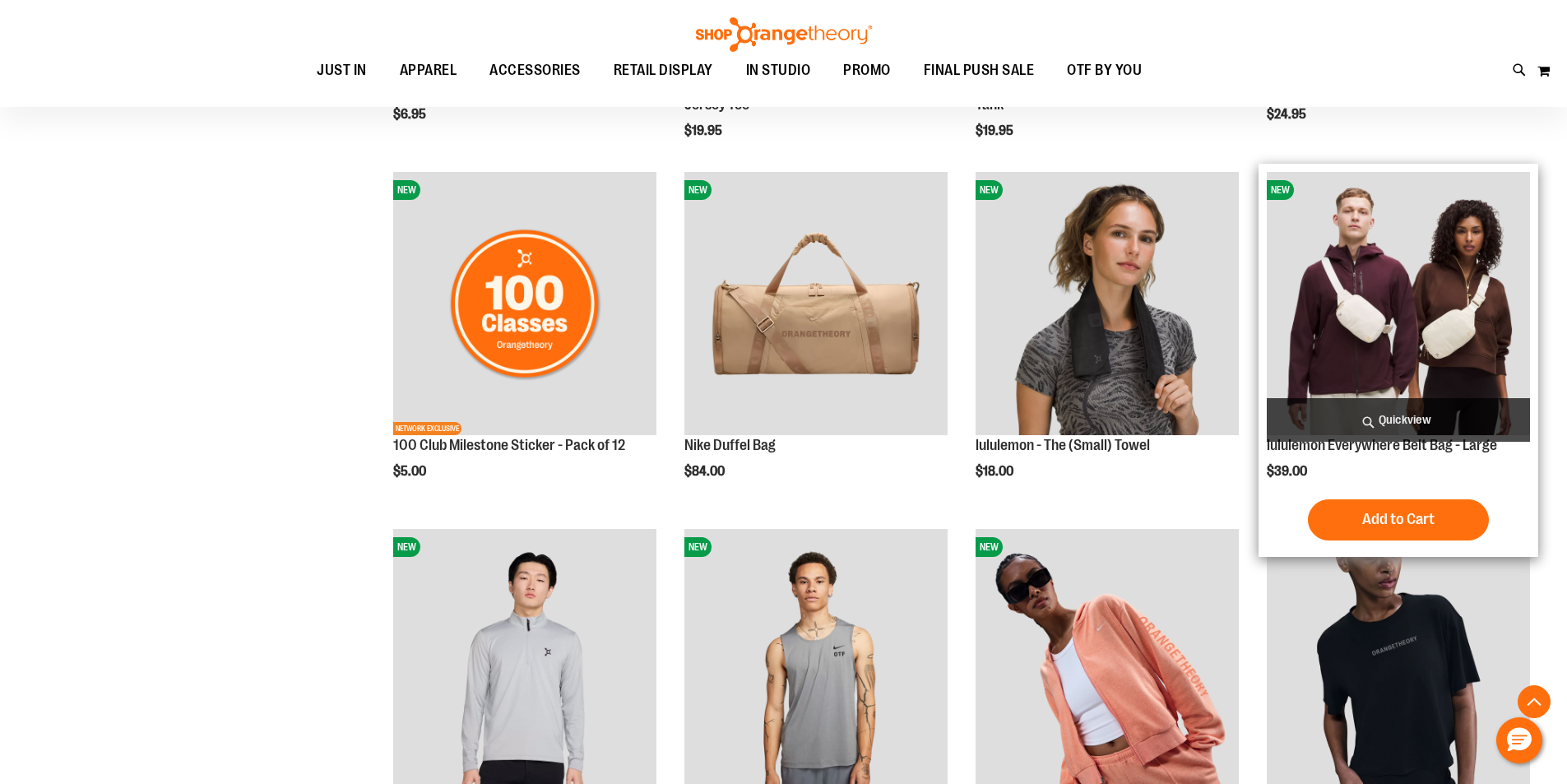
click at [1411, 296] on img "product" at bounding box center [1398, 303] width 263 height 263
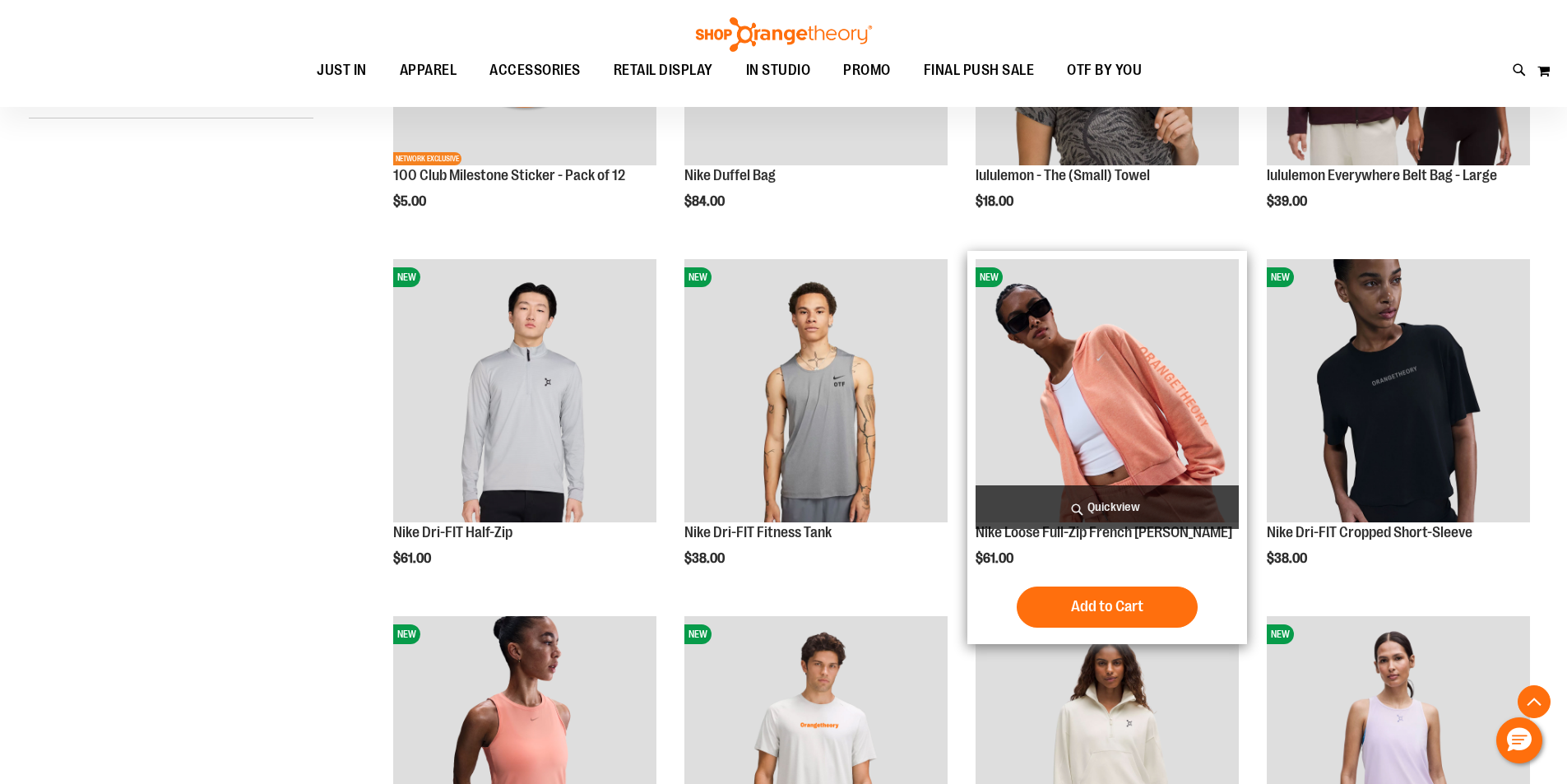
scroll to position [493, 0]
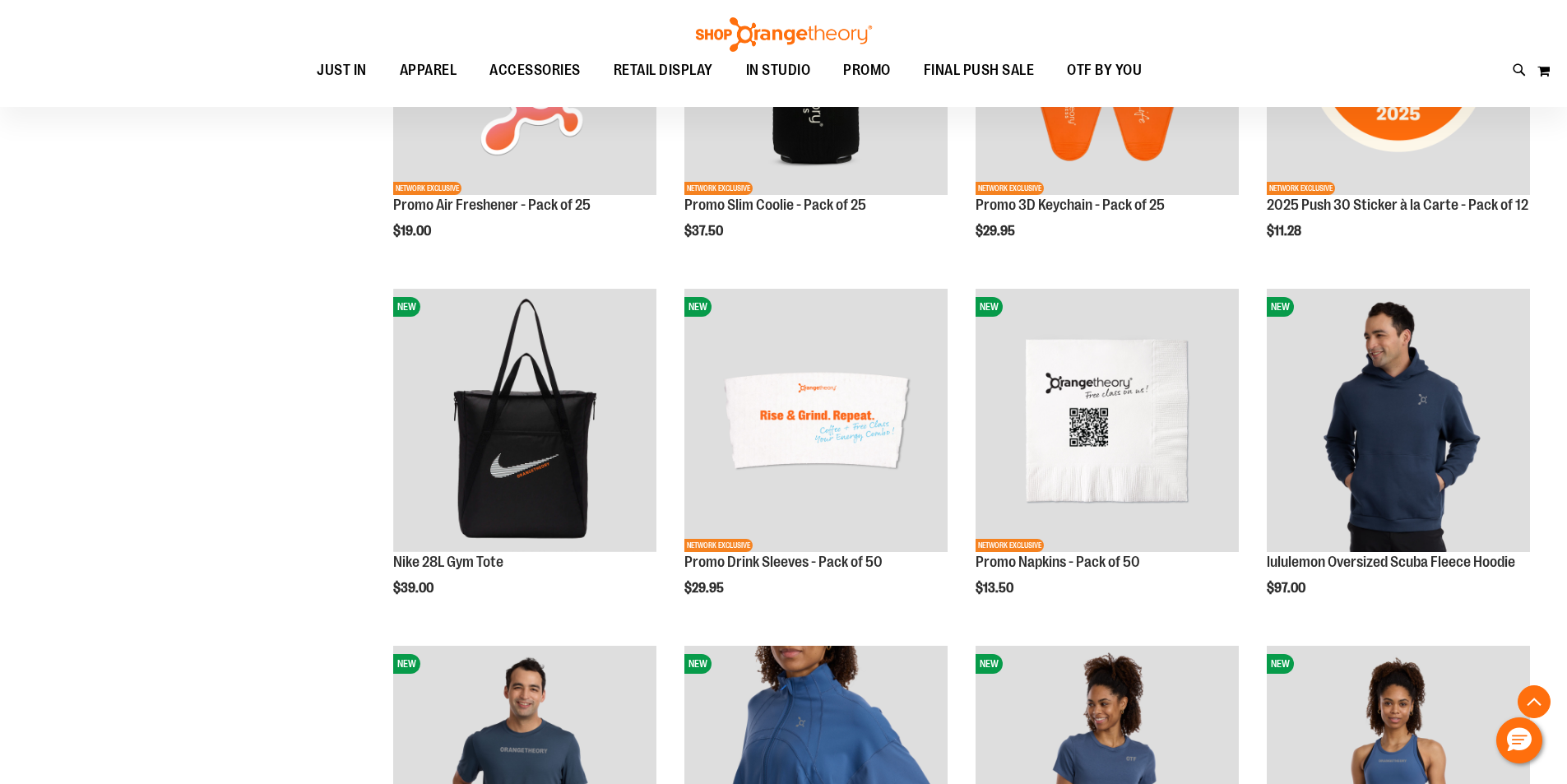
scroll to position [1562, 0]
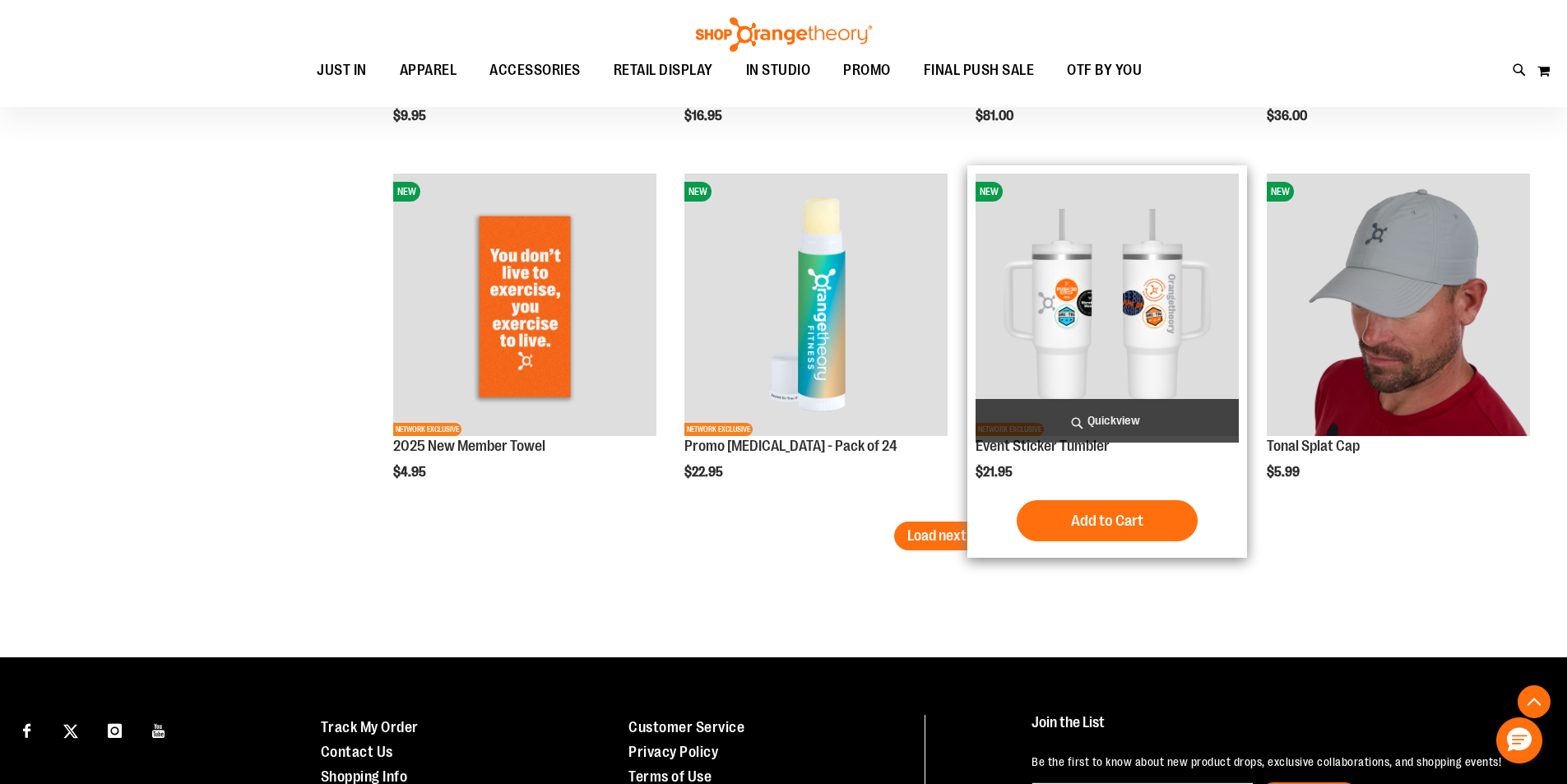
scroll to position [3206, 0]
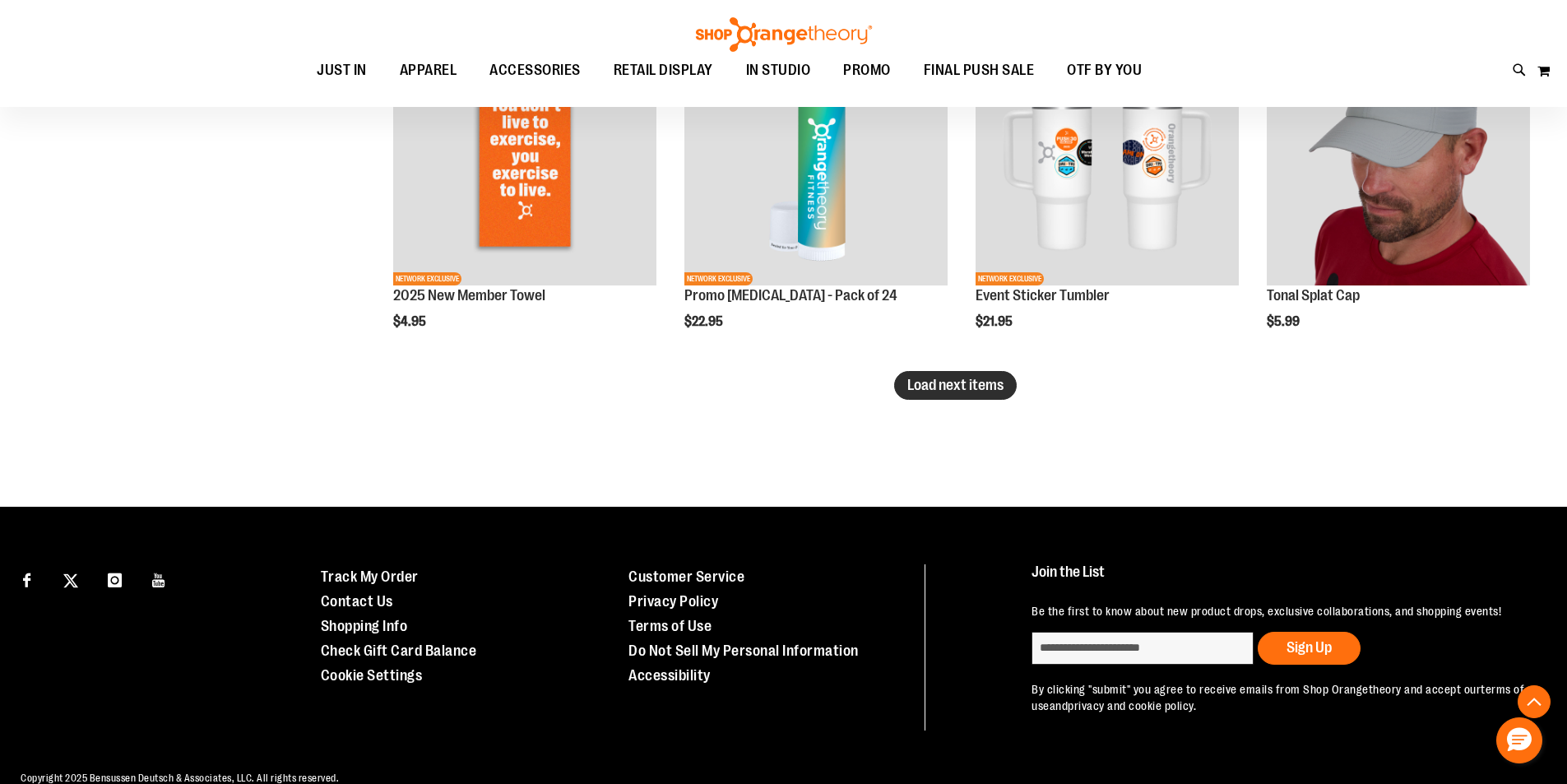
click at [968, 391] on span "Load next items" at bounding box center [955, 385] width 96 height 17
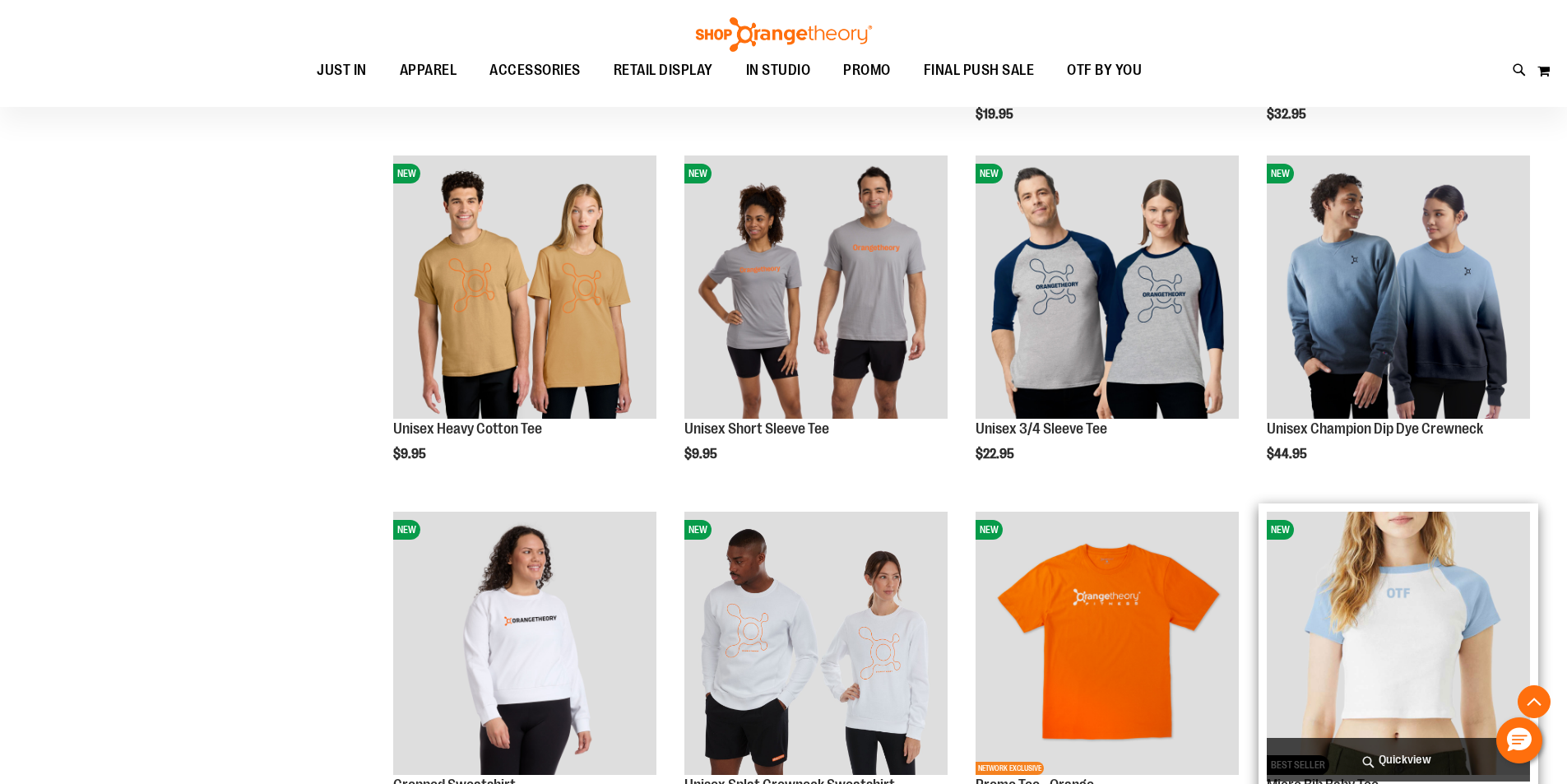
scroll to position [4110, 0]
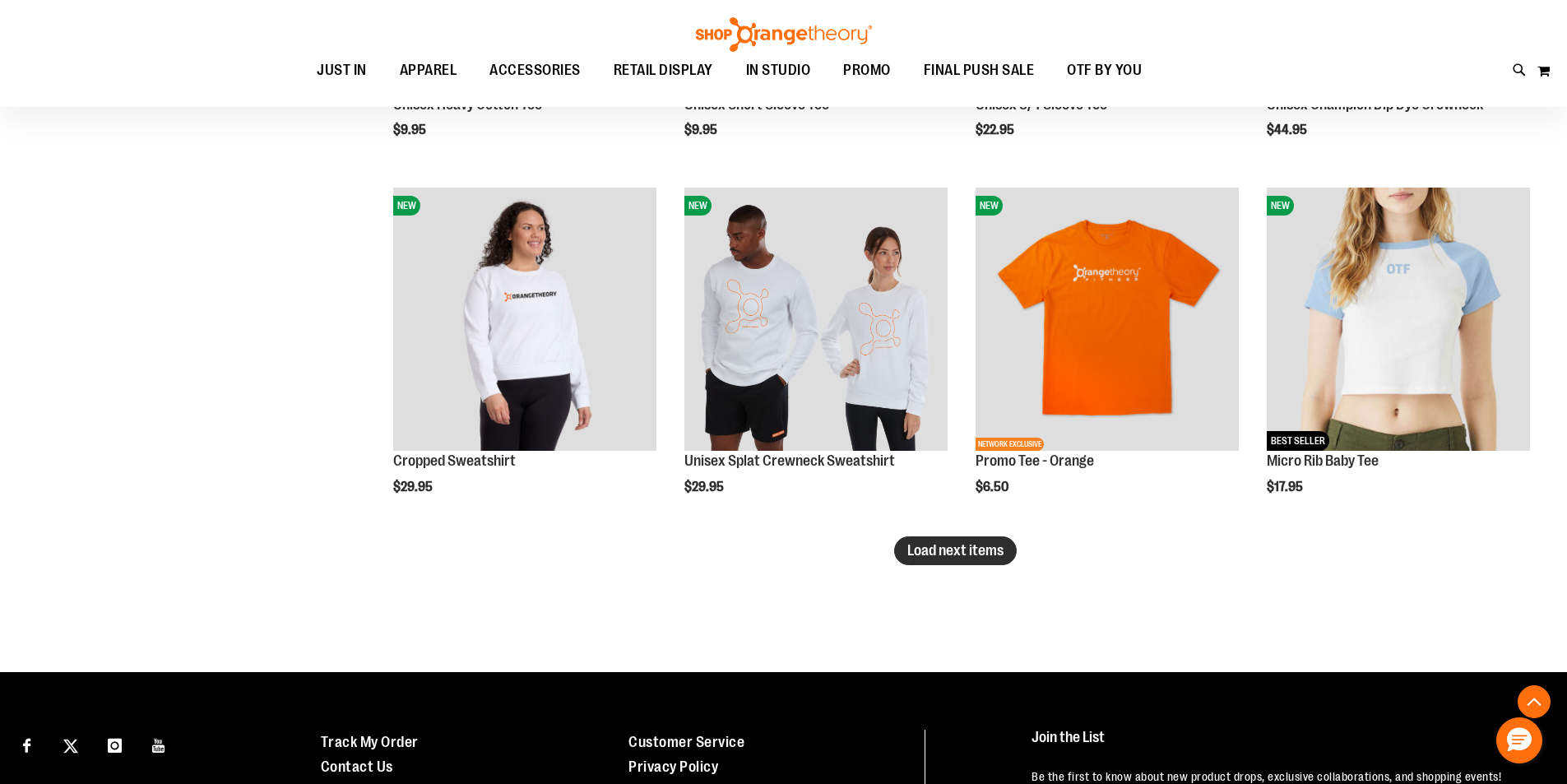
click at [951, 555] on span "Load next items" at bounding box center [955, 550] width 96 height 17
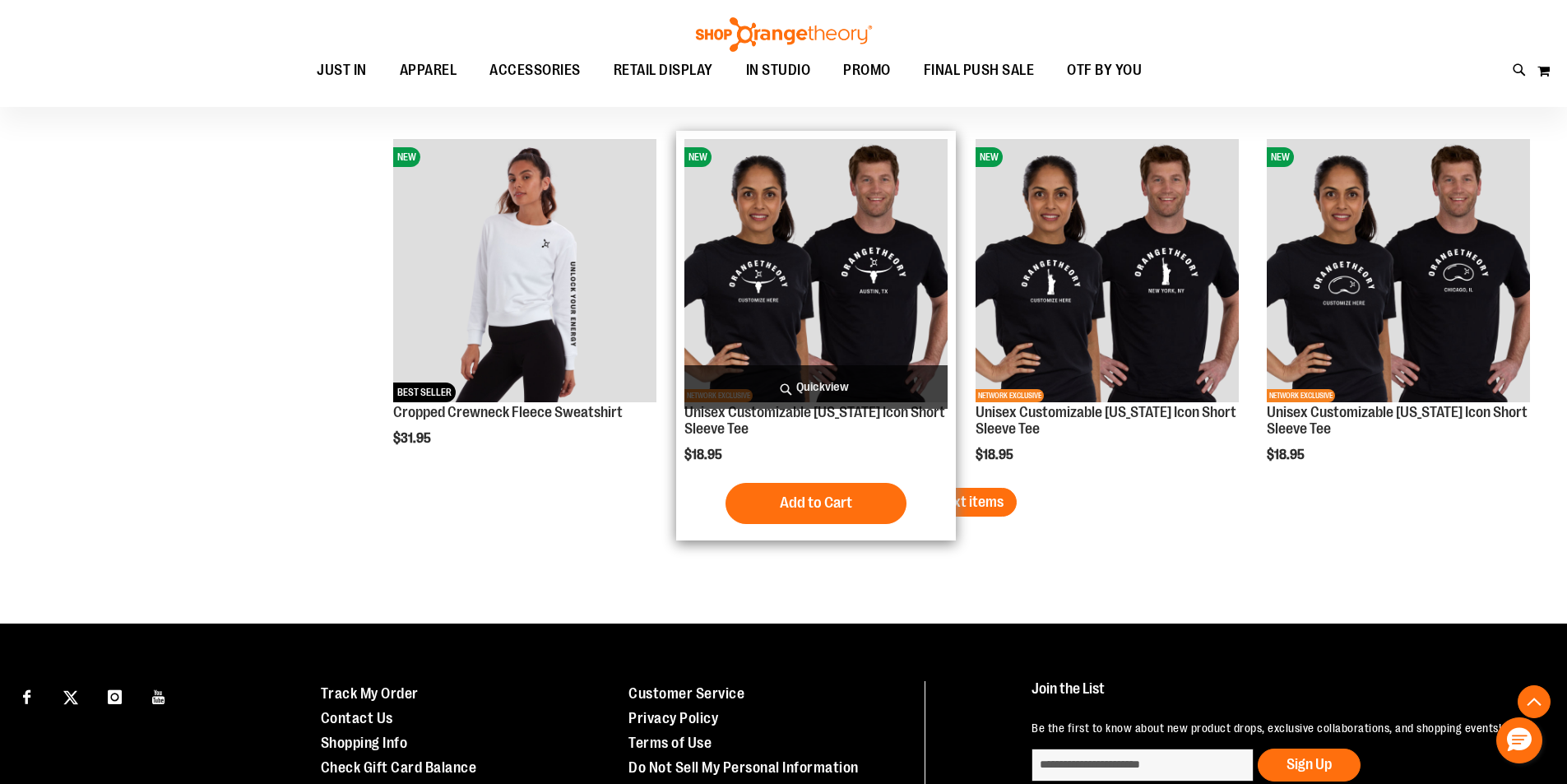
scroll to position [5262, 0]
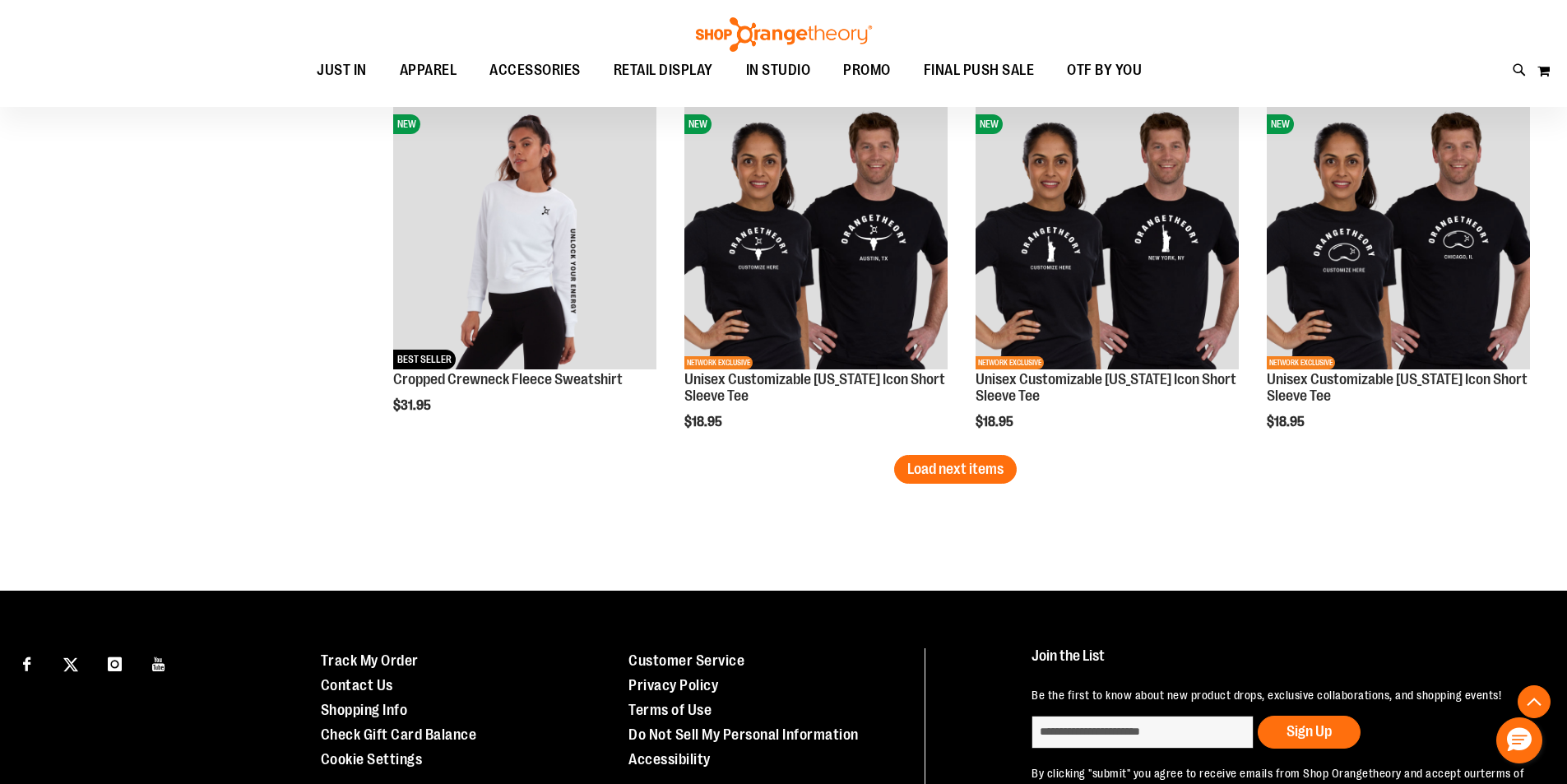
click at [979, 472] on span "Load next items" at bounding box center [955, 469] width 96 height 17
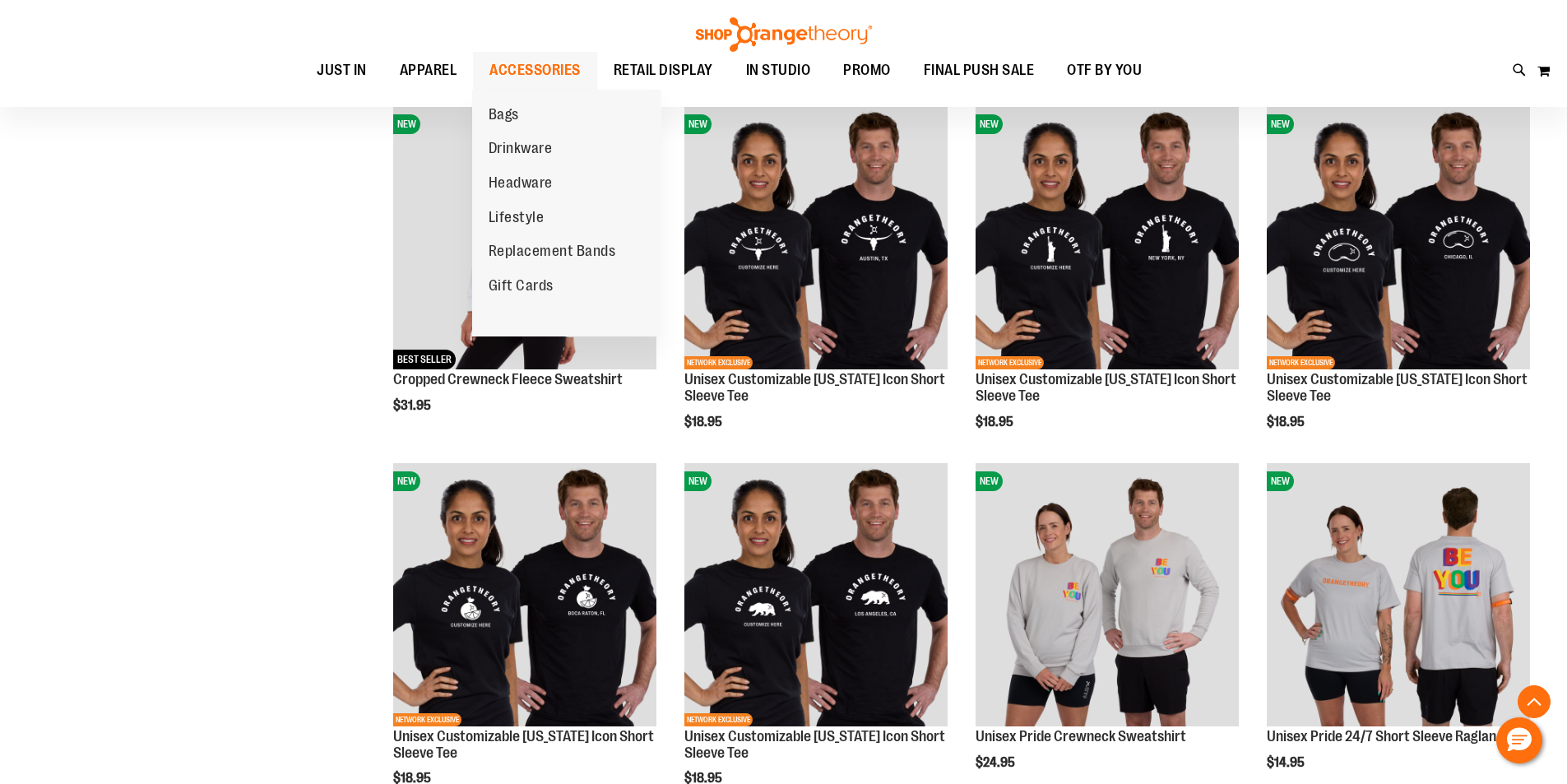
click at [543, 89] on ul "Bags Drinkware Headware Lifestyle Replacement Bands Gift Cards" at bounding box center [567, 212] width 189 height 246
click at [545, 65] on span "ACCESSORIES" at bounding box center [534, 70] width 91 height 37
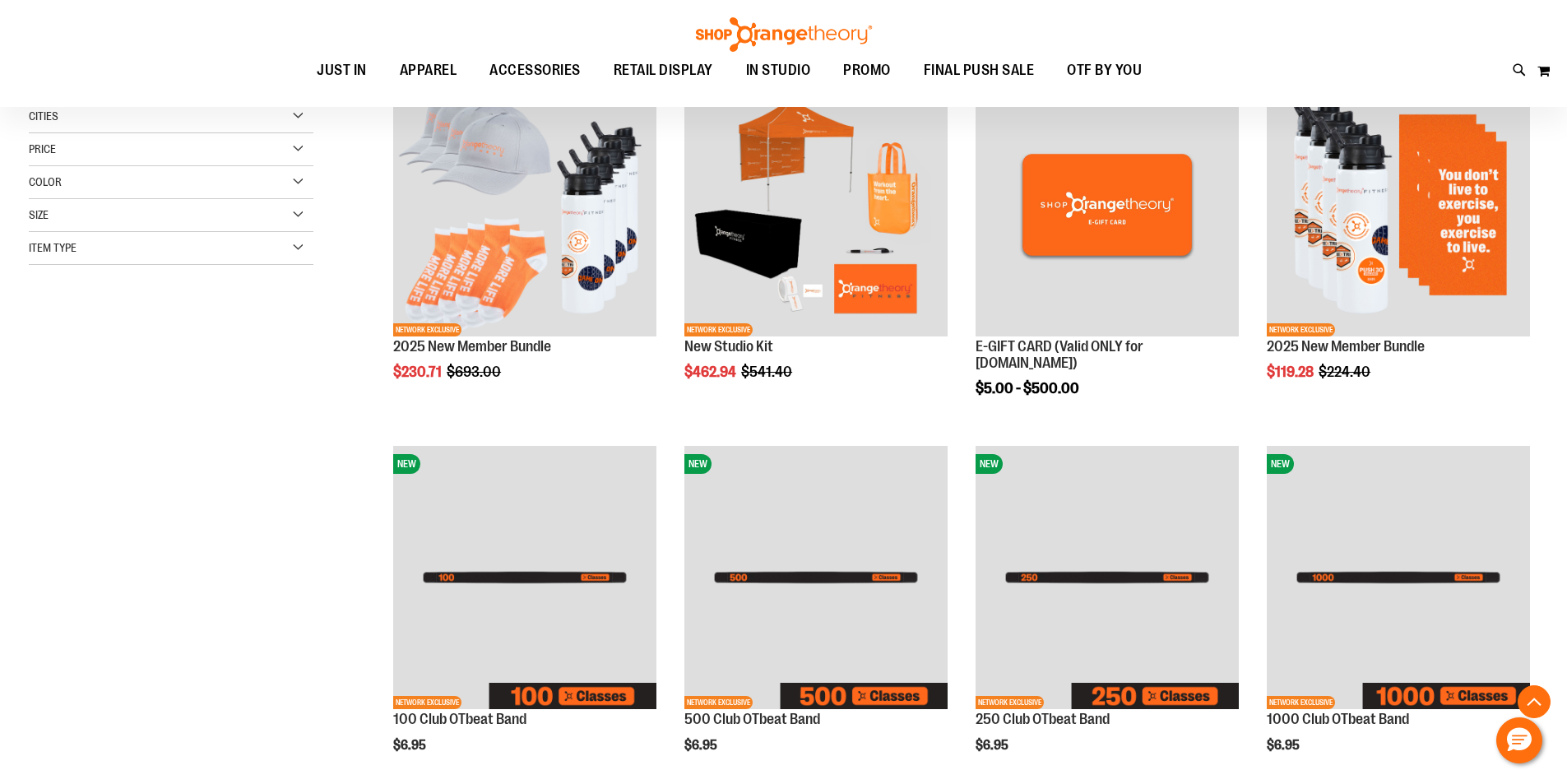
scroll to position [493, 0]
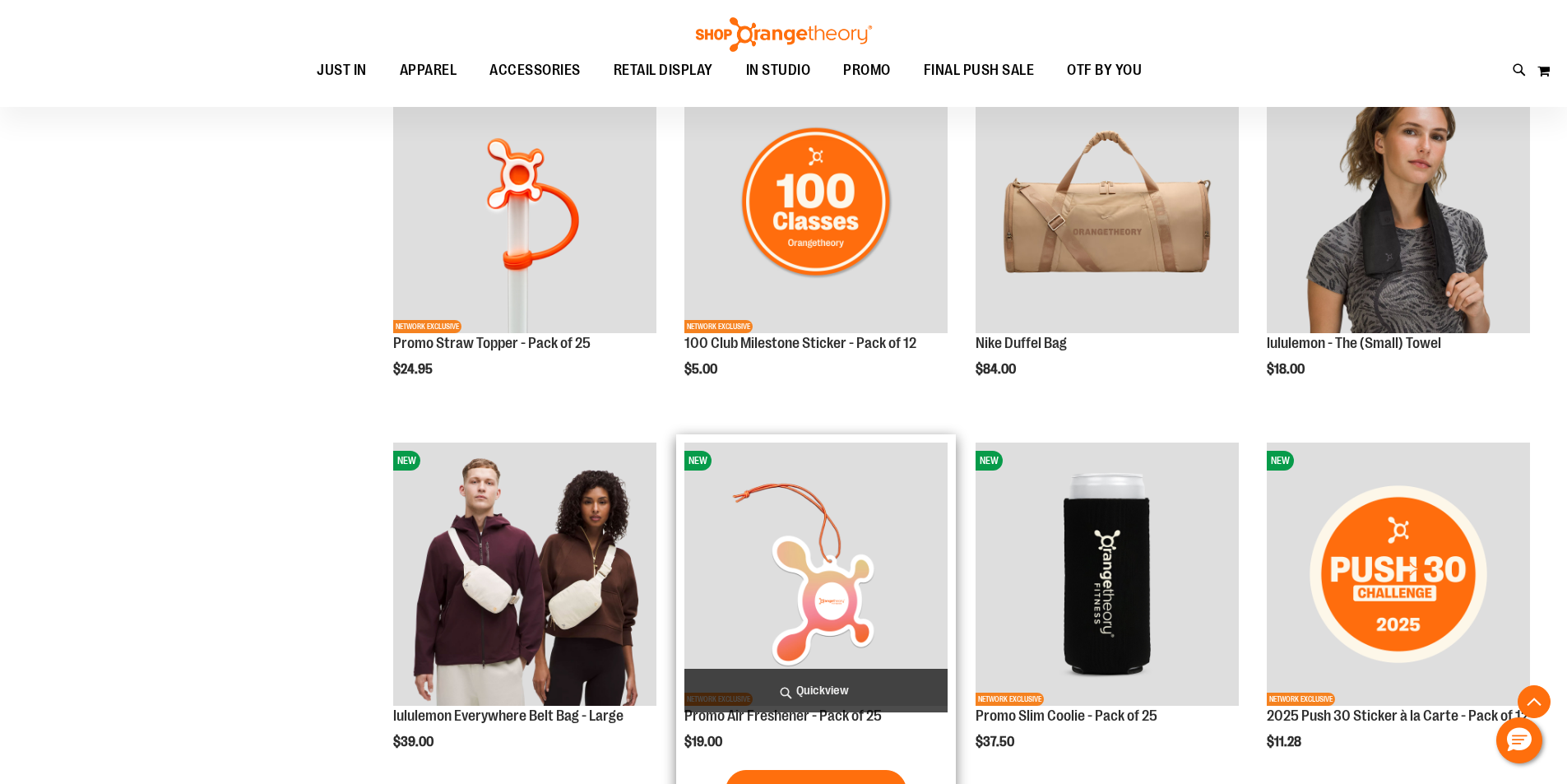
scroll to position [1173, 0]
